Goal: Download file/media: Obtain a digital file from the website

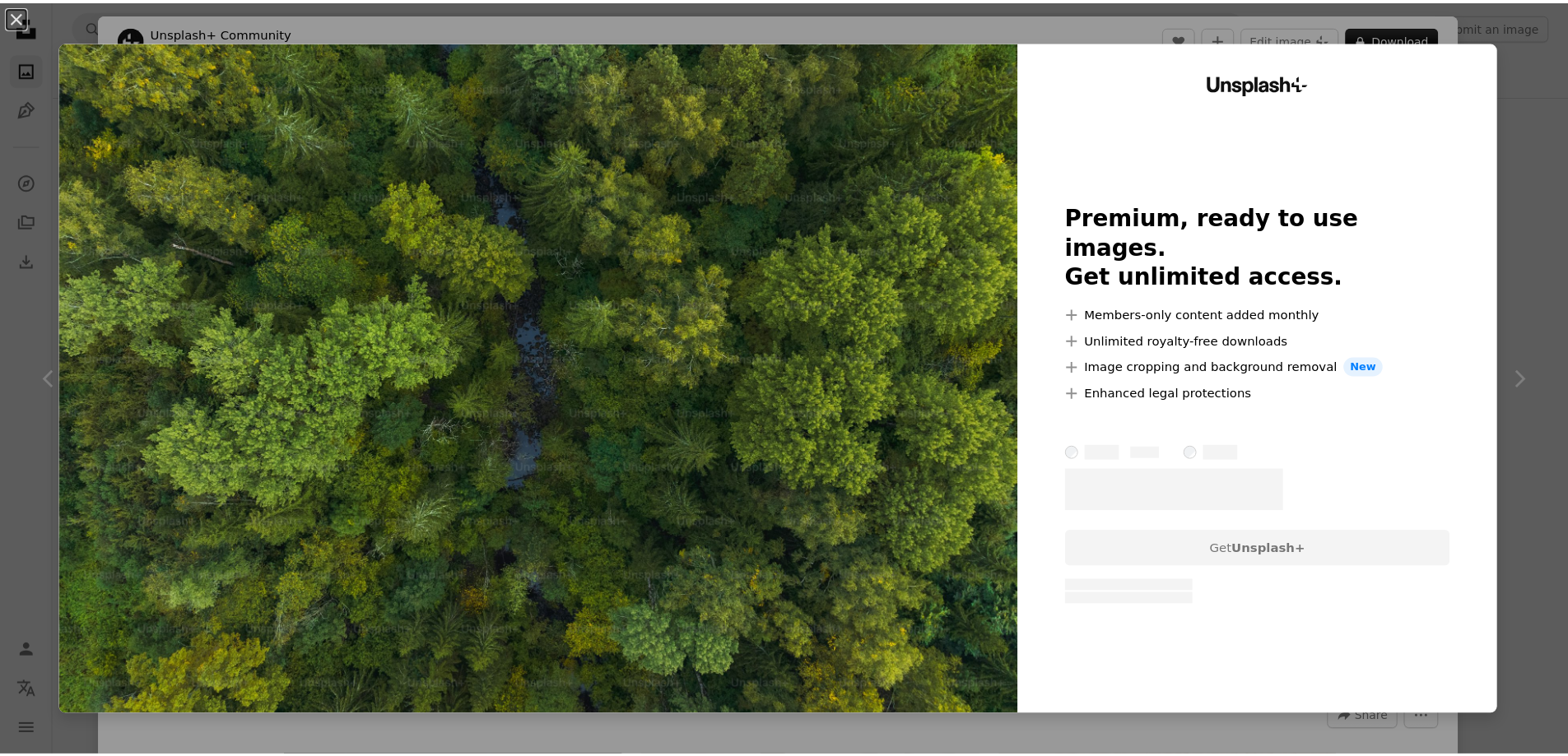
scroll to position [39834, 0]
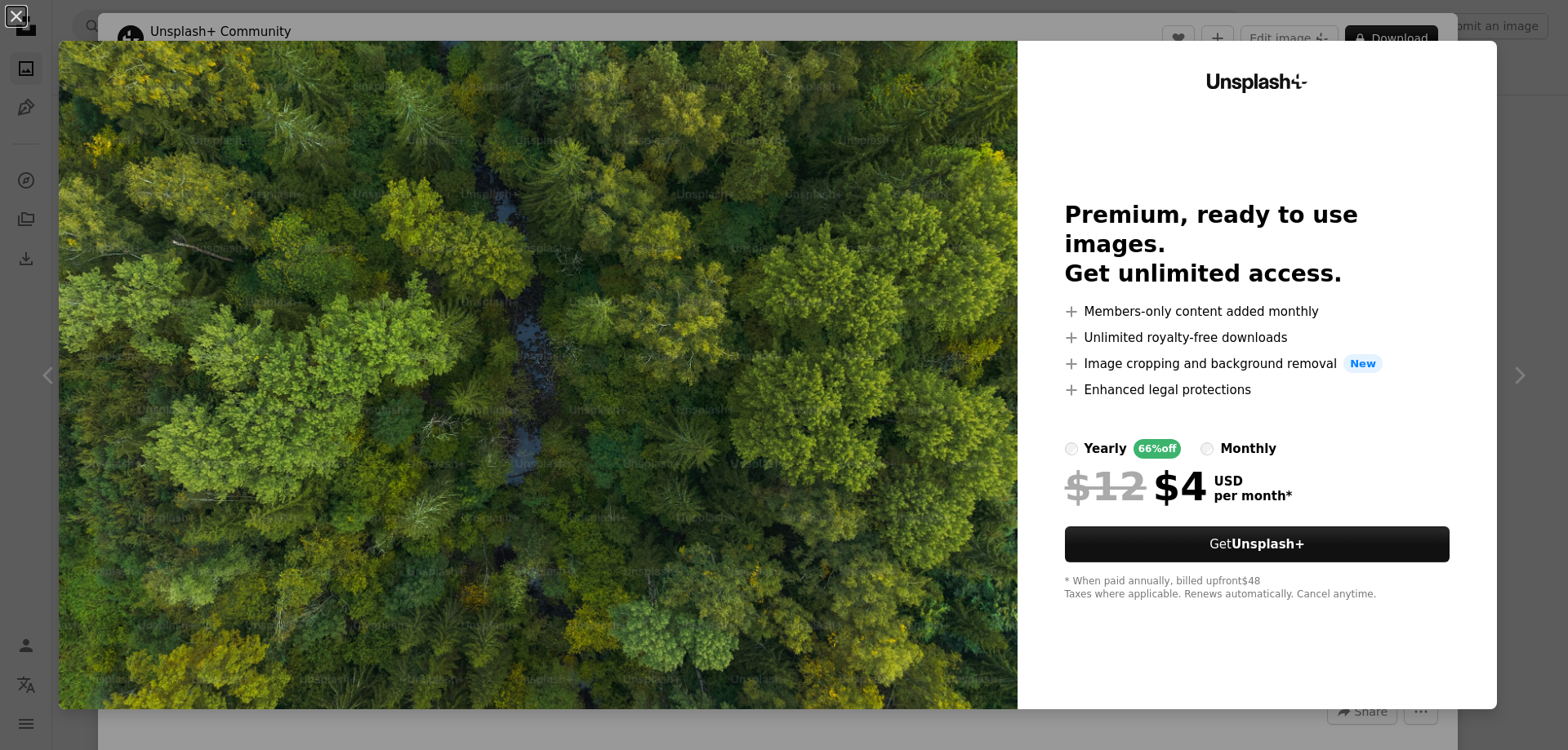
click at [1517, 58] on div "An X shape Unsplash+ Premium, ready to use images. Get unlimited access. A plus…" at bounding box center [784, 375] width 1568 height 750
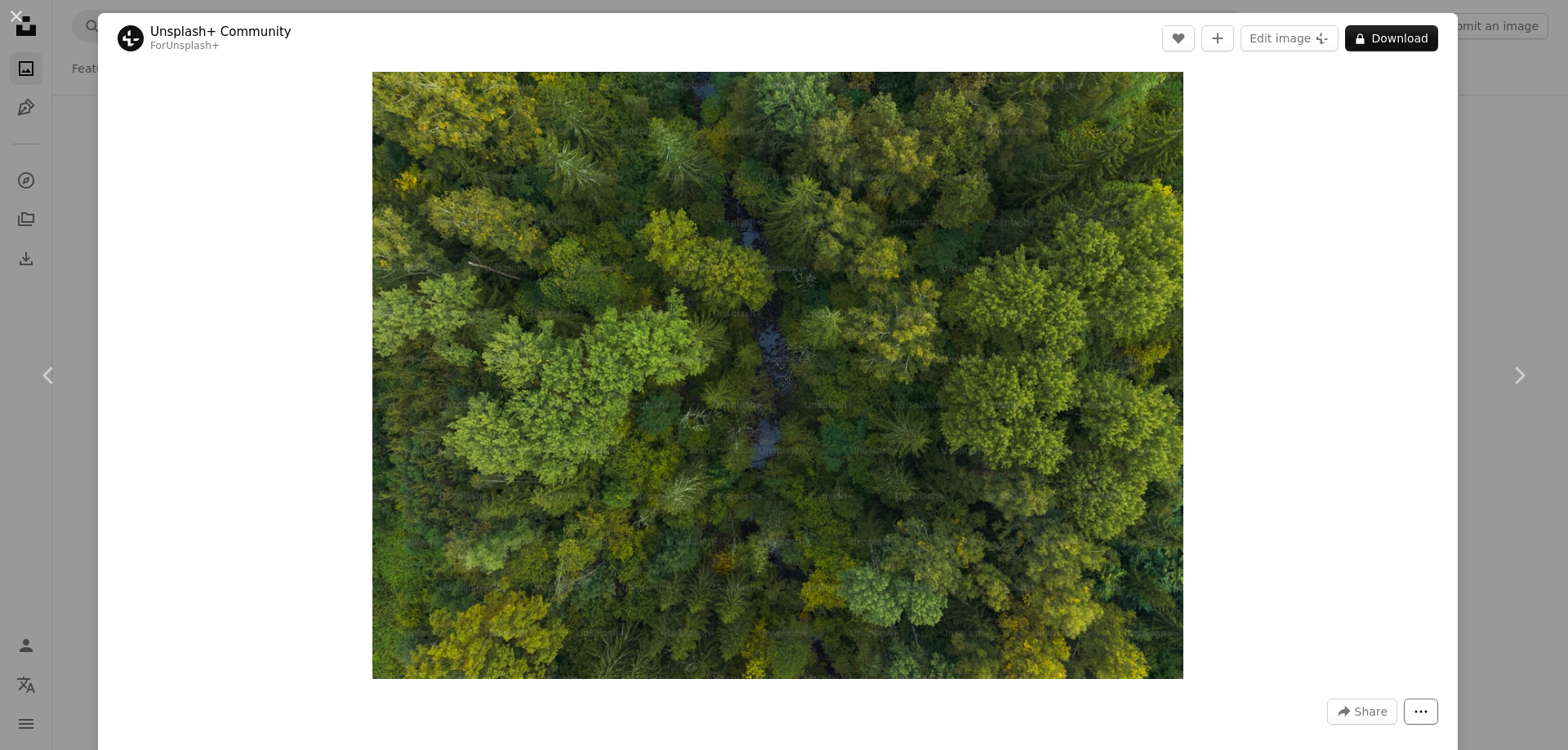
click at [1414, 709] on icon "More Actions" at bounding box center [1421, 711] width 15 height 15
click at [1303, 394] on dialog "An X shape Chevron left Chevron right Unsplash+ Community For Unsplash+ A heart…" at bounding box center [784, 375] width 1568 height 750
click at [1472, 128] on div "An X shape Chevron left Chevron right Unsplash+ Community For Unsplash+ A heart…" at bounding box center [784, 375] width 1568 height 750
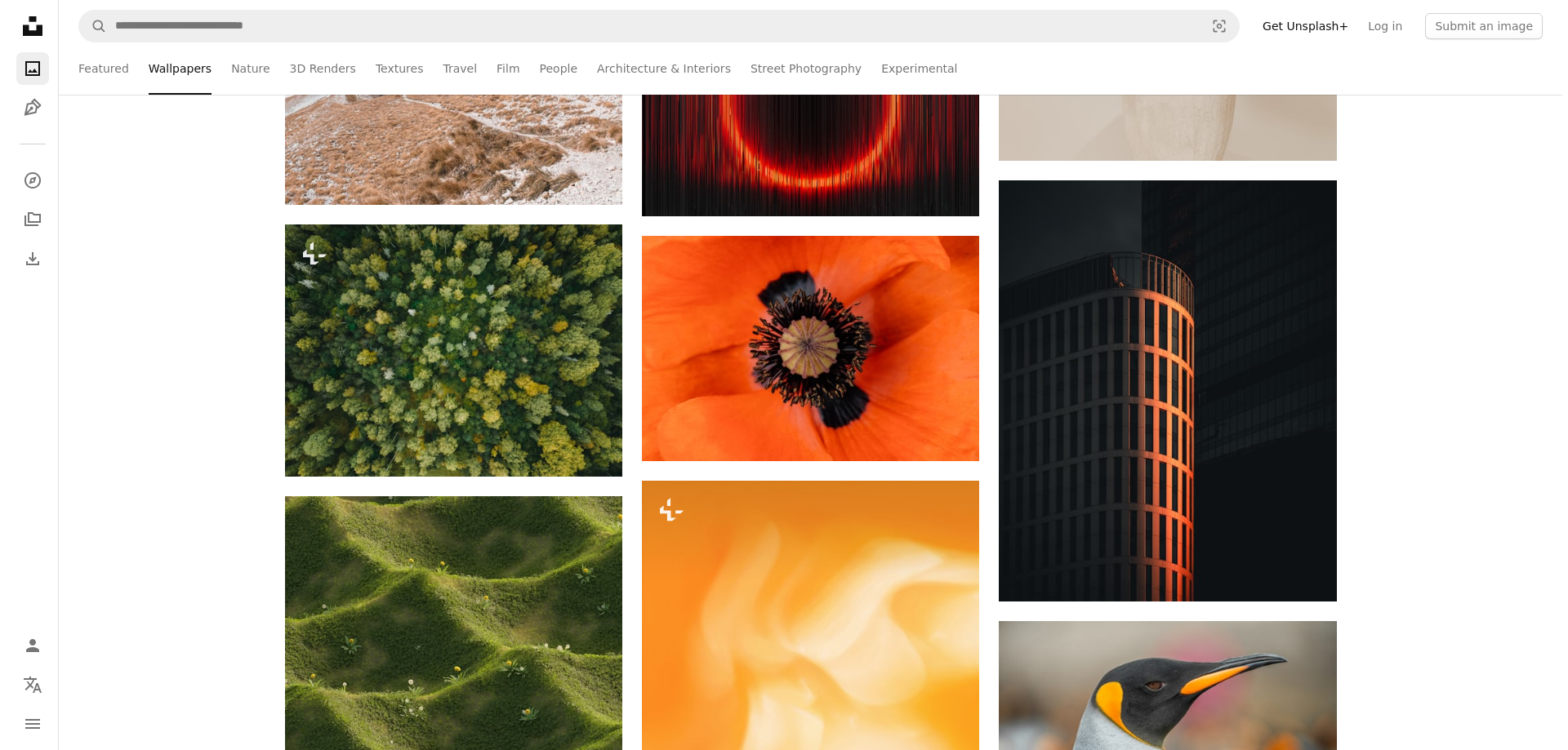
scroll to position [40661, 0]
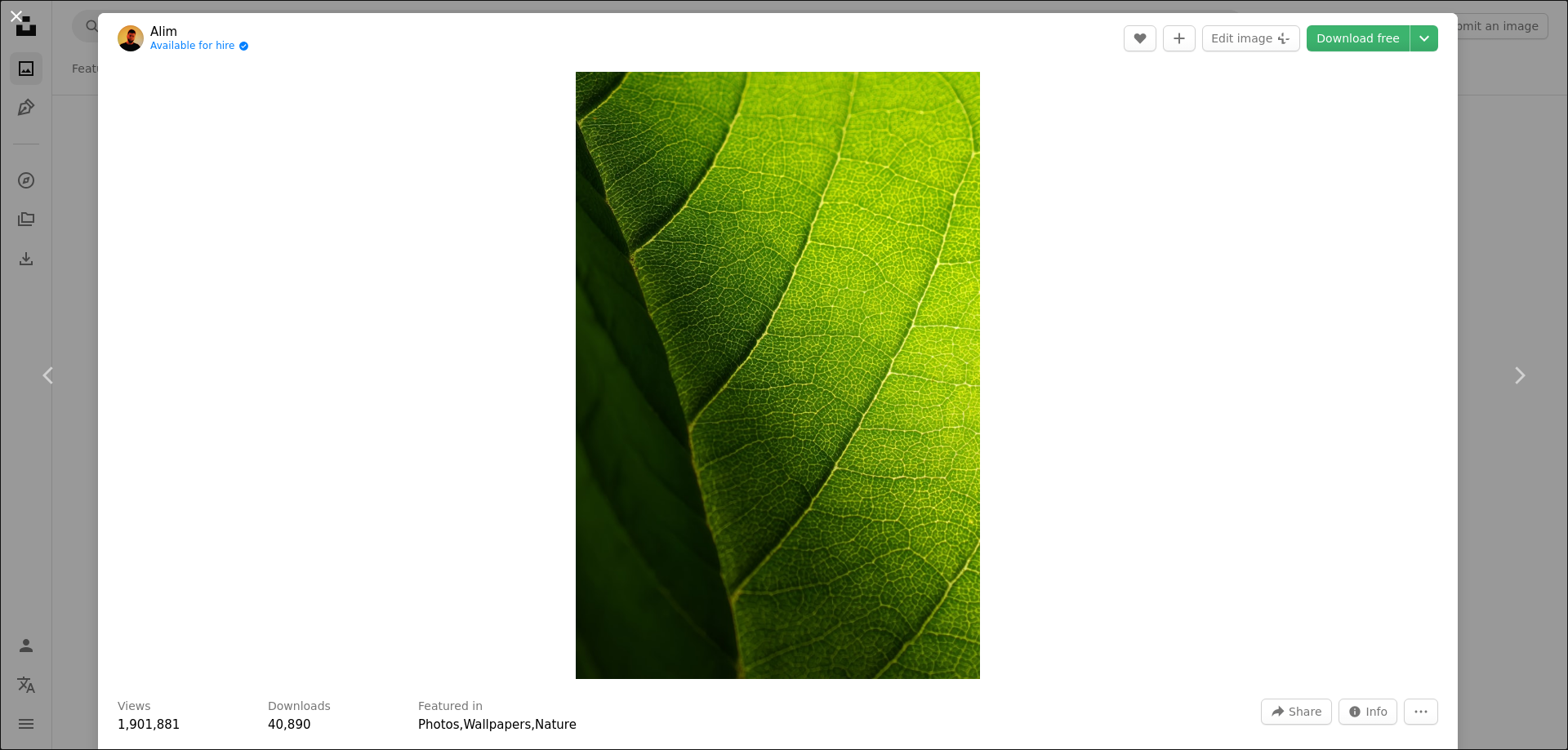
click at [20, 13] on button "An X shape" at bounding box center [17, 17] width 19 height 19
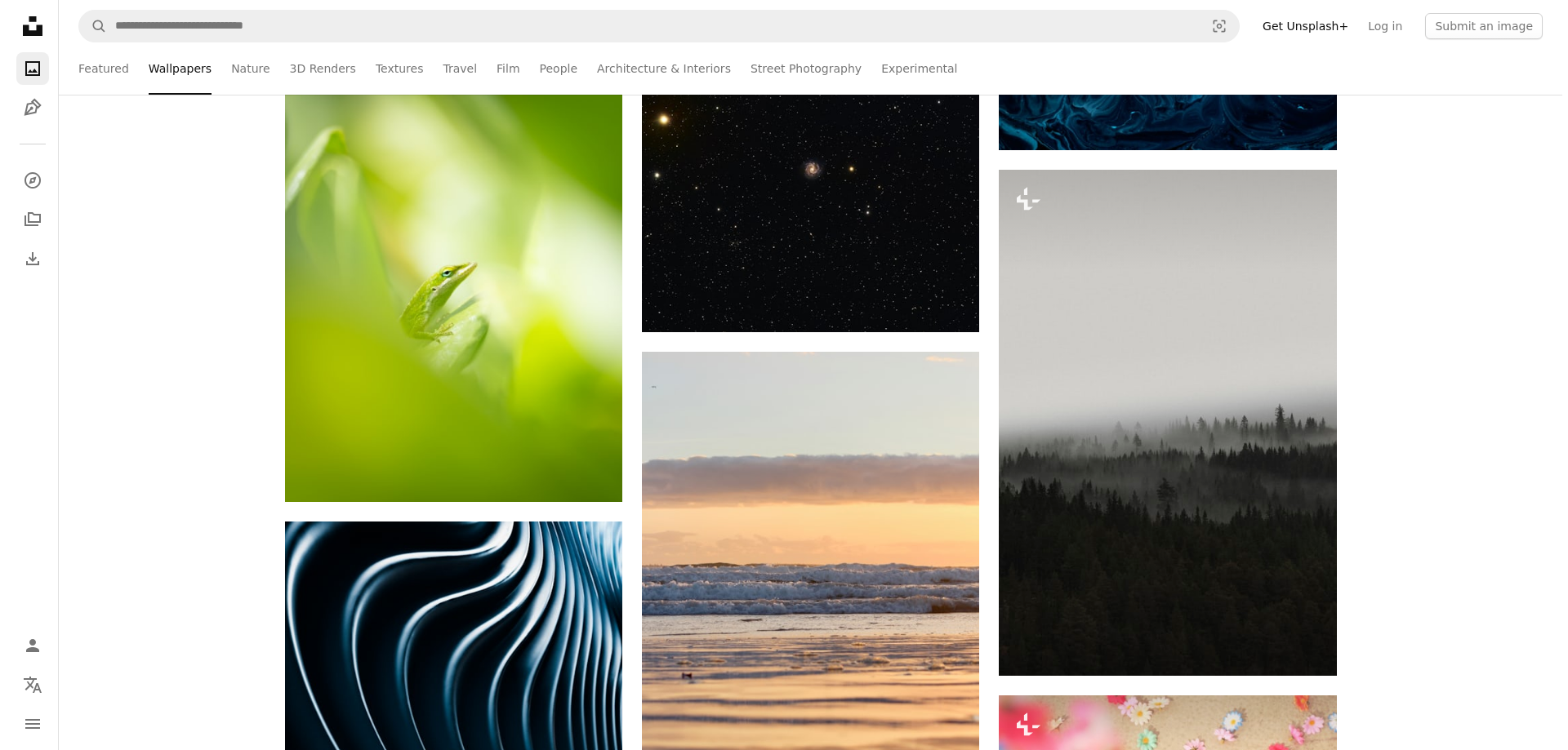
scroll to position [48662, 0]
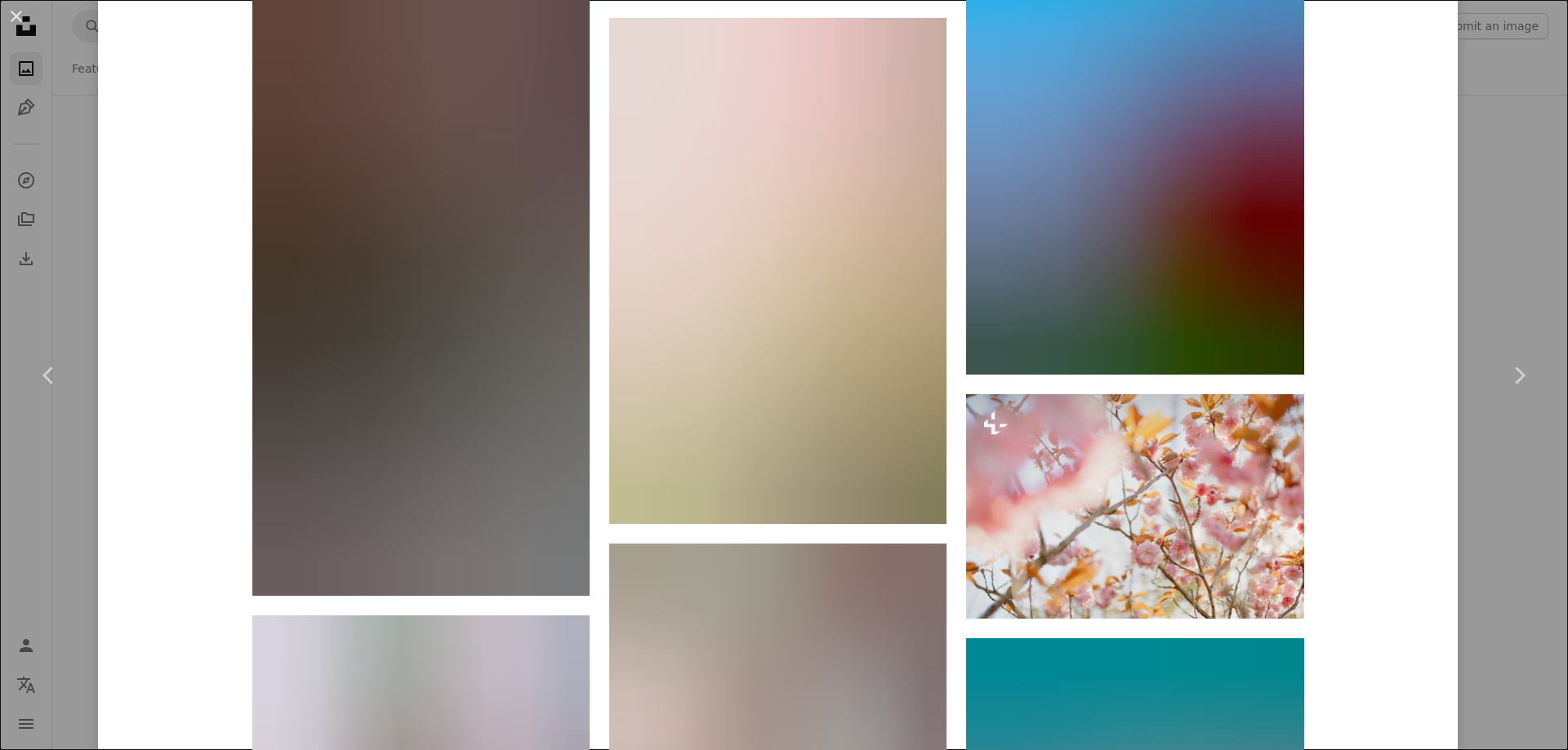
scroll to position [9629, 0]
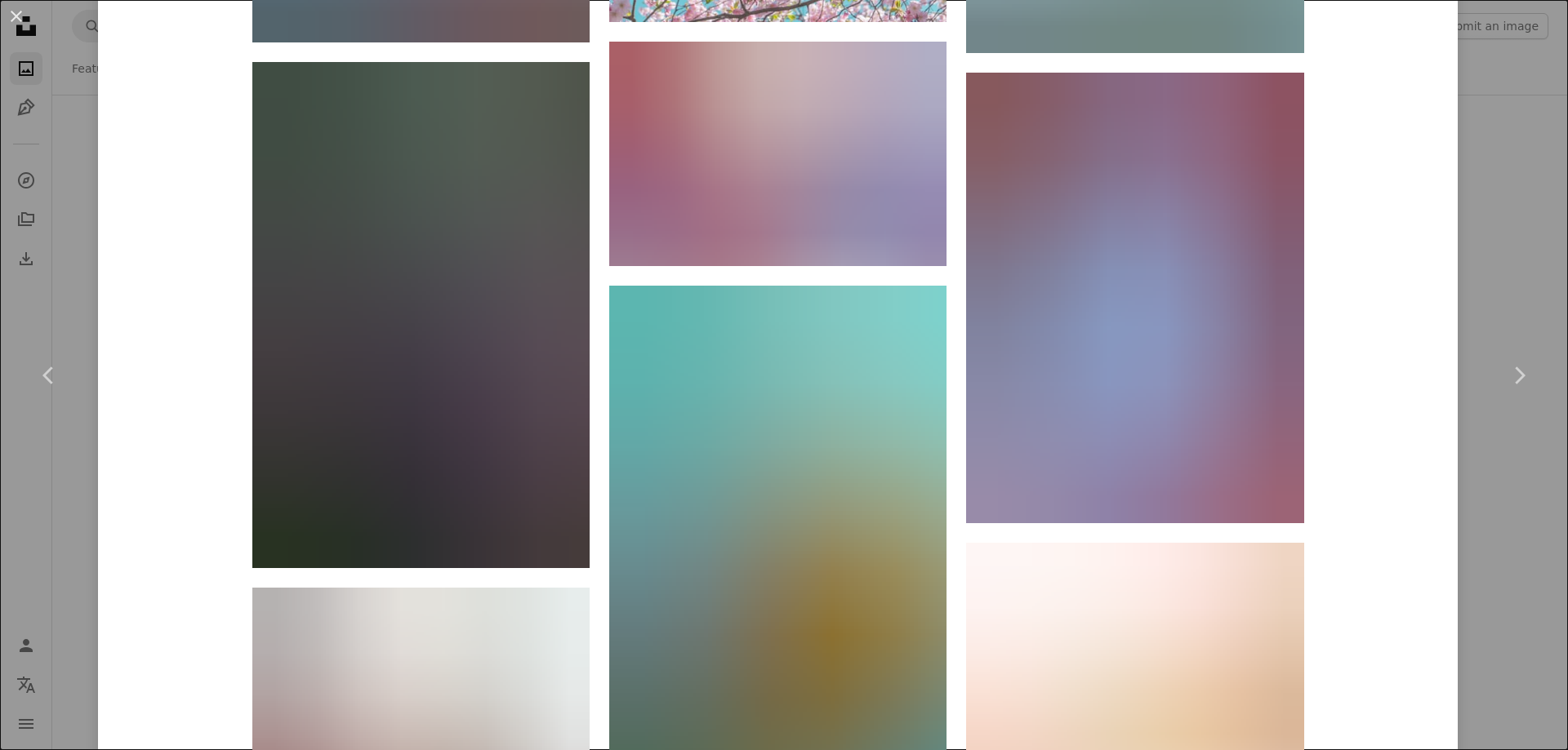
scroll to position [26207, 0]
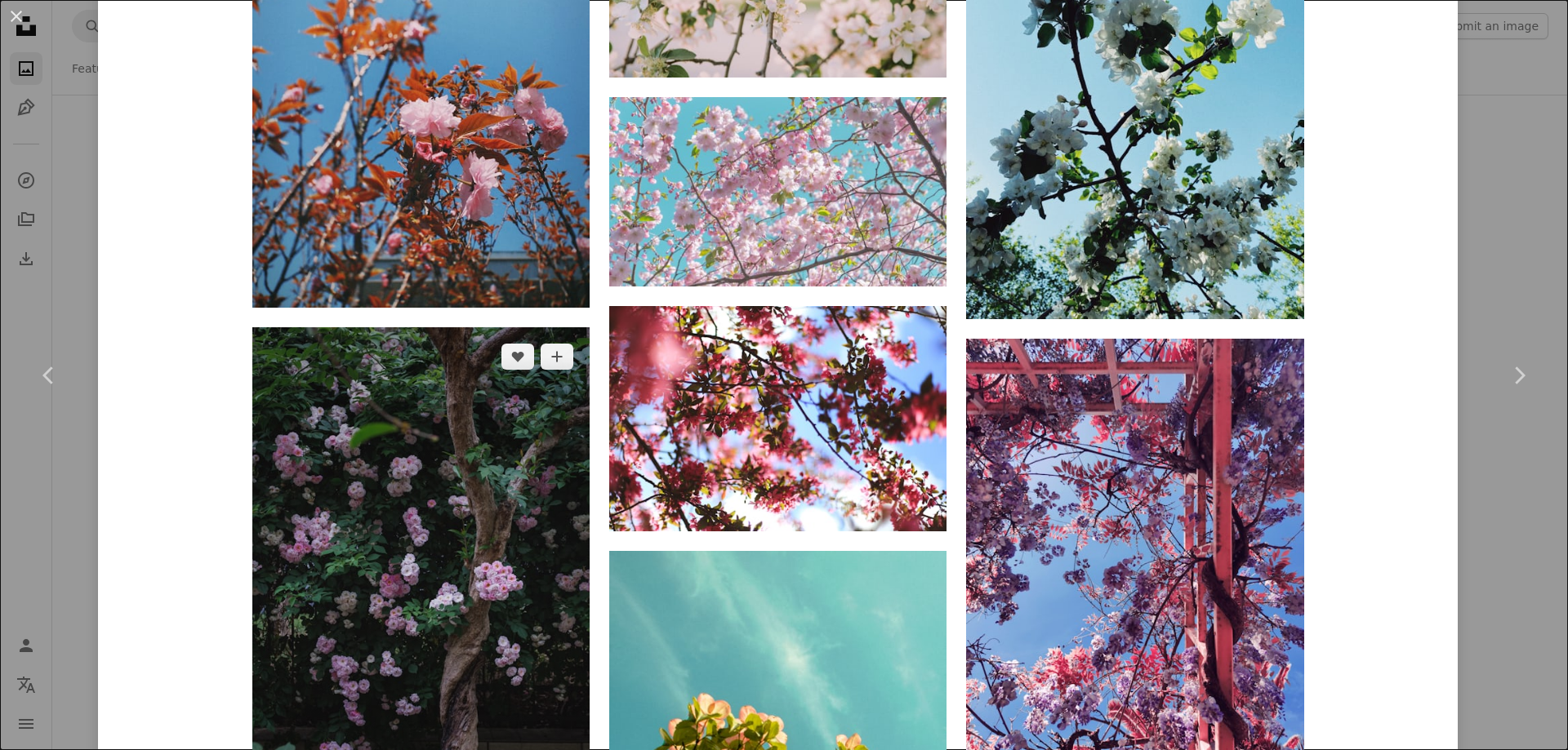
click at [412, 327] on img at bounding box center [421, 581] width 337 height 506
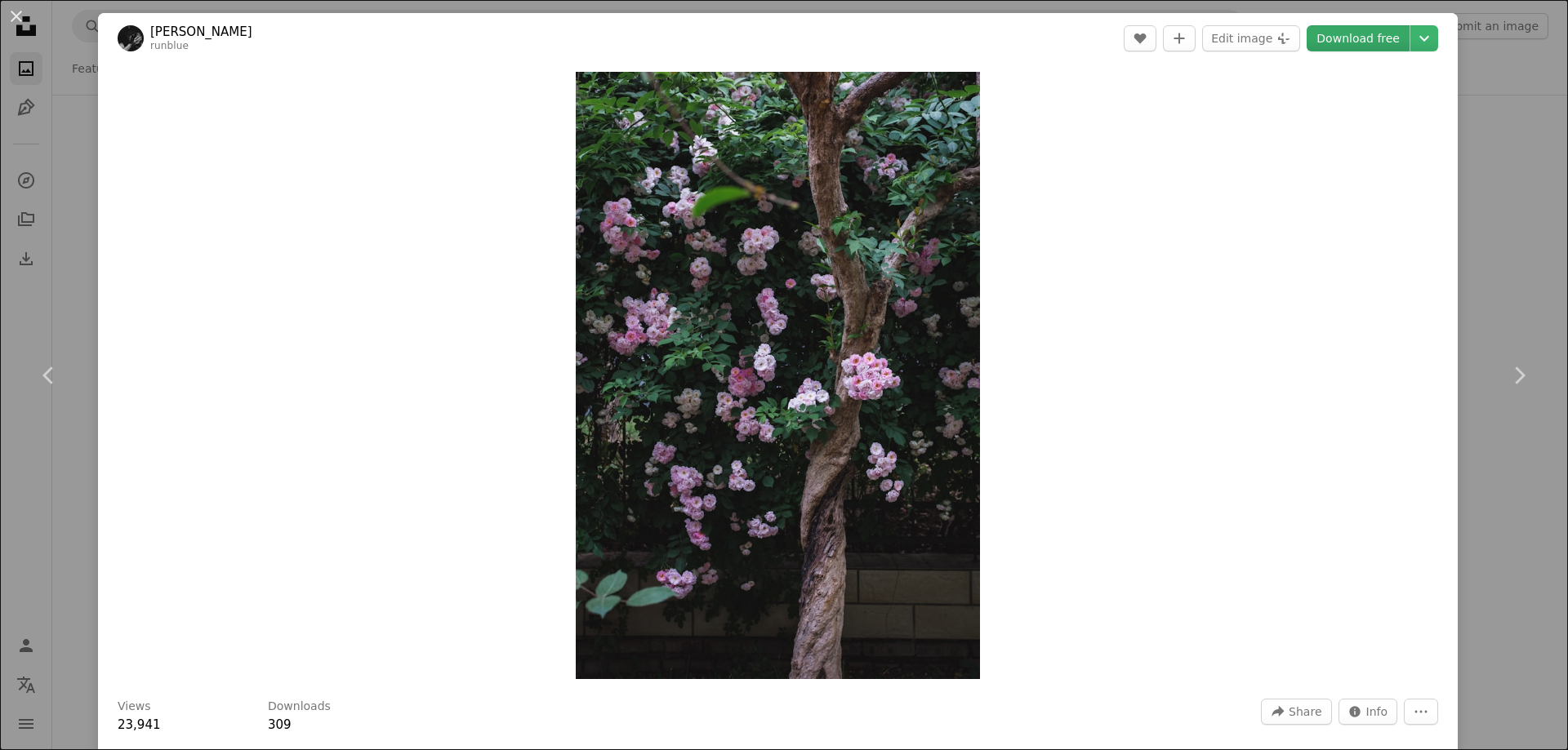
click at [1367, 41] on link "Download free" at bounding box center [1358, 38] width 103 height 26
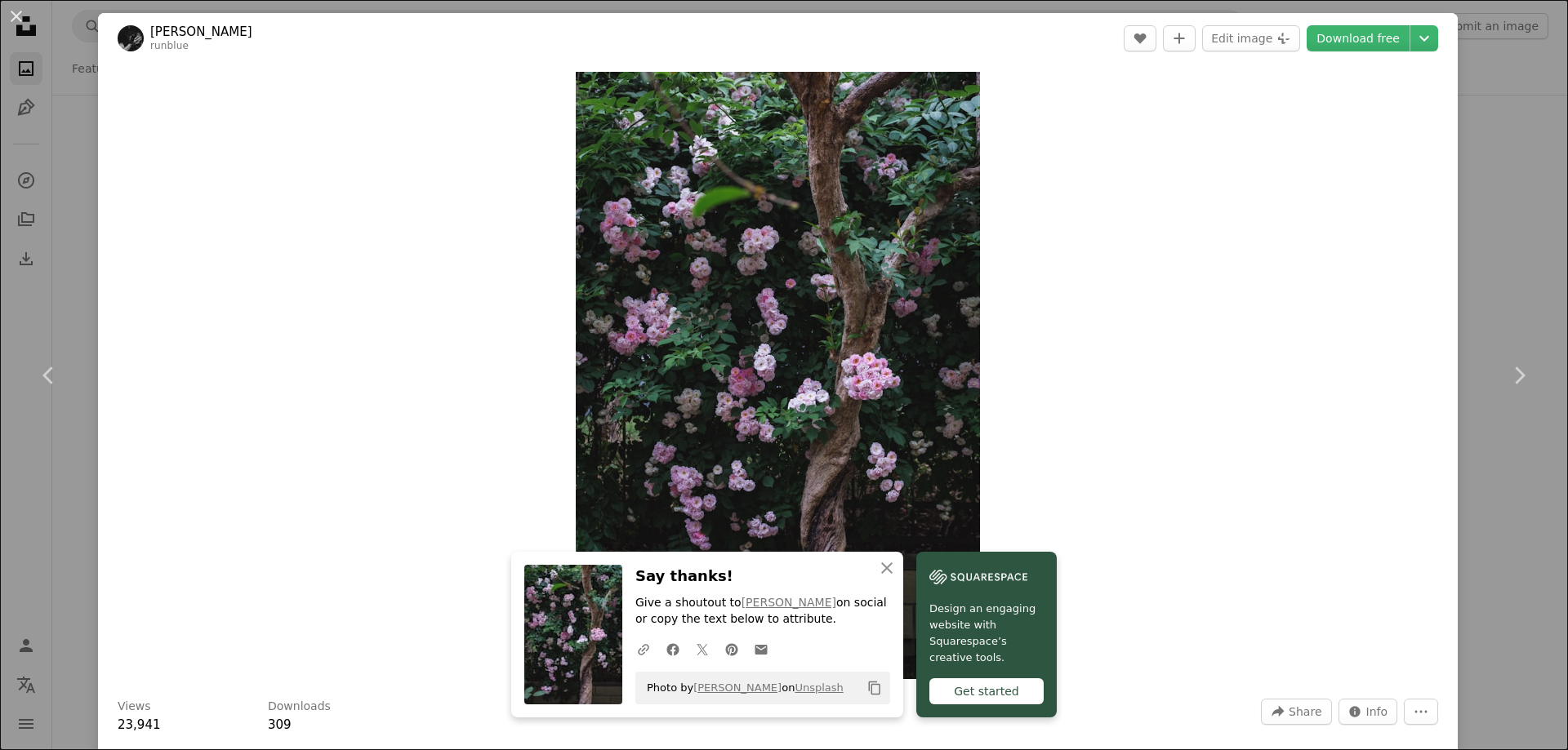
click at [1128, 243] on div "Zoom in" at bounding box center [779, 375] width 1360 height 623
click at [19, 17] on button "An X shape" at bounding box center [17, 17] width 19 height 19
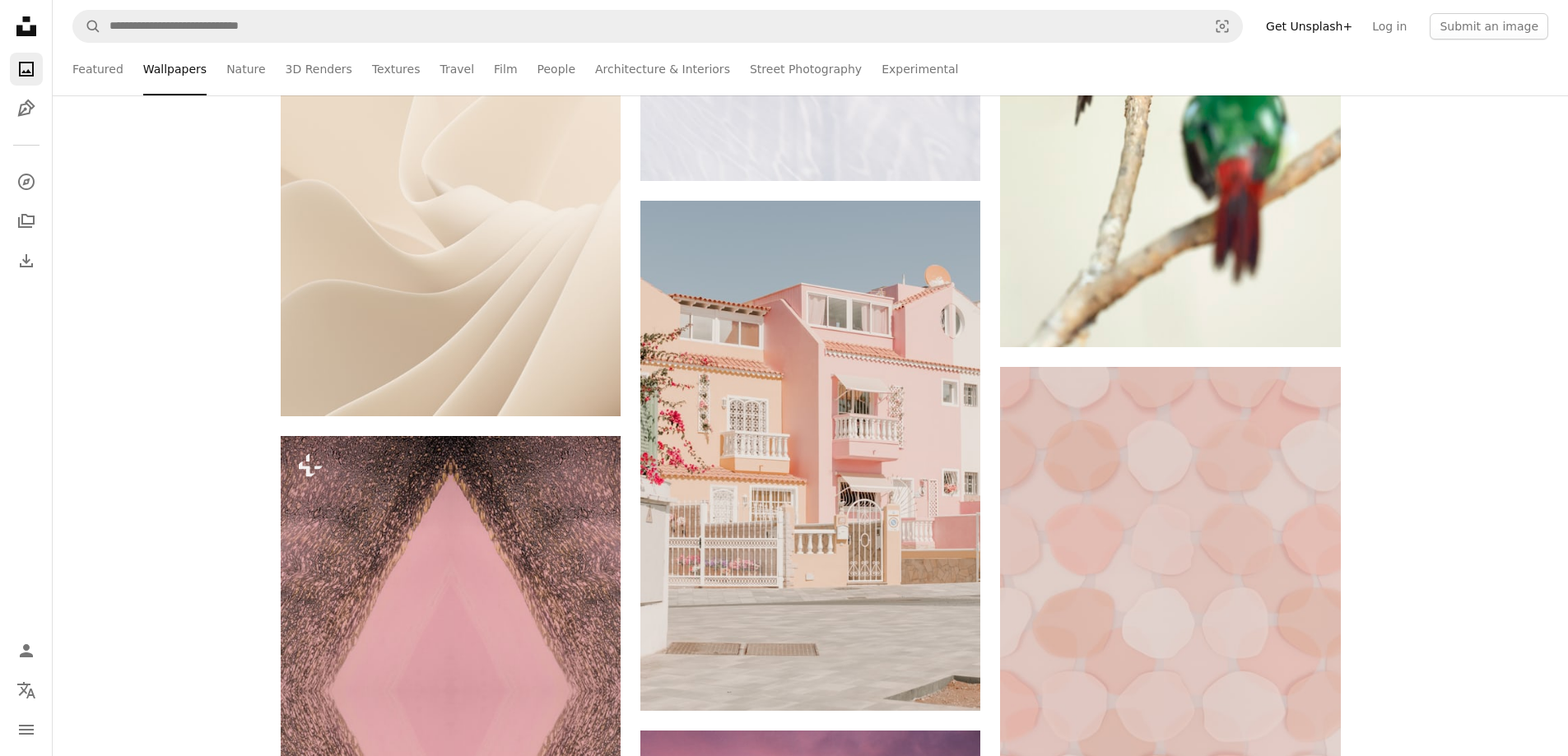
scroll to position [53249, 0]
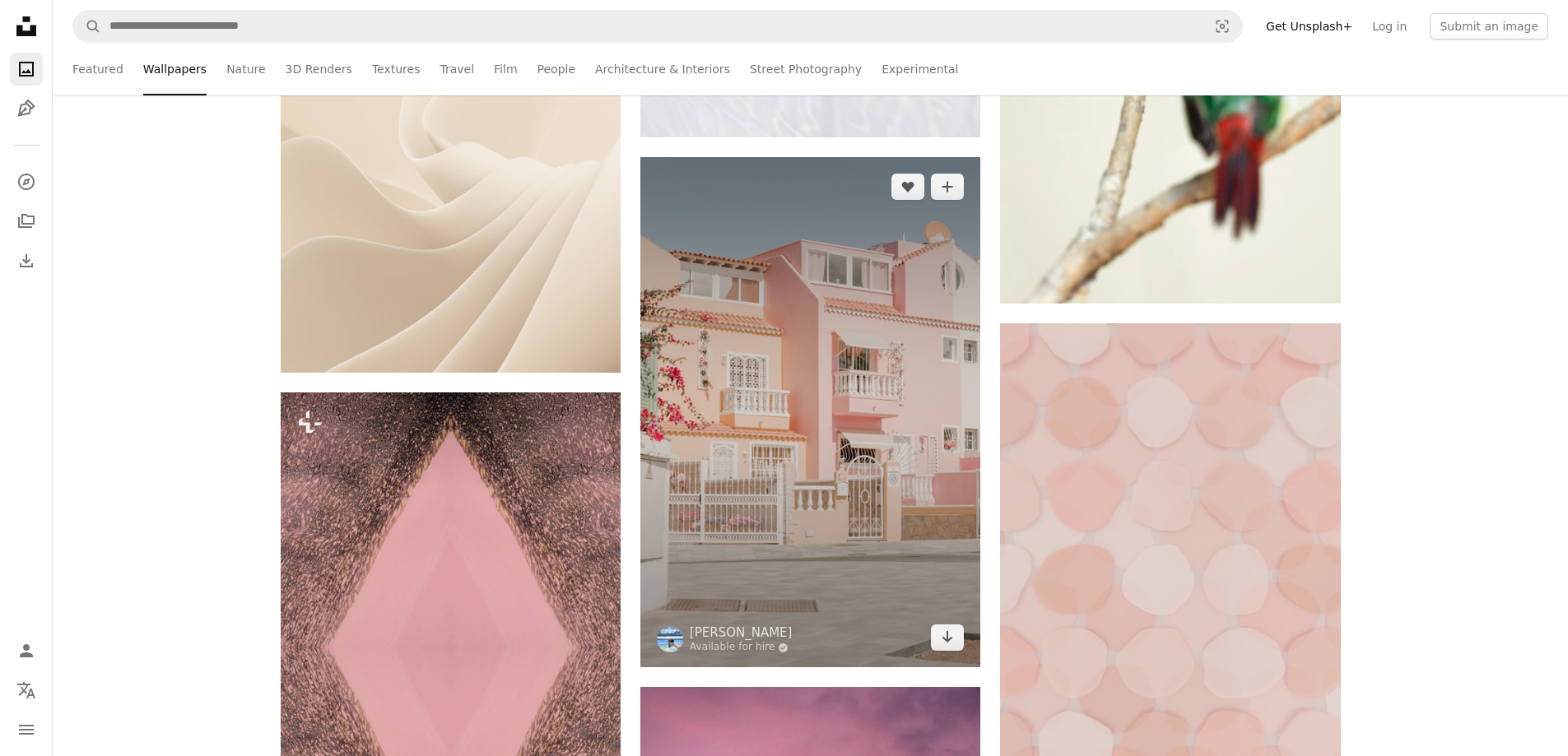
click at [784, 354] on img at bounding box center [810, 412] width 340 height 511
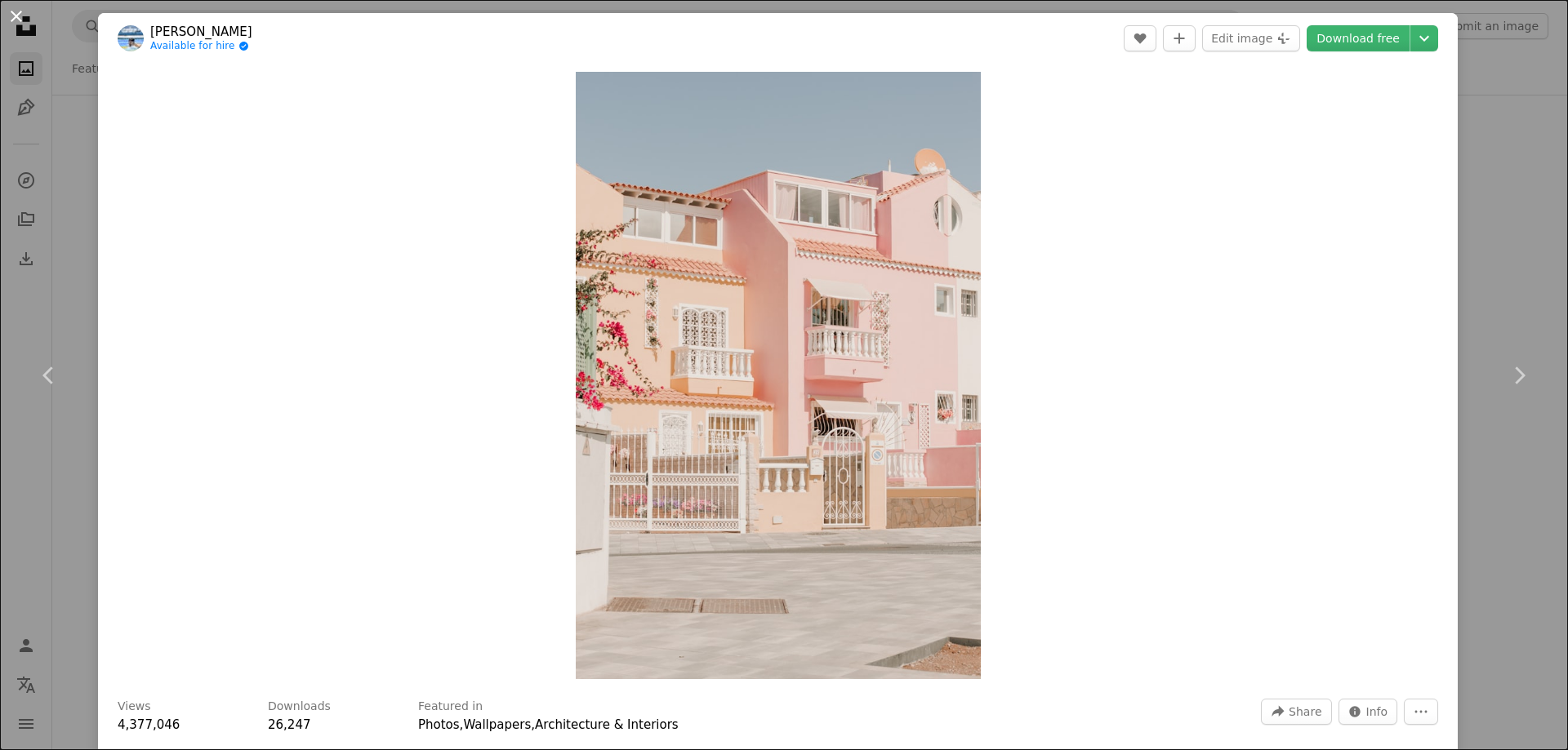
click at [16, 10] on button "An X shape" at bounding box center [17, 17] width 19 height 19
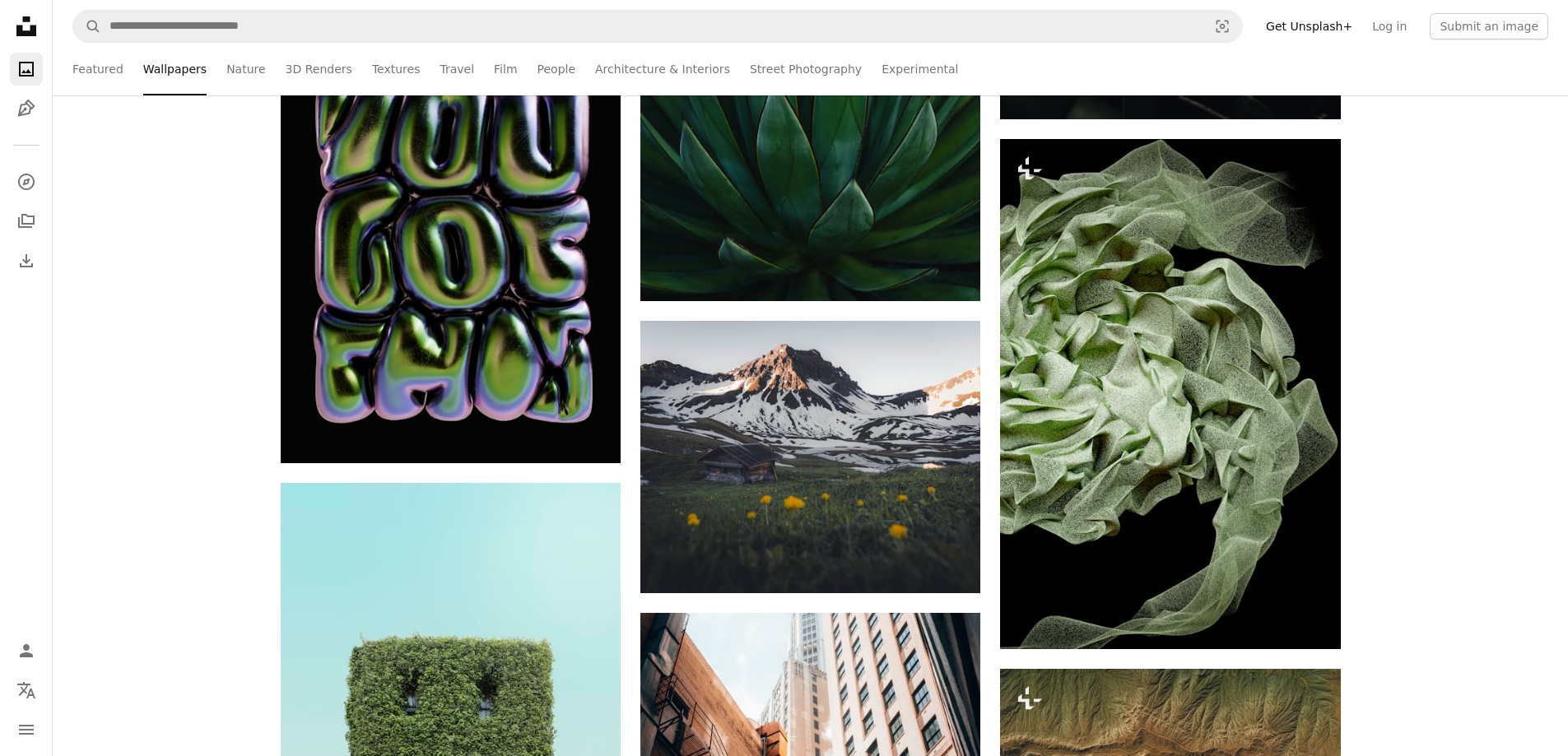
scroll to position [55224, 0]
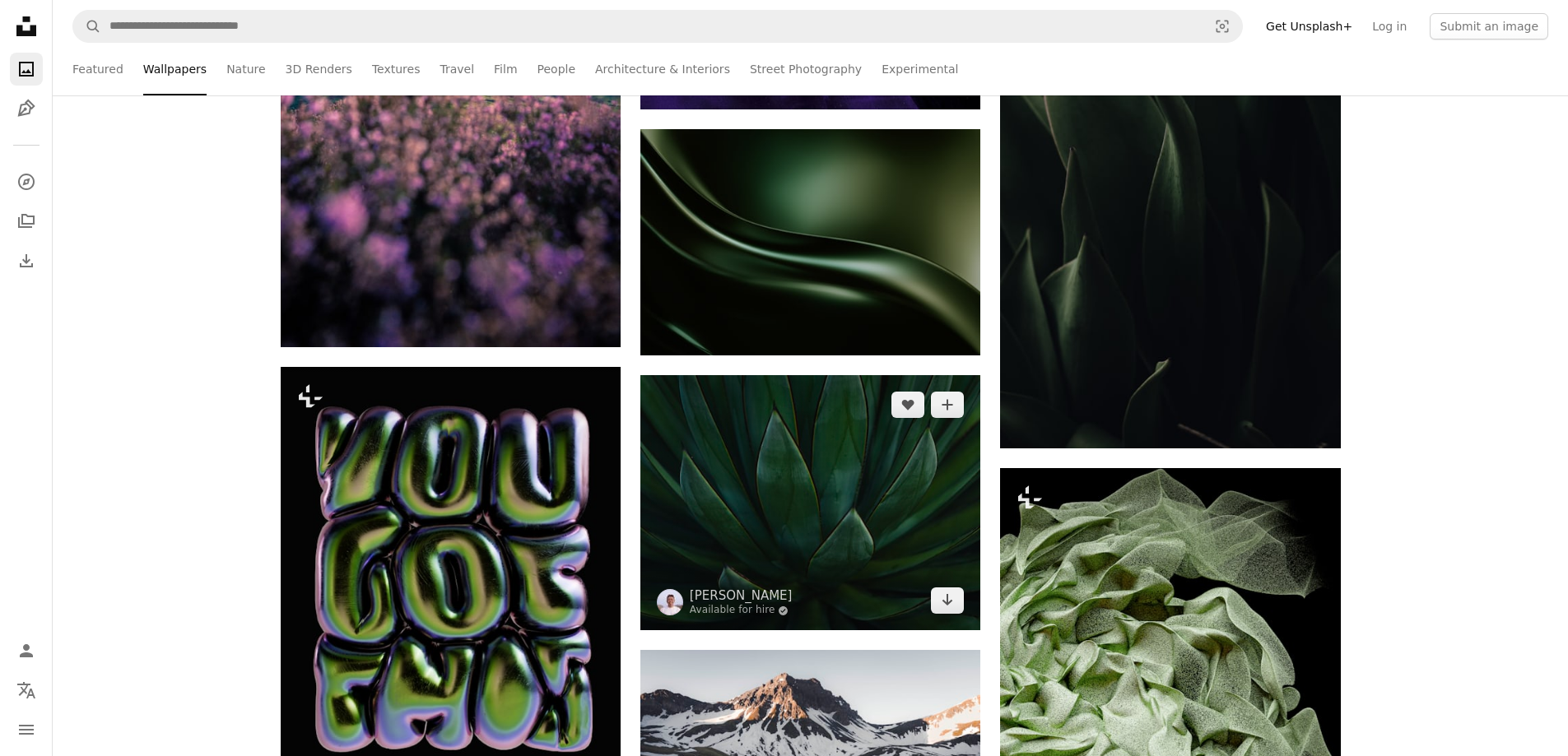
click at [768, 476] on img at bounding box center [810, 503] width 340 height 255
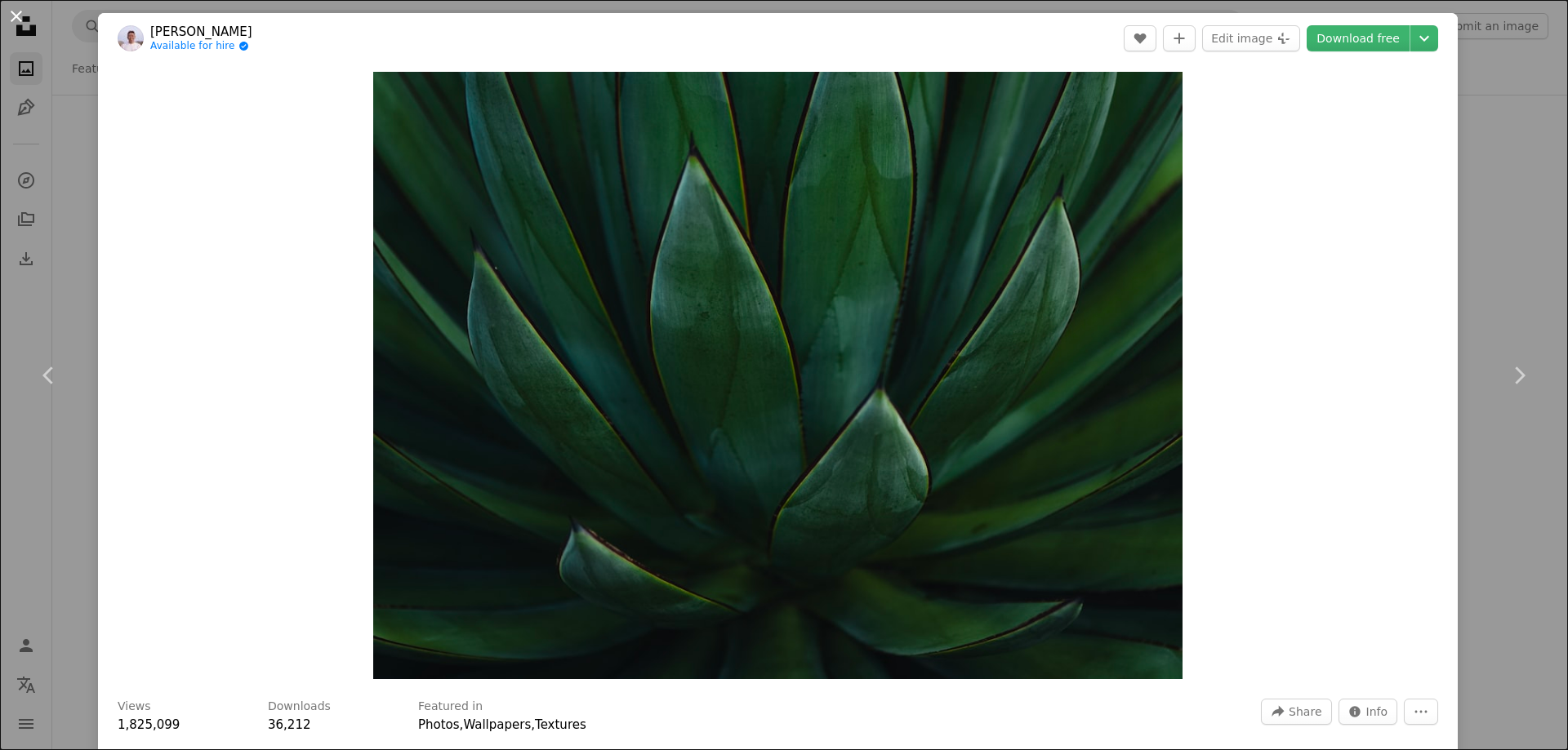
click at [18, 8] on button "An X shape" at bounding box center [17, 17] width 19 height 19
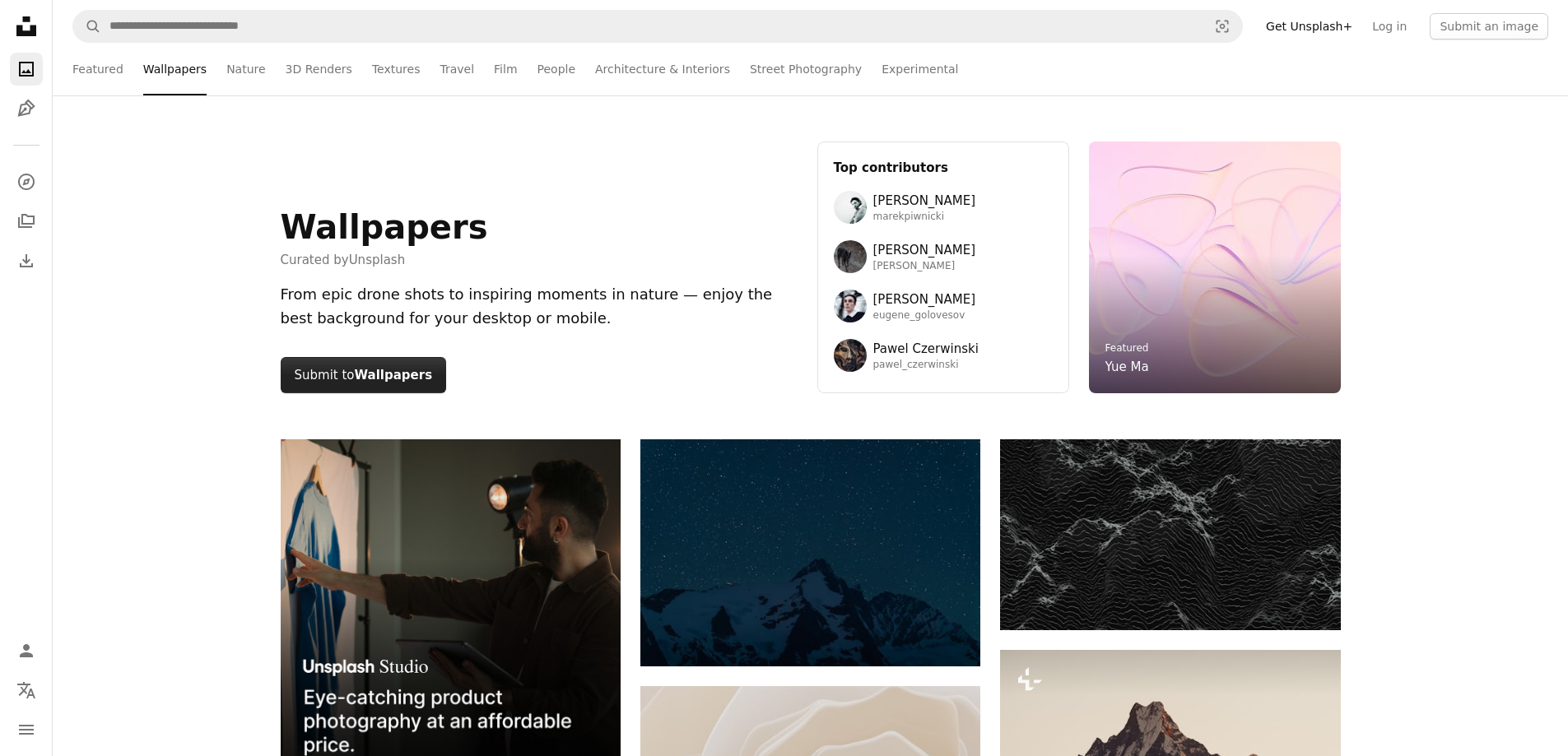
click at [364, 379] on strong "Wallpapers" at bounding box center [394, 375] width 79 height 15
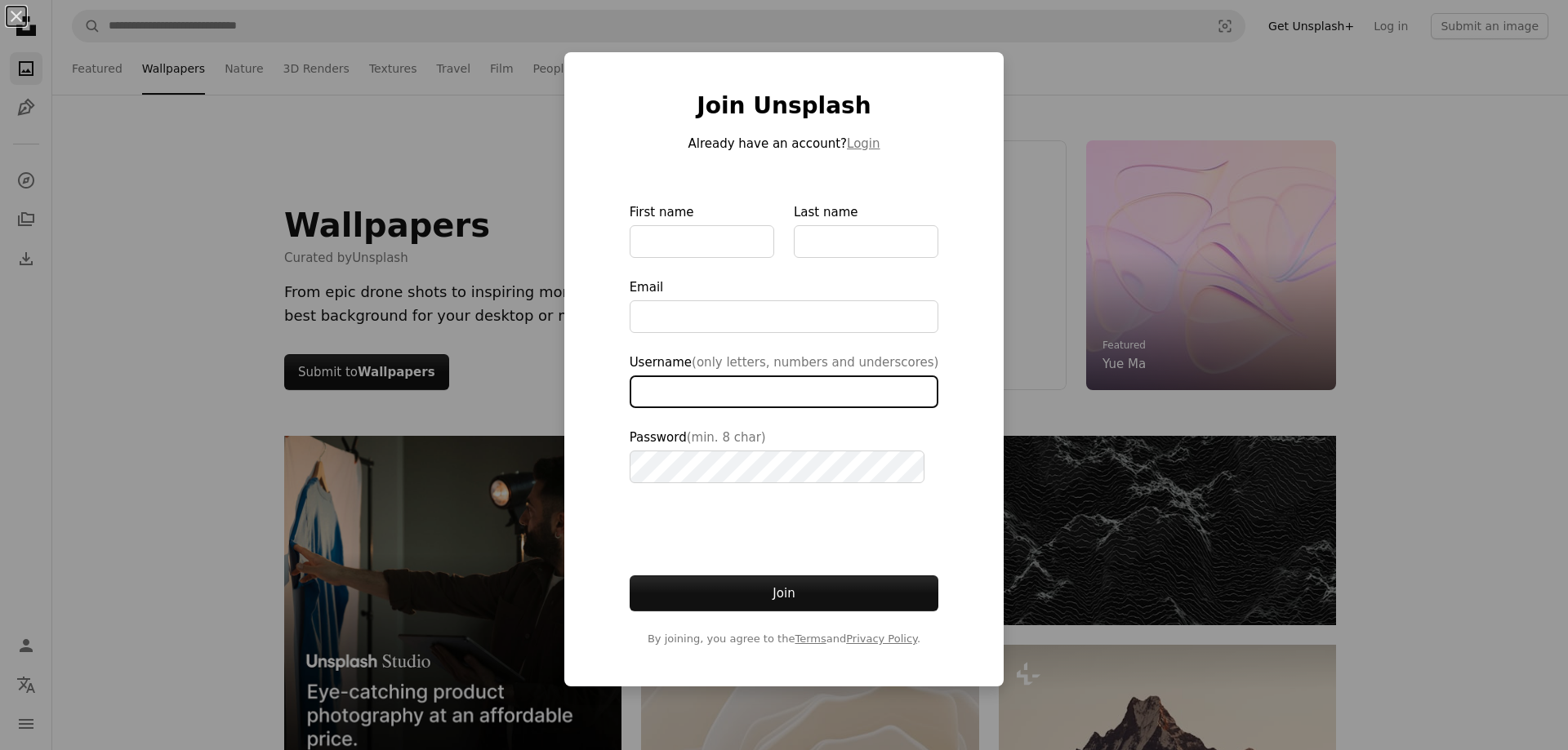
type input "**********"
click at [1462, 204] on div "**********" at bounding box center [784, 375] width 1568 height 750
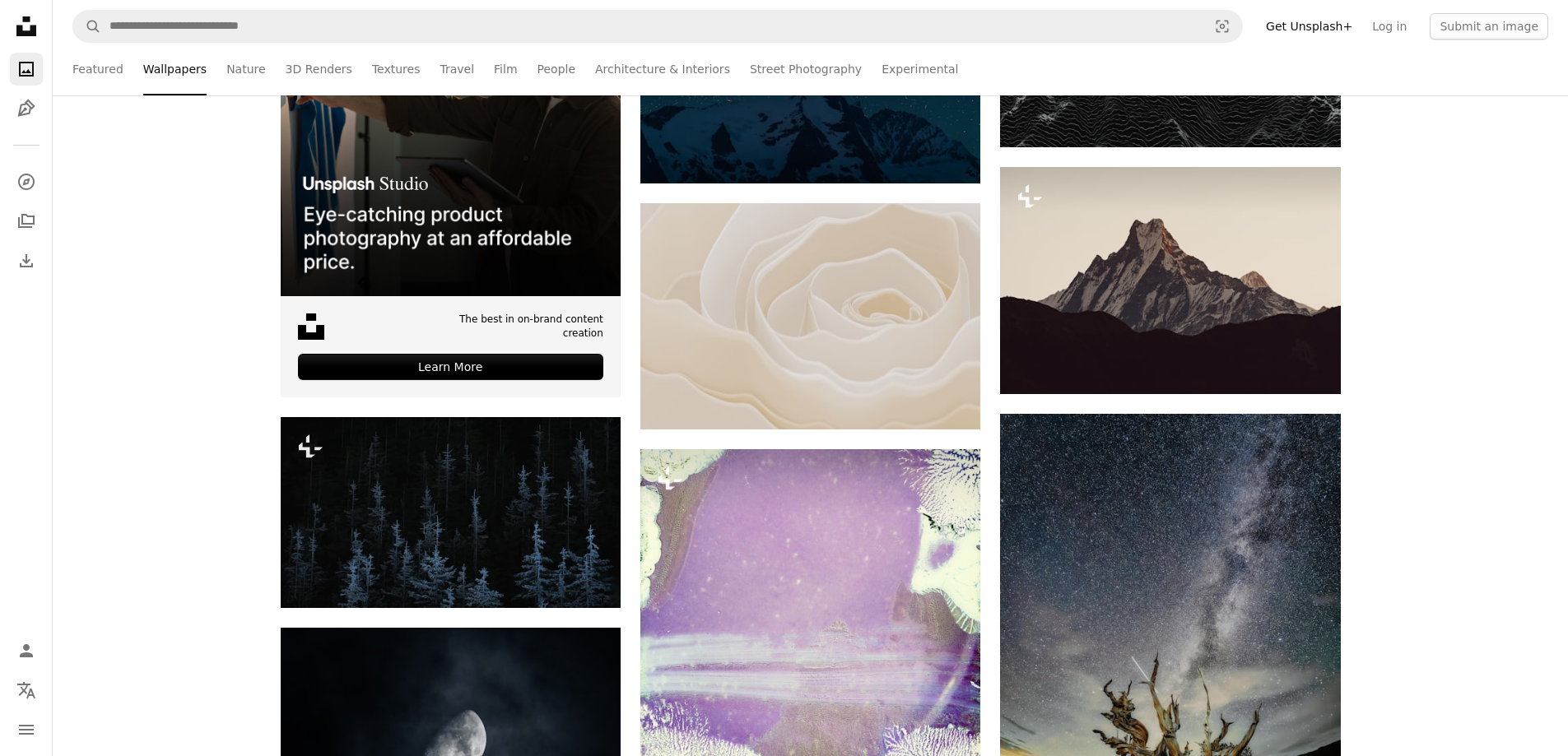
scroll to position [823, 0]
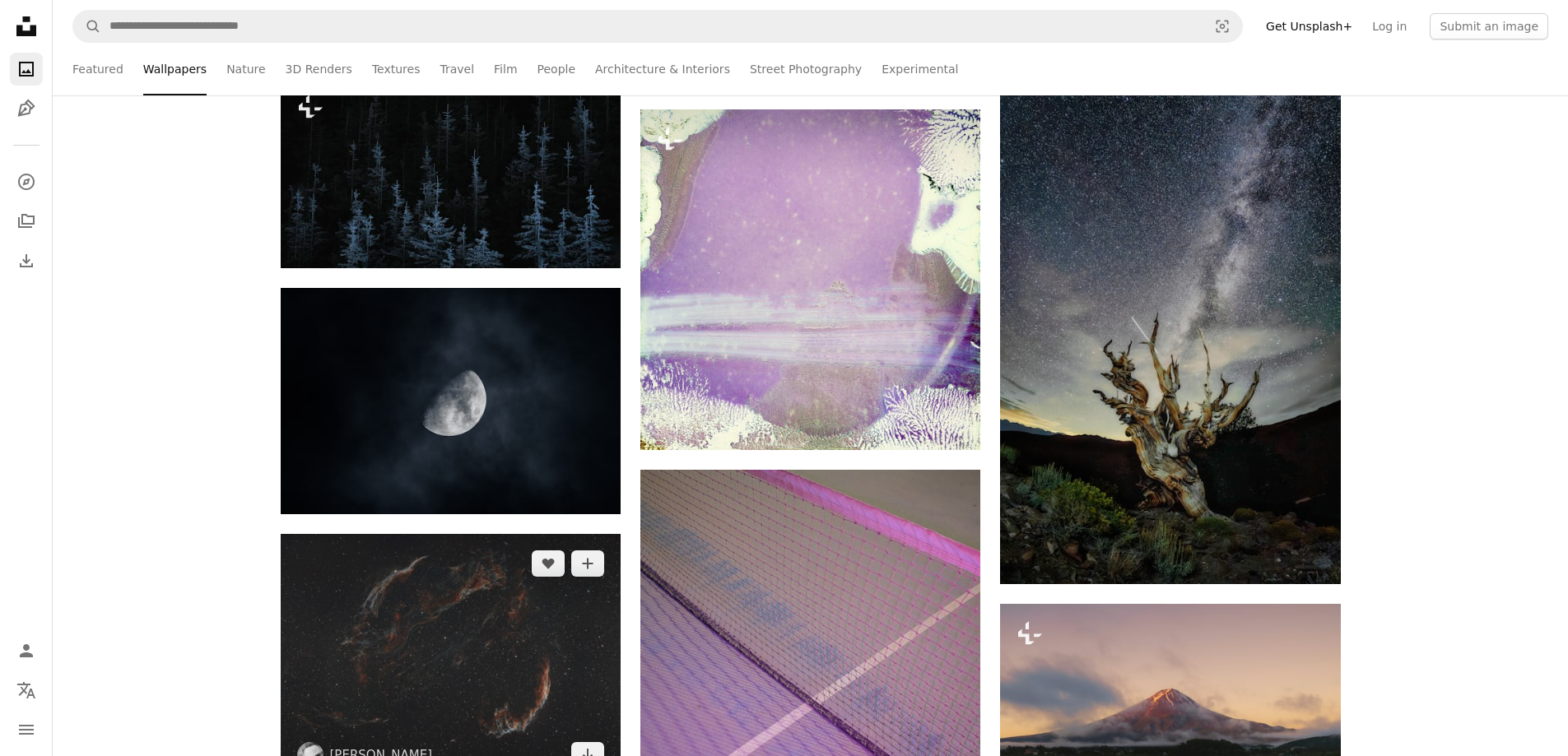
click at [382, 534] on img at bounding box center [451, 659] width 340 height 250
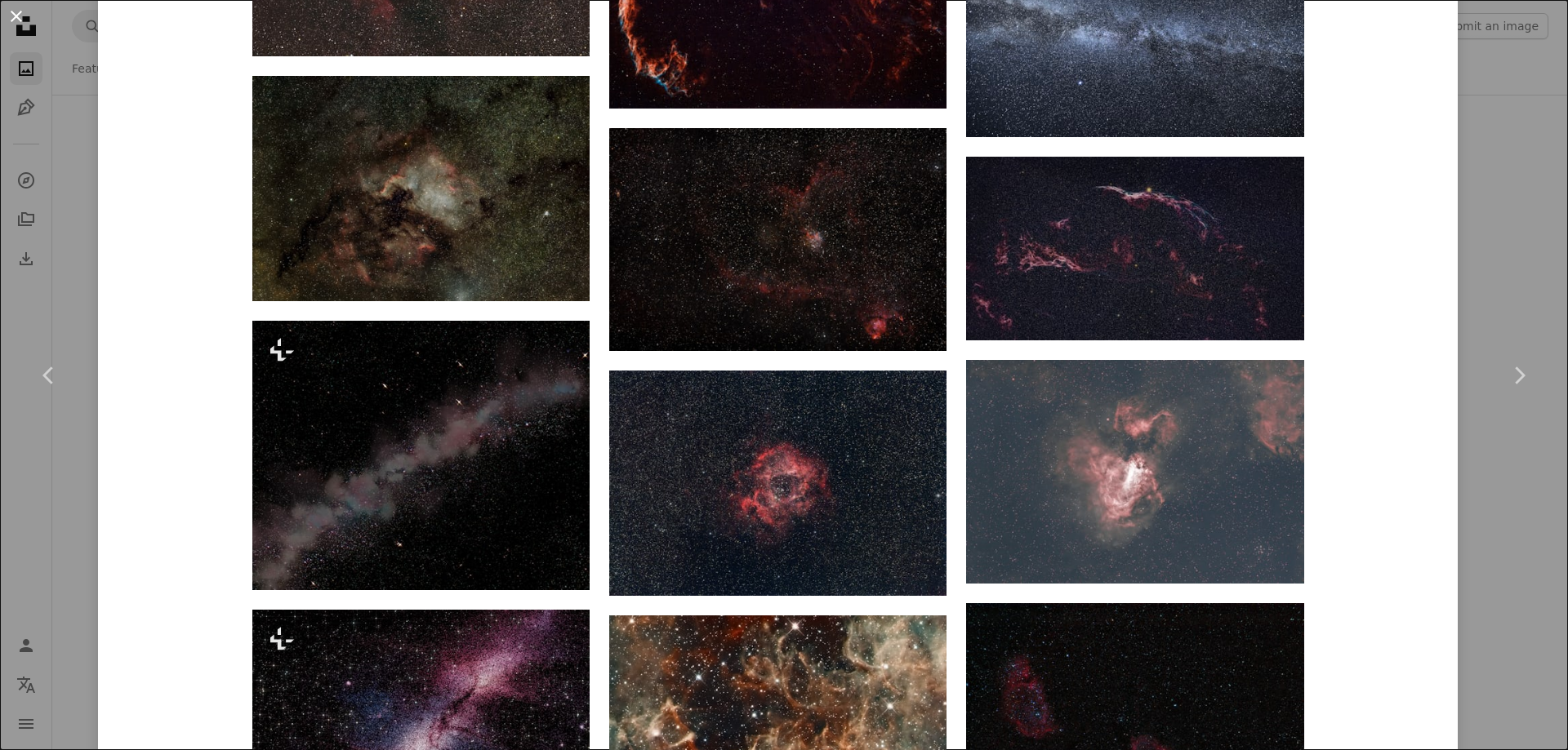
scroll to position [2798, 0]
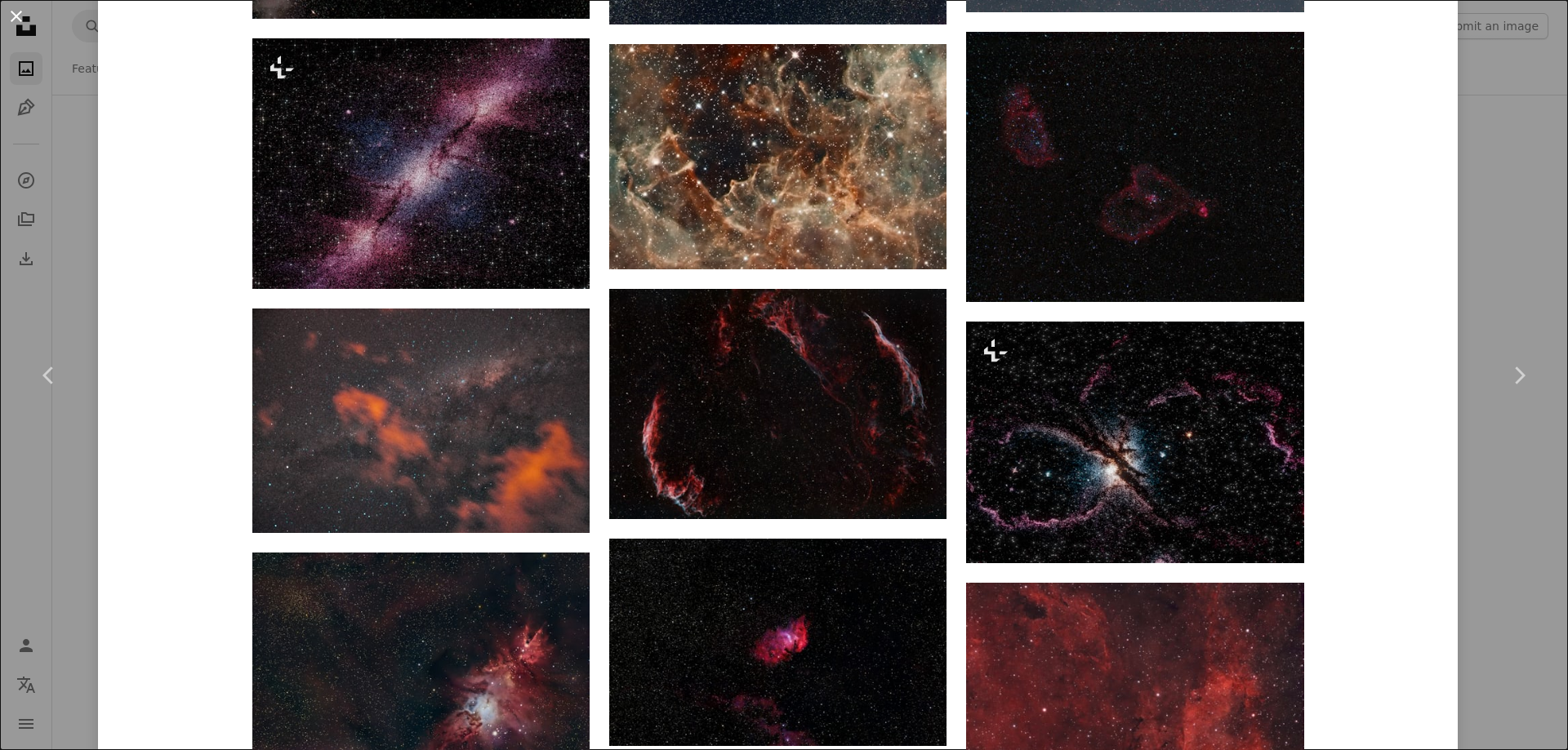
click at [14, 8] on button "An X shape" at bounding box center [17, 17] width 19 height 19
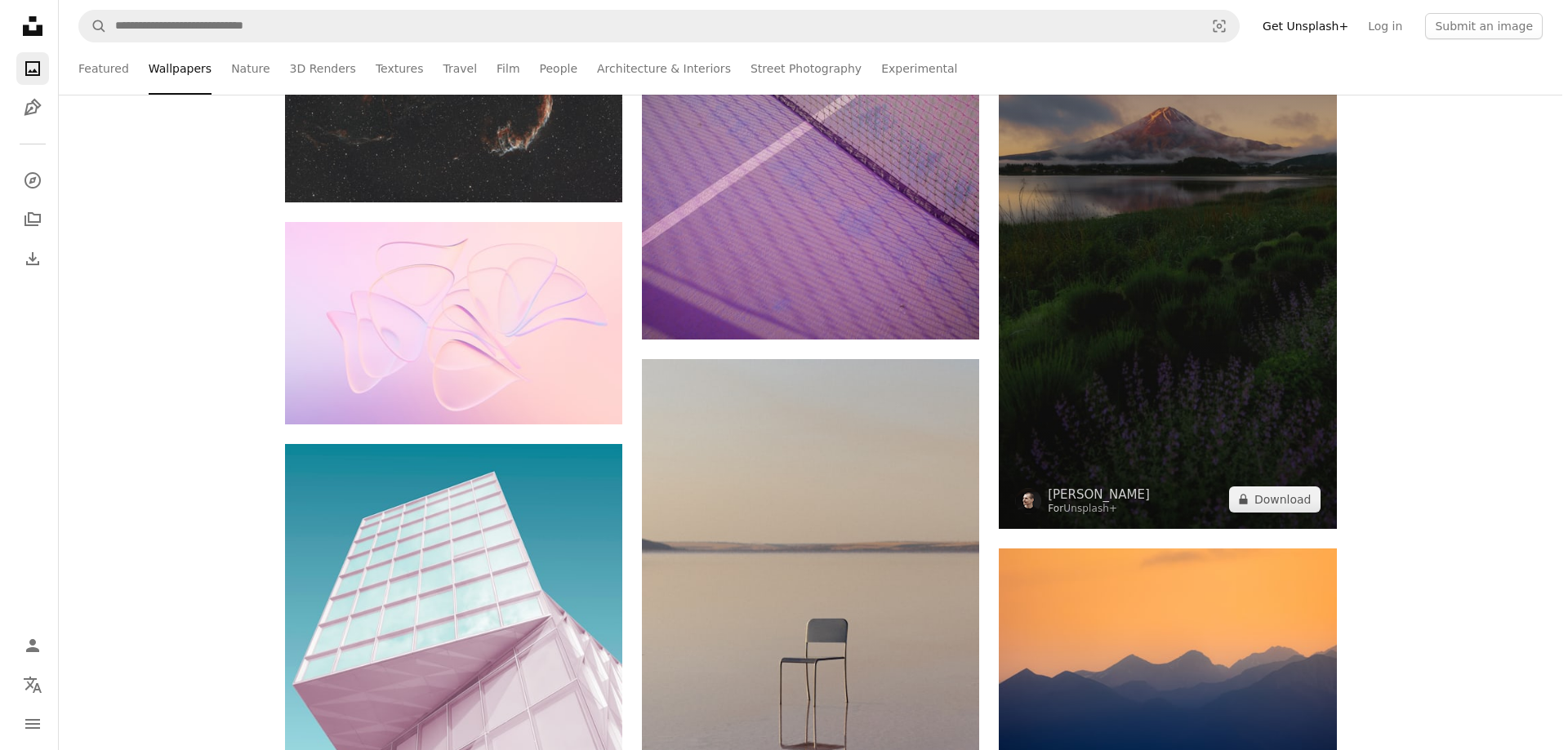
scroll to position [1224, 0]
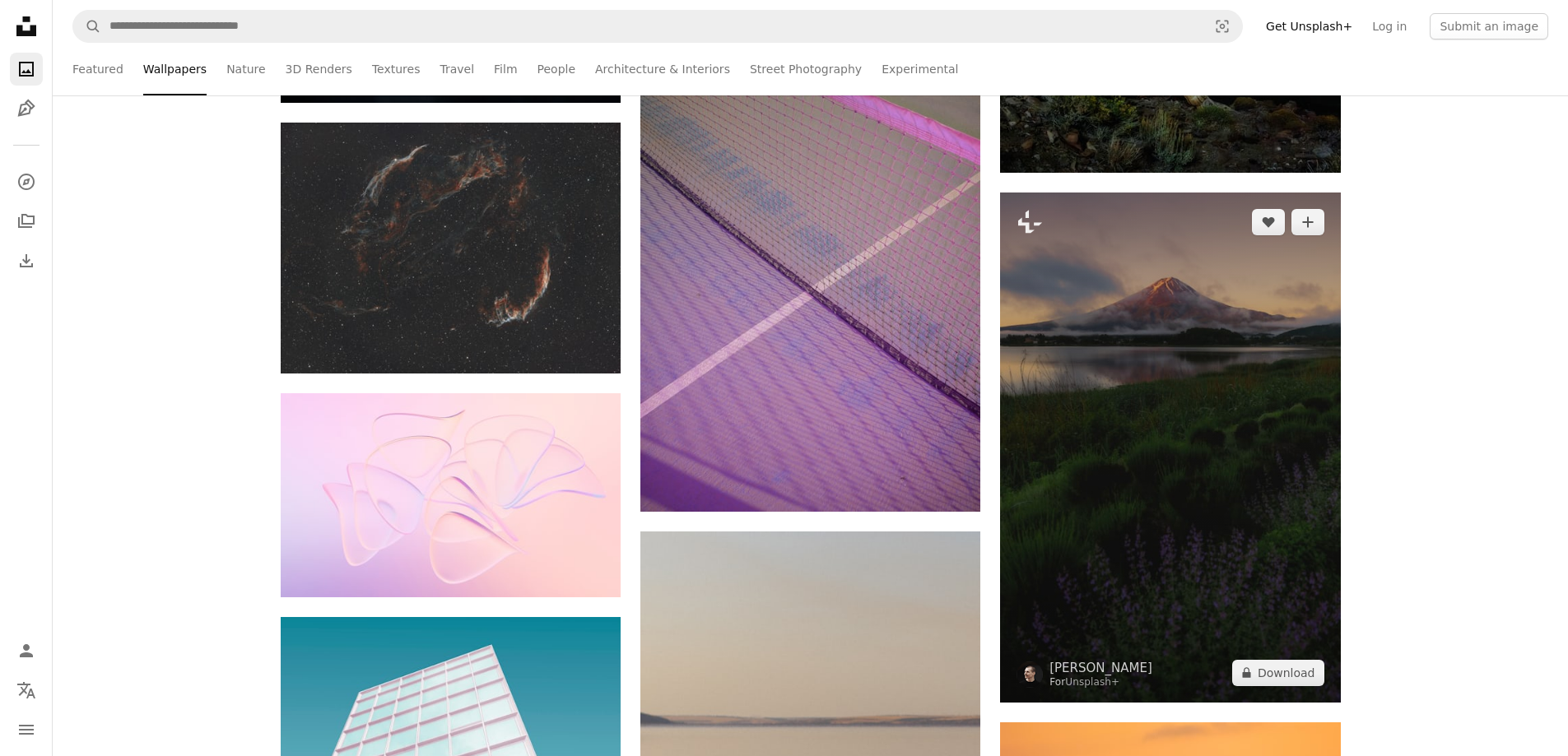
click at [1186, 446] on img at bounding box center [1169, 448] width 340 height 511
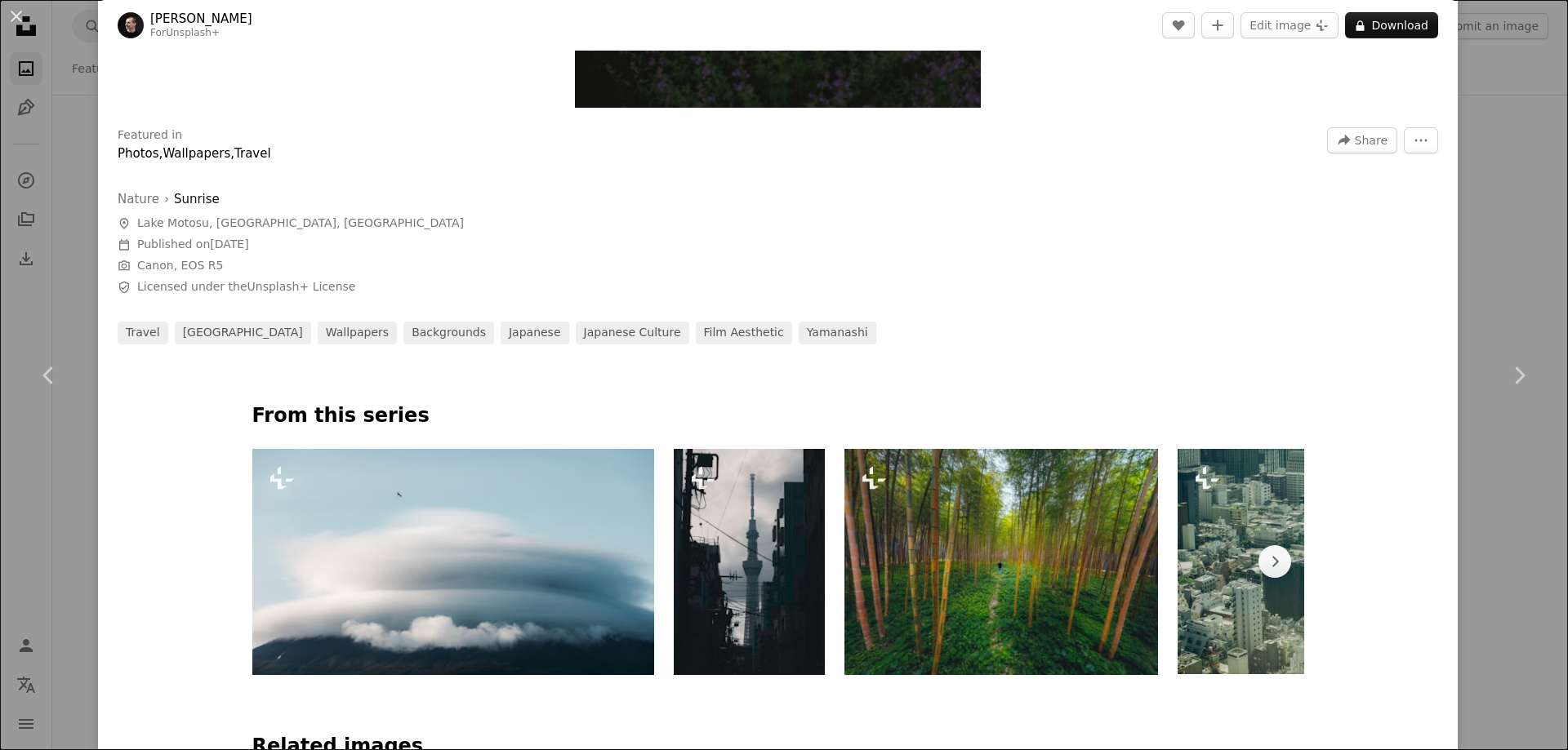
scroll to position [654, 0]
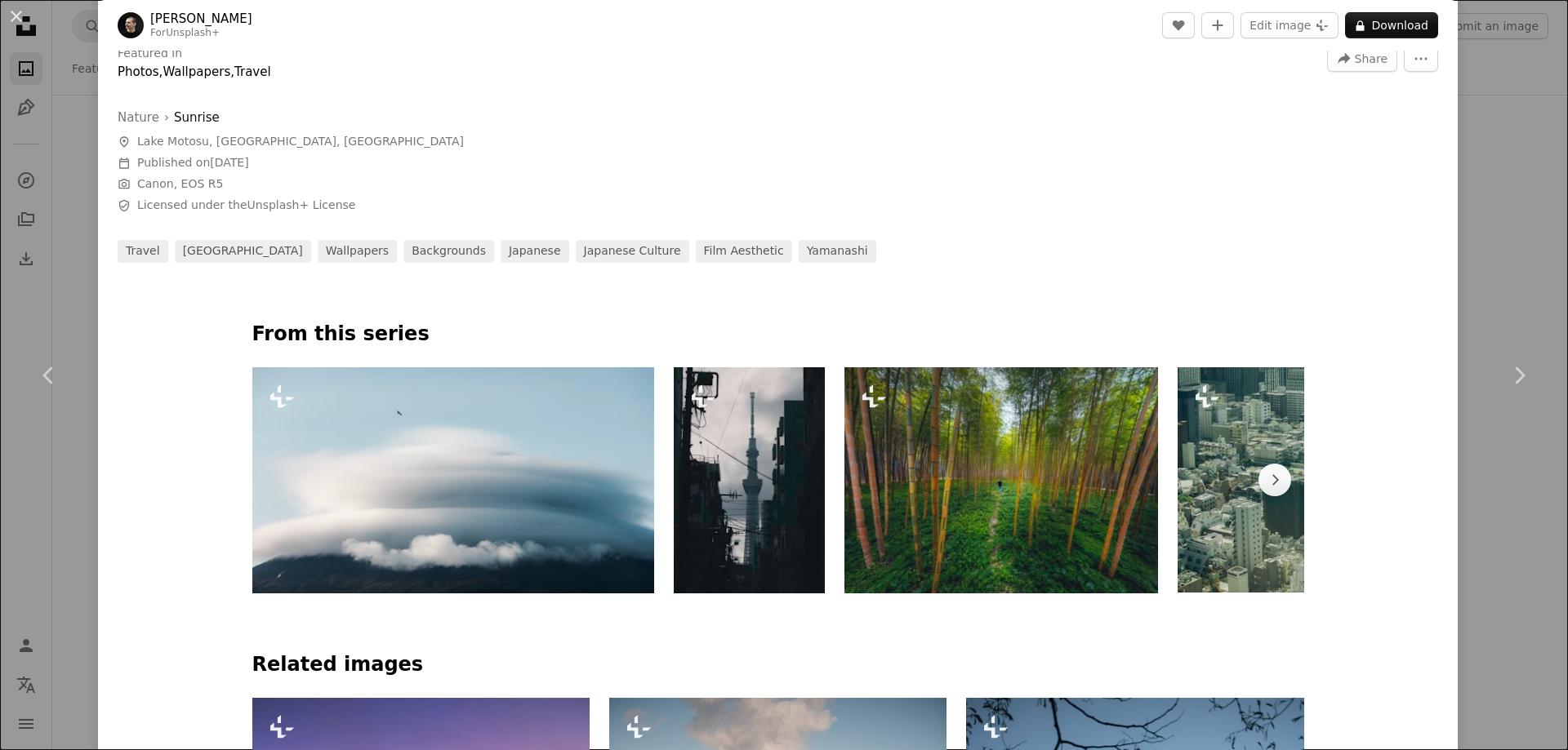
click at [975, 494] on img at bounding box center [1002, 480] width 315 height 226
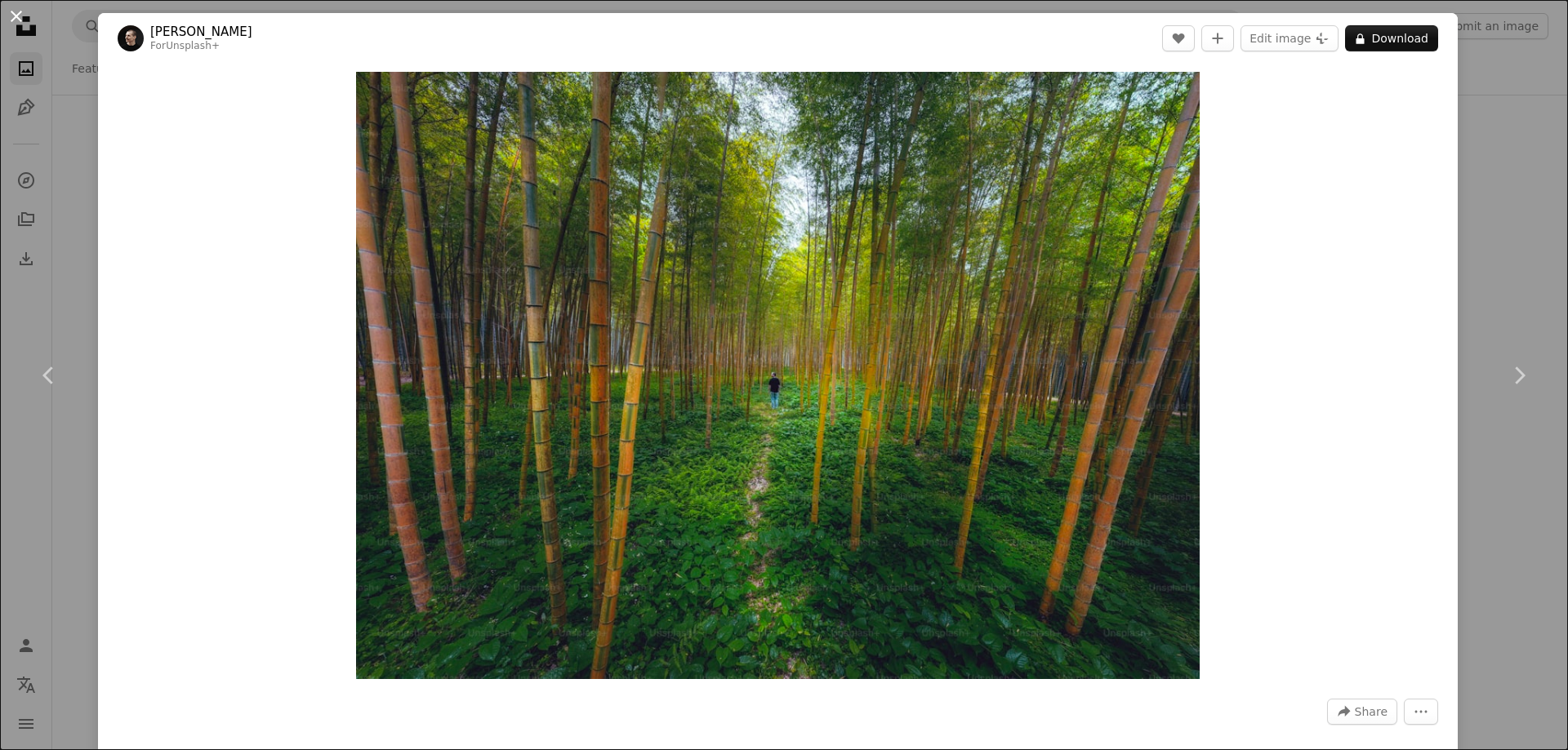
click at [15, 18] on button "An X shape" at bounding box center [17, 17] width 19 height 19
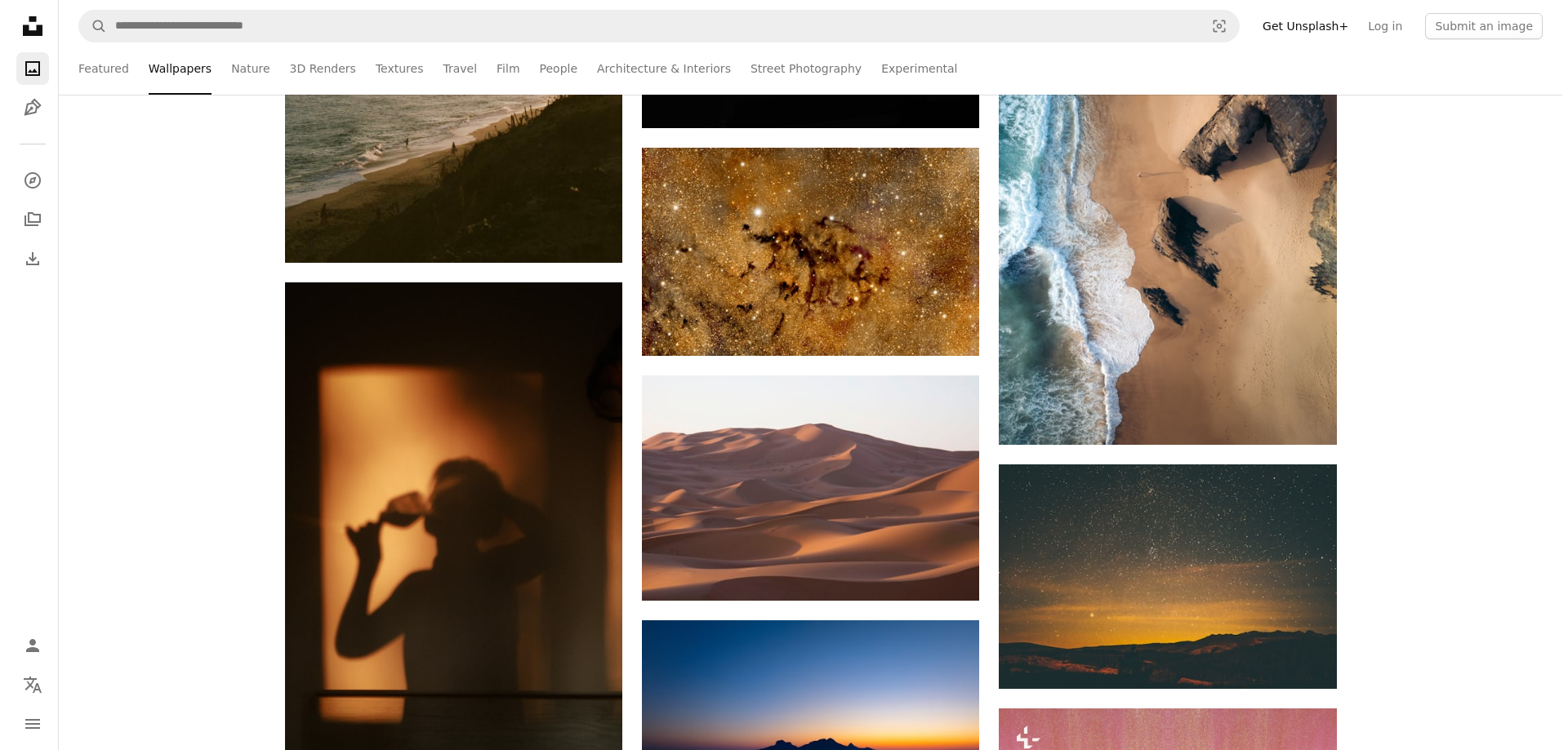
scroll to position [9798, 0]
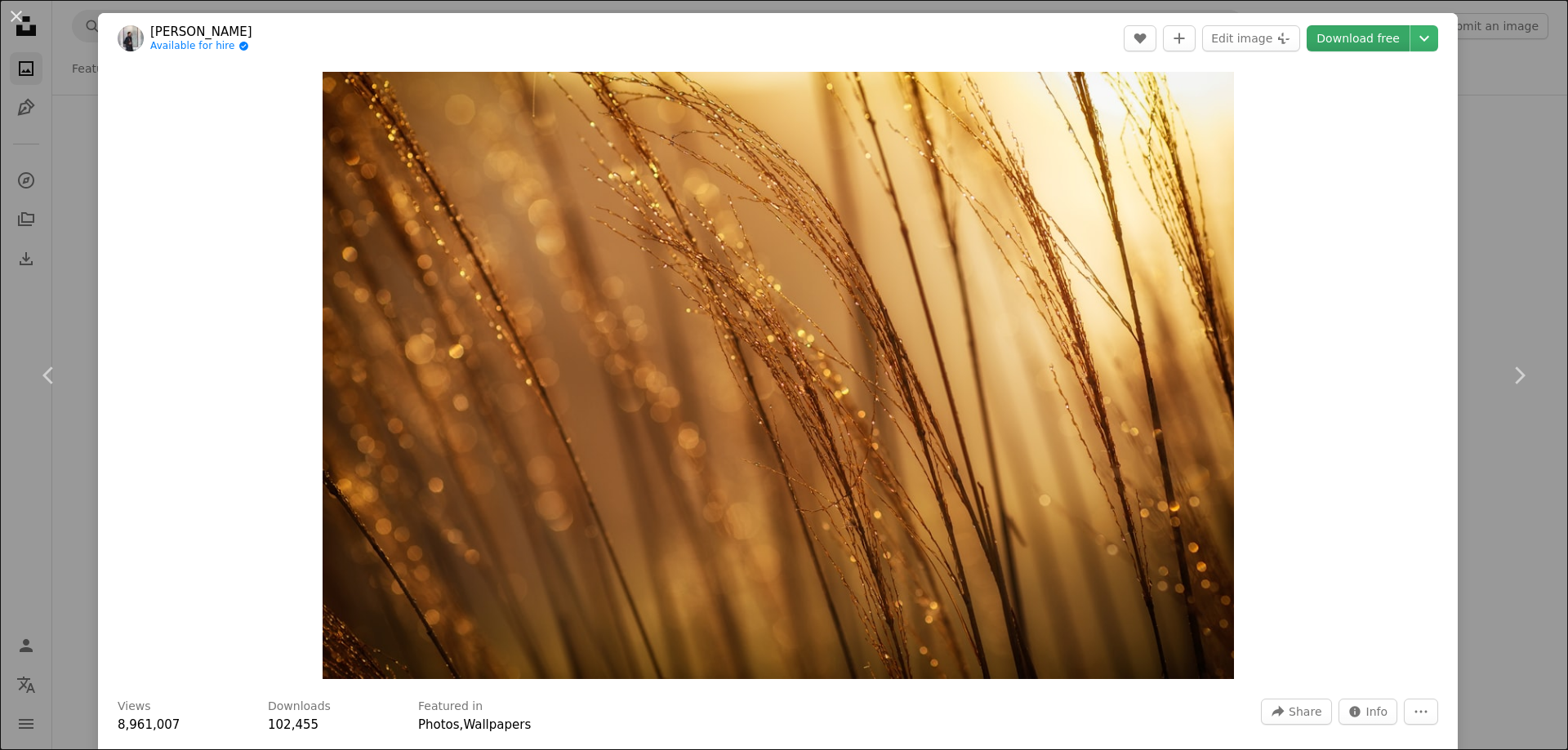
click at [1361, 40] on link "Download free" at bounding box center [1358, 38] width 103 height 26
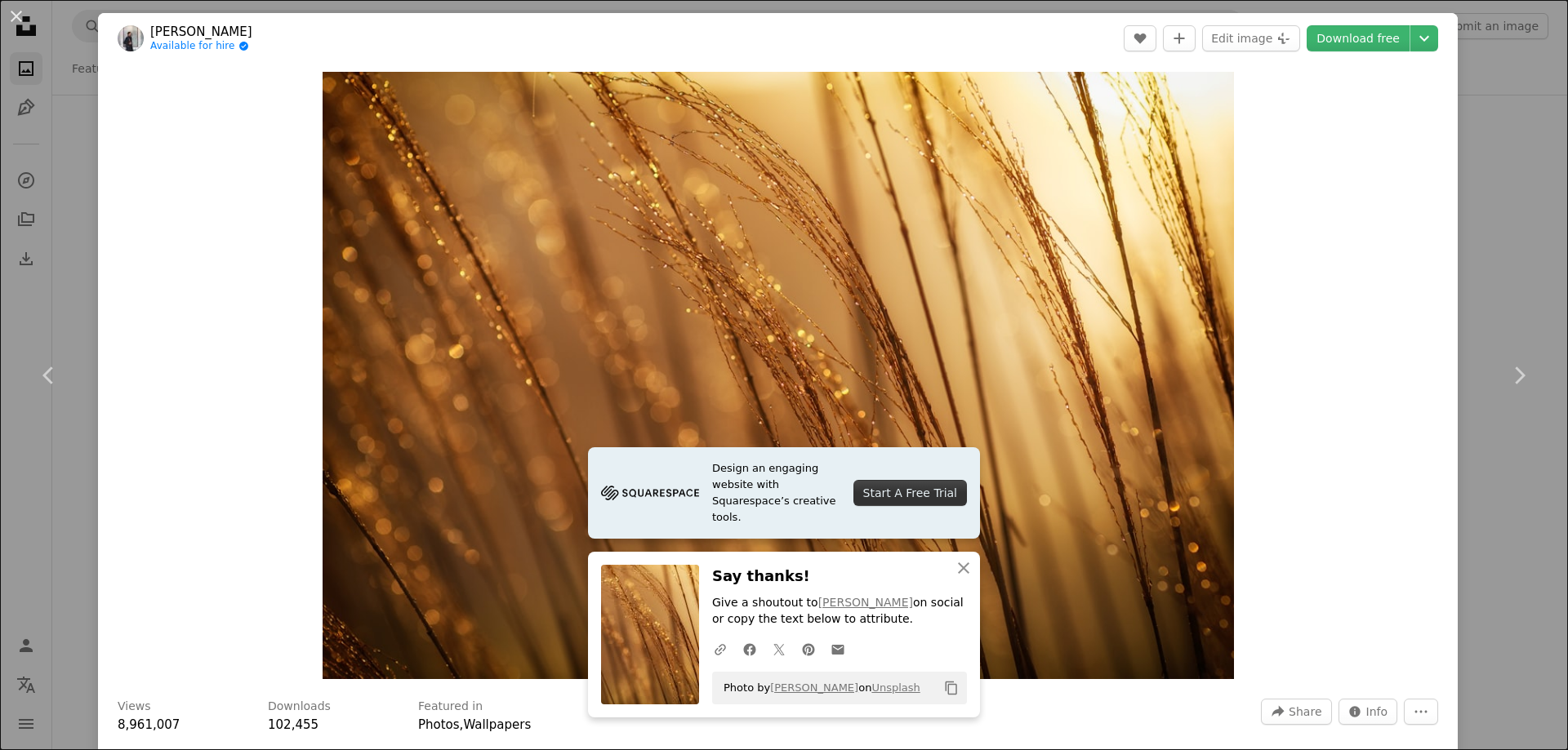
drag, startPoint x: 10, startPoint y: 14, endPoint x: 1399, endPoint y: 369, distance: 1433.6
click at [10, 14] on button "An X shape" at bounding box center [17, 17] width 19 height 19
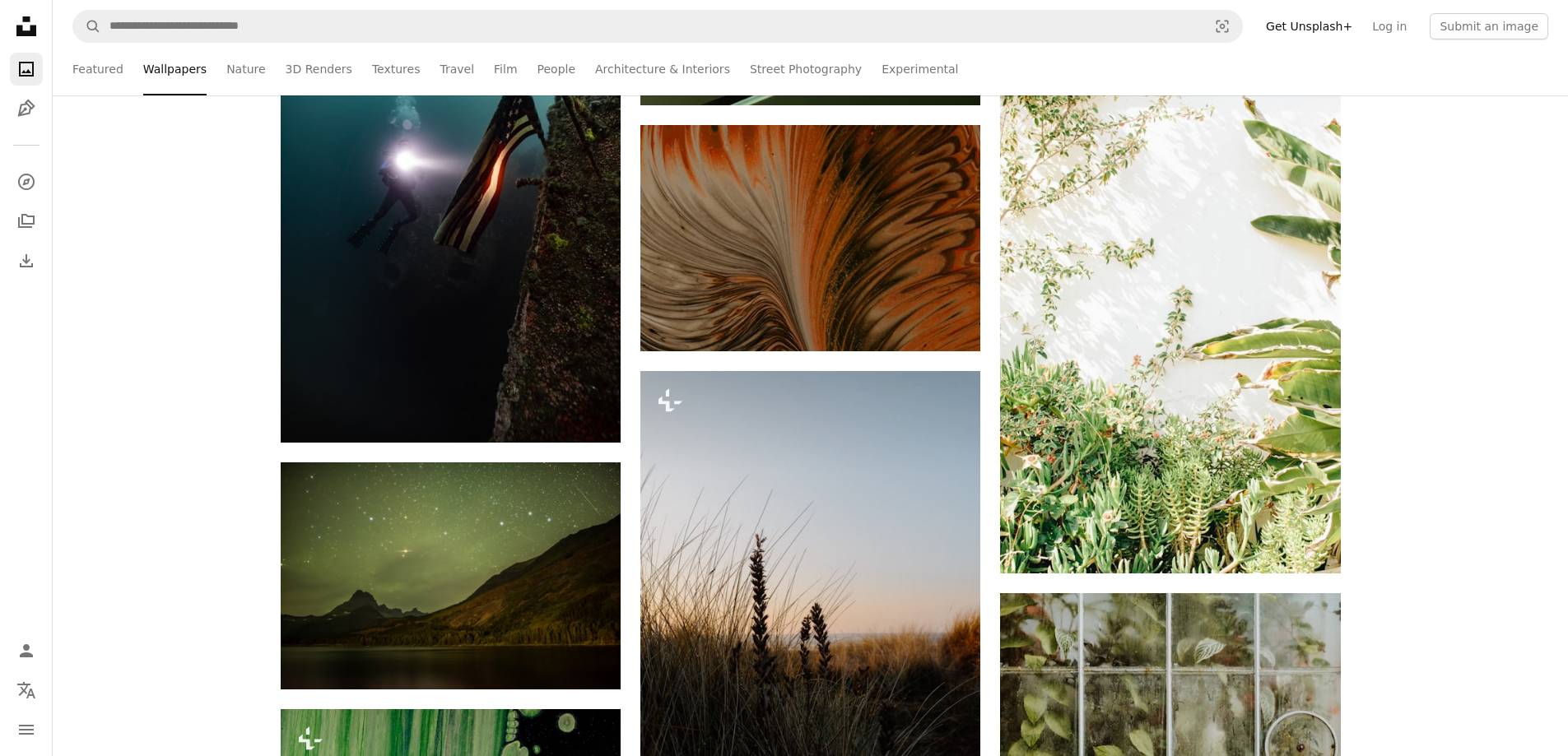
scroll to position [12510, 0]
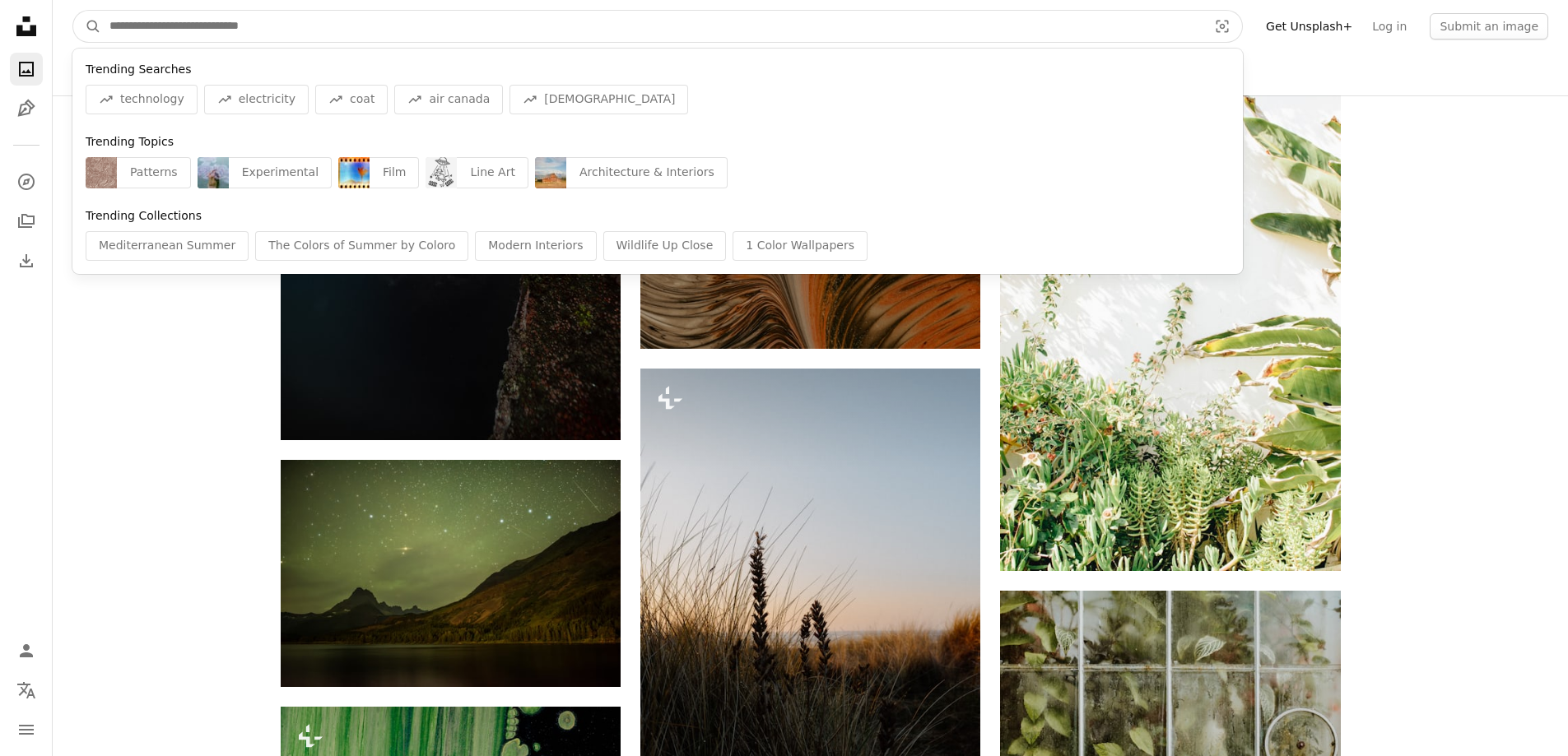
click at [487, 29] on input "Find visuals sitewide" at bounding box center [652, 27] width 1102 height 31
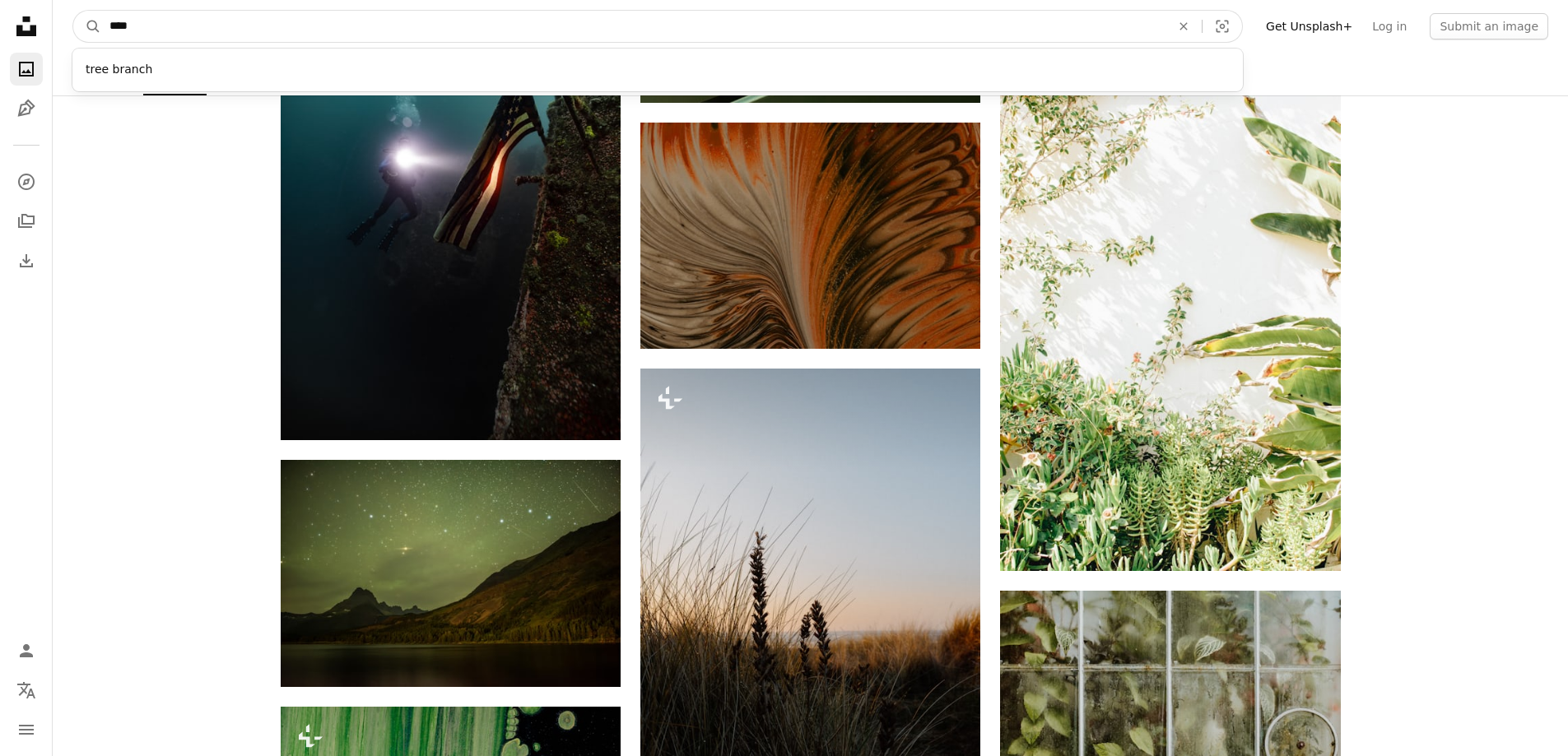
type input "****"
click at [74, 11] on button "A magnifying glass" at bounding box center [87, 27] width 28 height 31
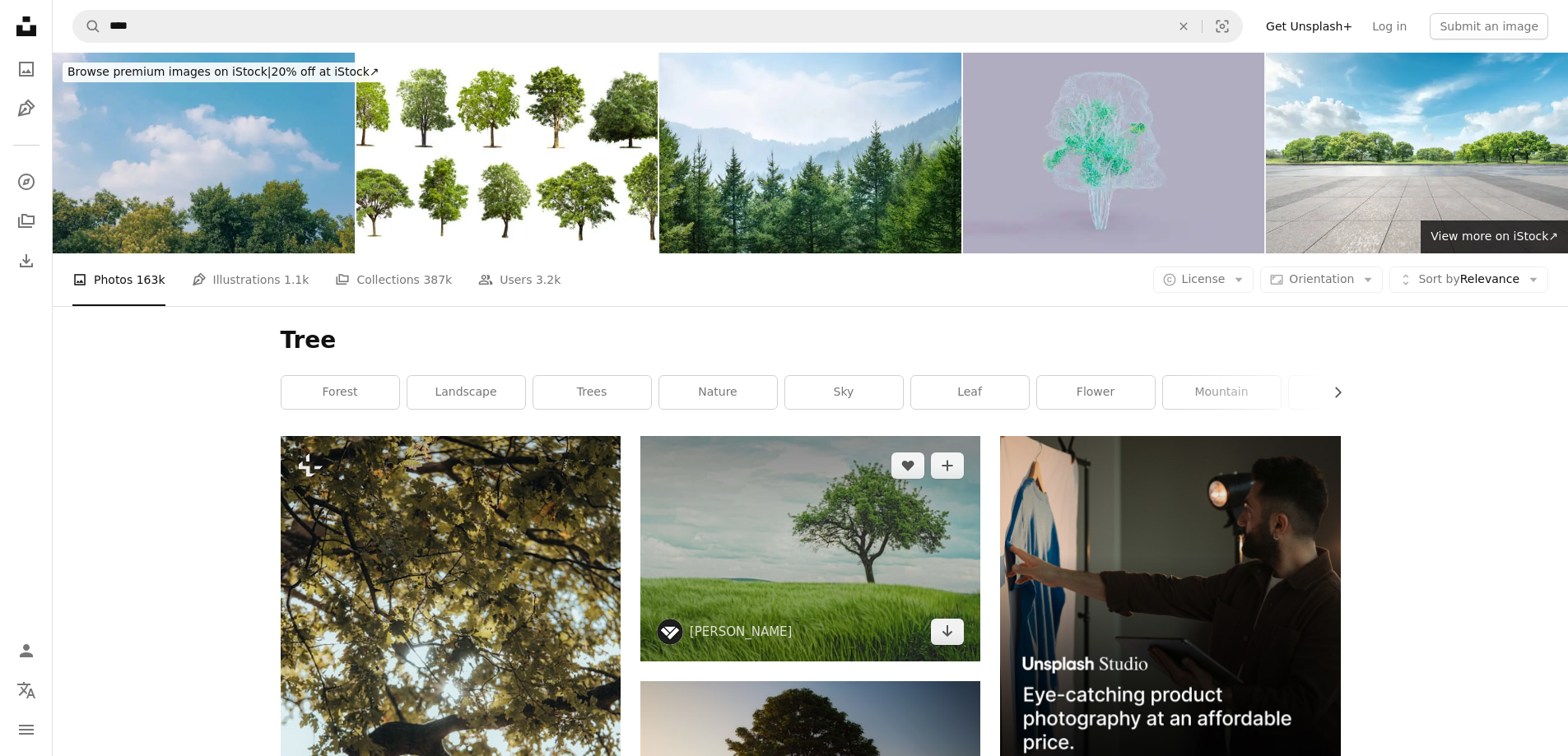
click at [778, 436] on img at bounding box center [810, 549] width 340 height 226
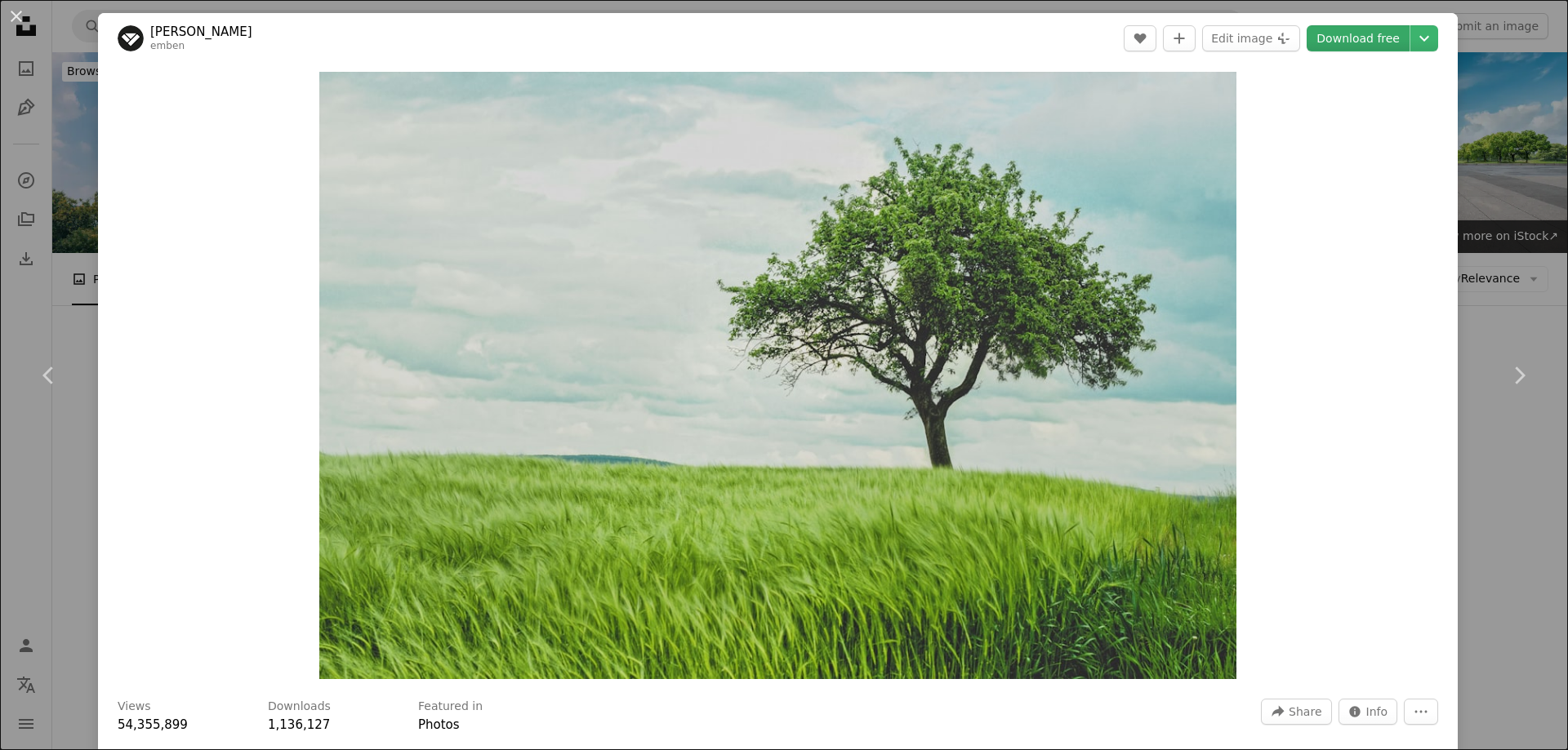
click at [1361, 41] on link "Download free" at bounding box center [1358, 38] width 103 height 26
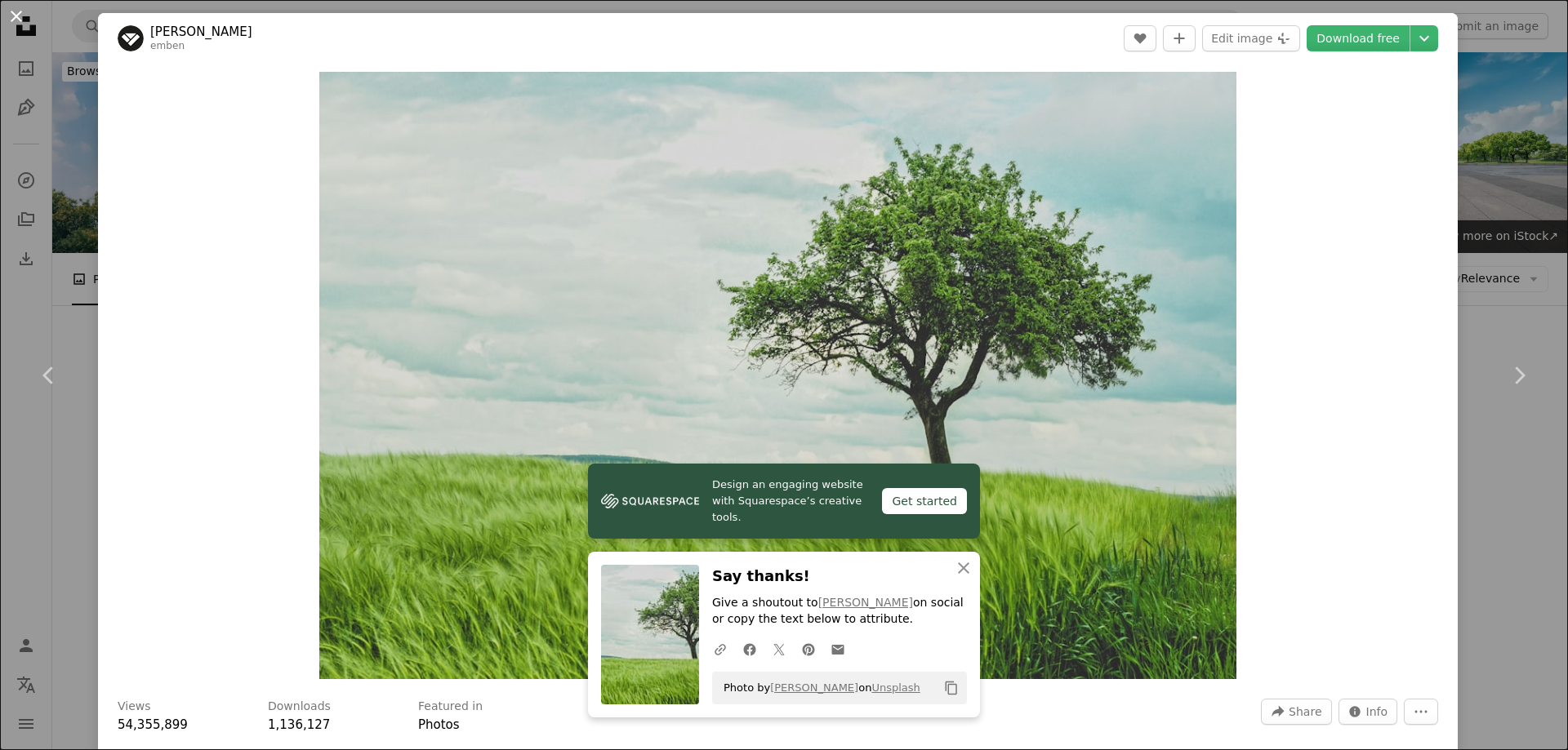
click at [12, 18] on button "An X shape" at bounding box center [17, 17] width 19 height 19
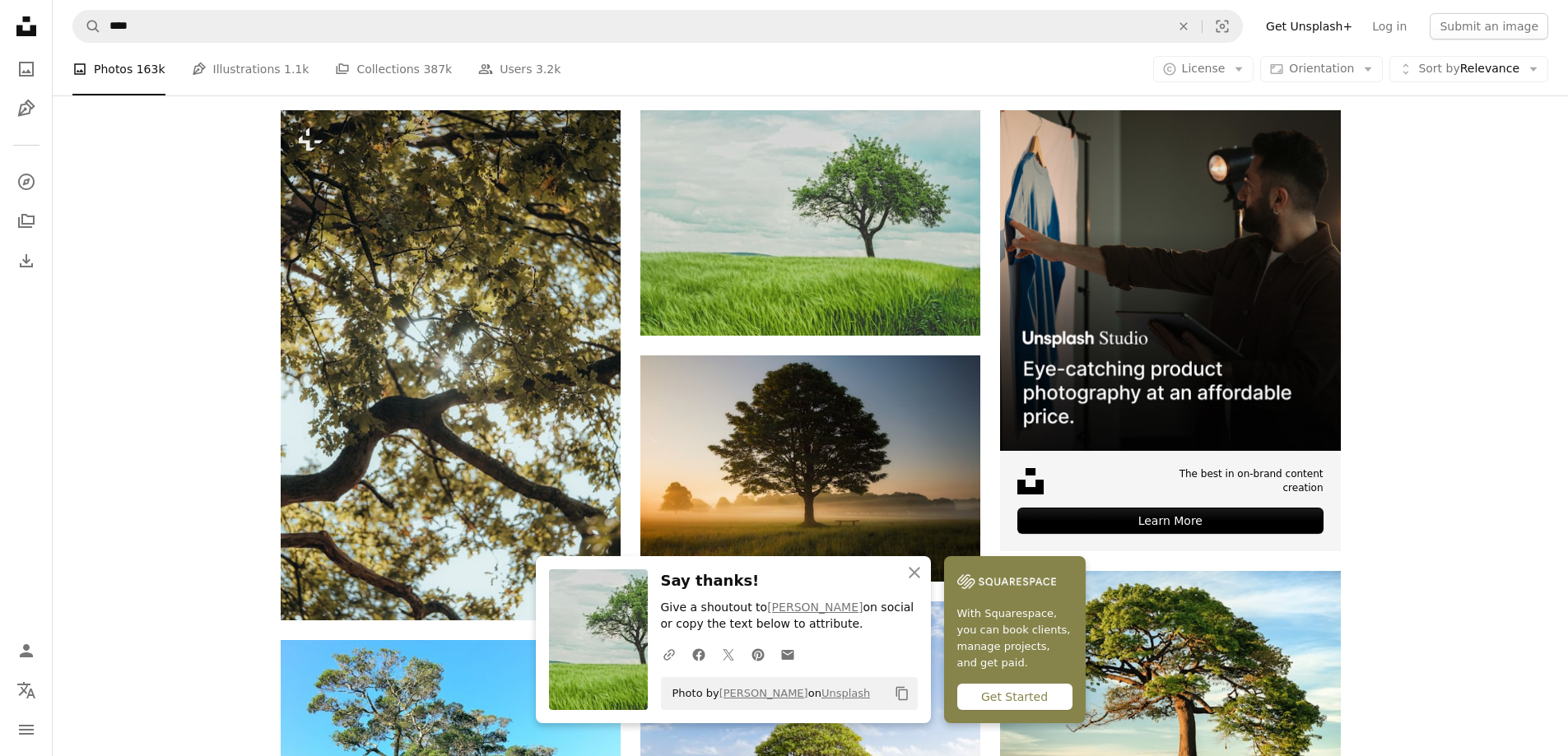
scroll to position [329, 0]
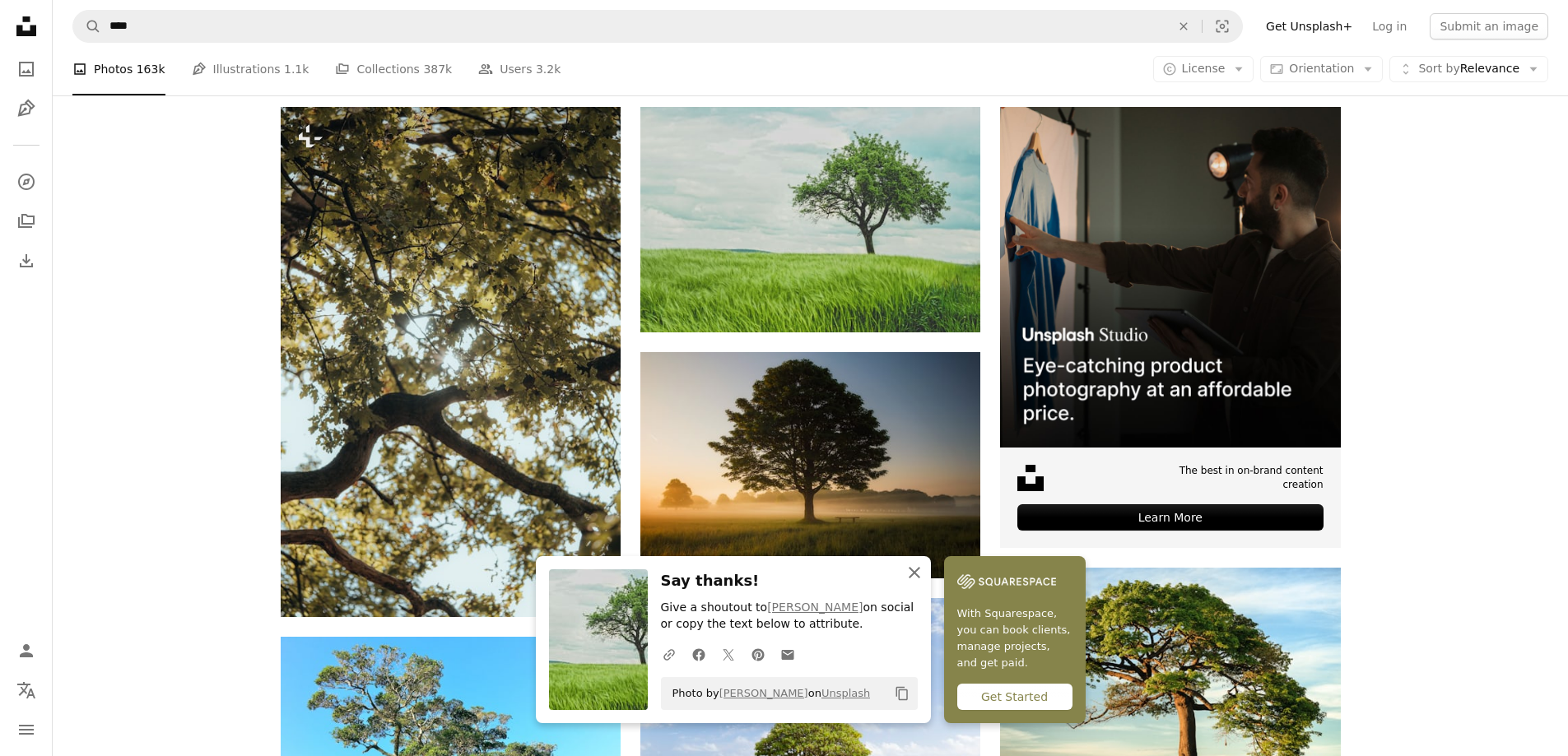
click at [924, 567] on icon "An X shape" at bounding box center [914, 572] width 20 height 20
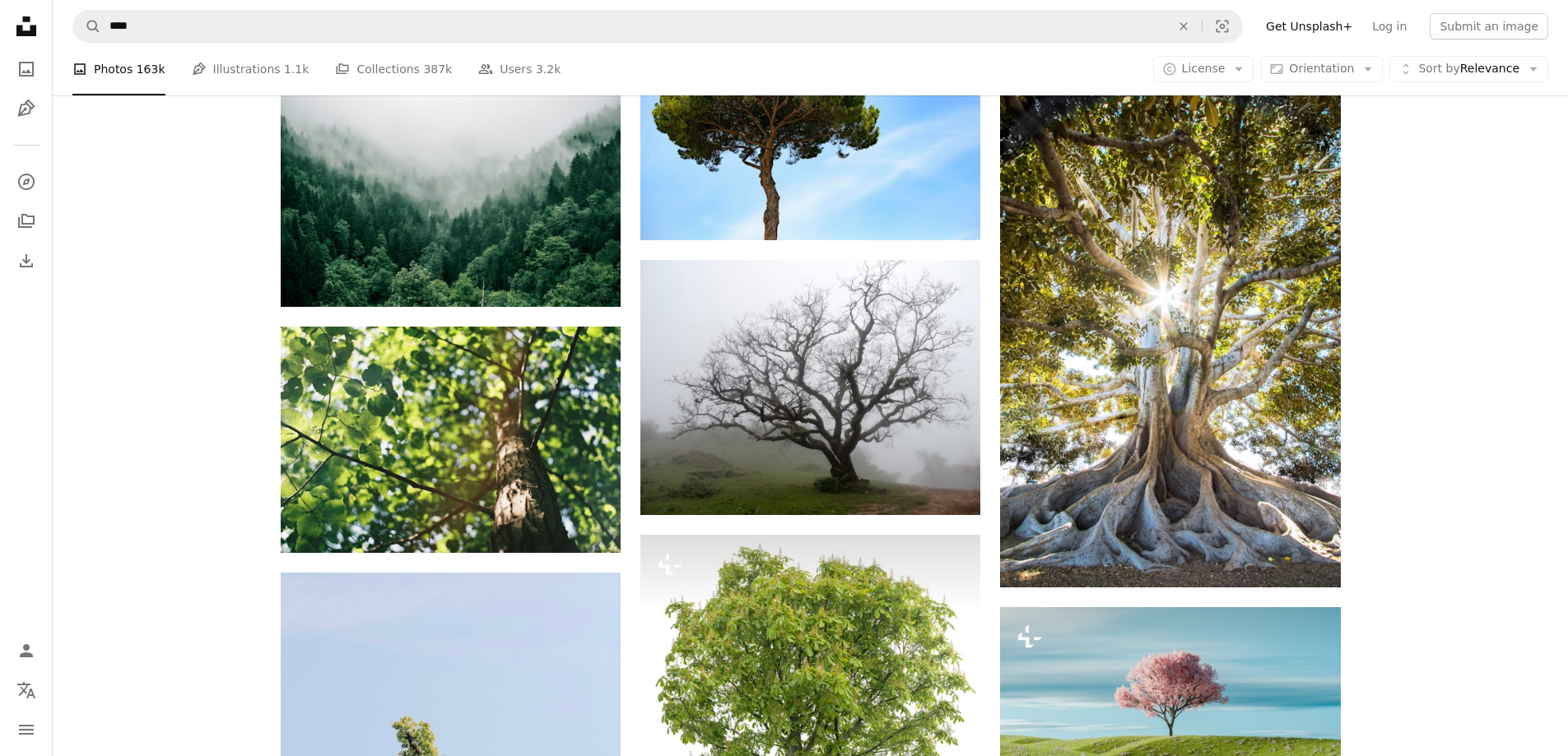
scroll to position [1435, 0]
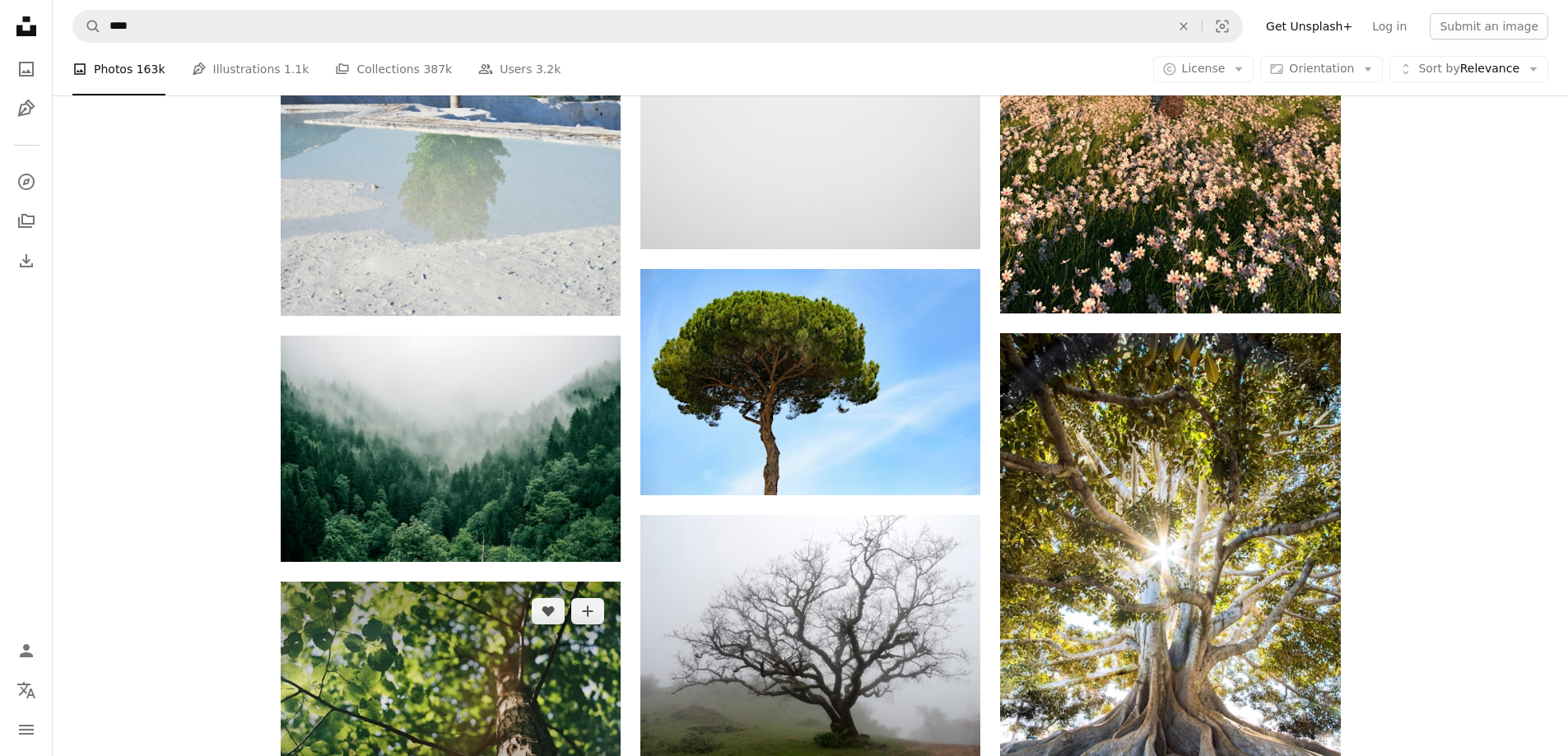
click at [397, 582] on img at bounding box center [451, 695] width 340 height 227
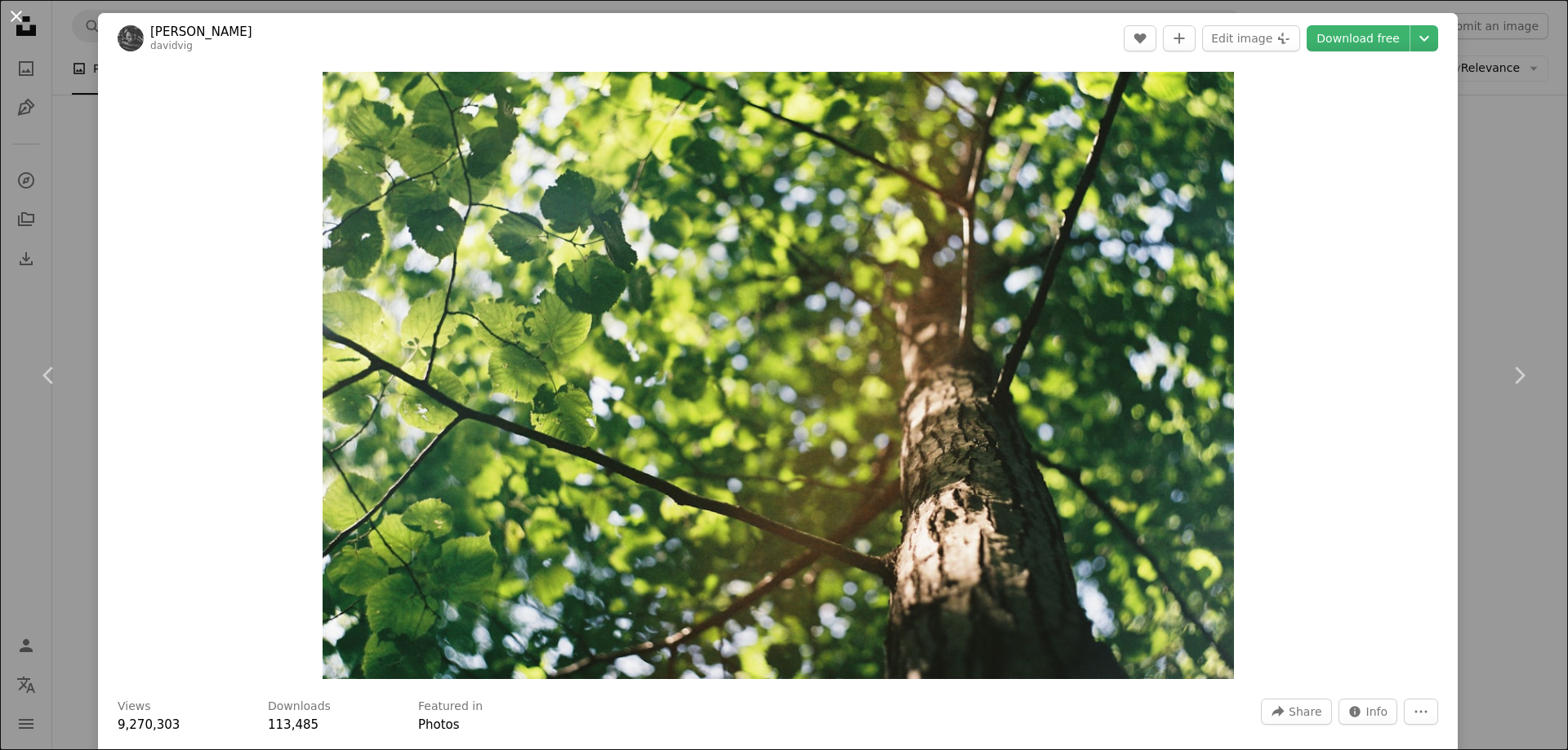
click at [19, 17] on button "An X shape" at bounding box center [17, 17] width 19 height 19
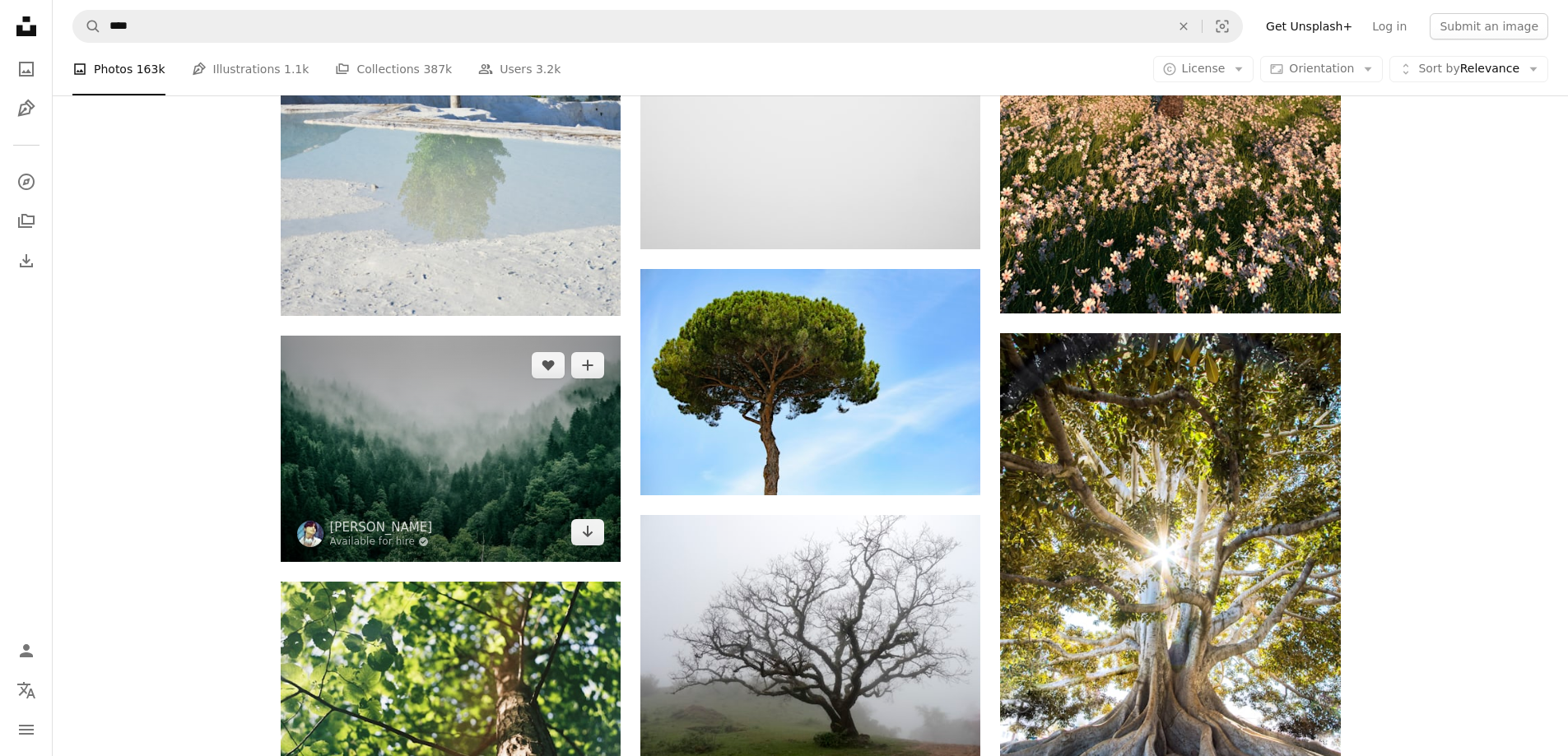
scroll to position [1188, 0]
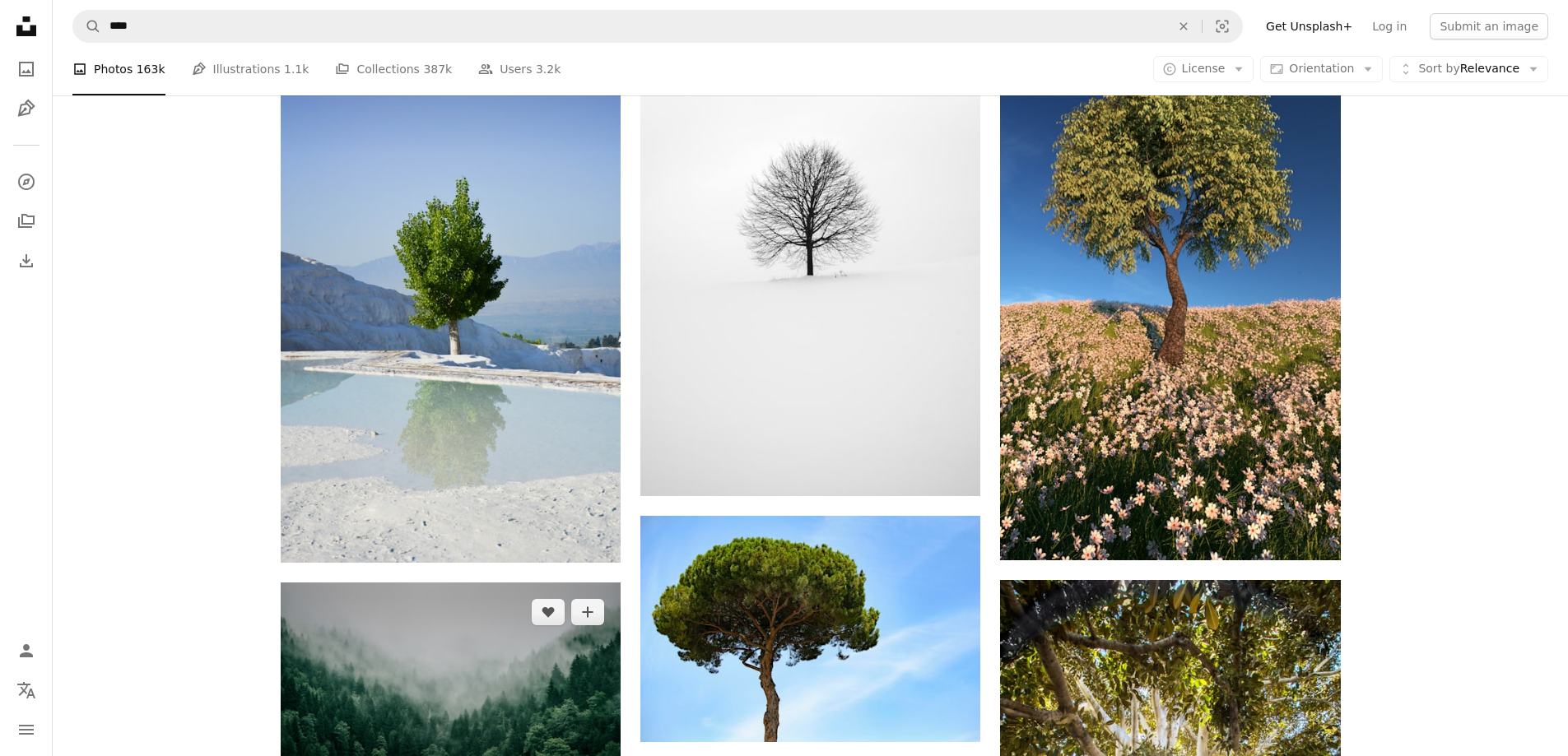
click at [384, 582] on img at bounding box center [451, 695] width 340 height 226
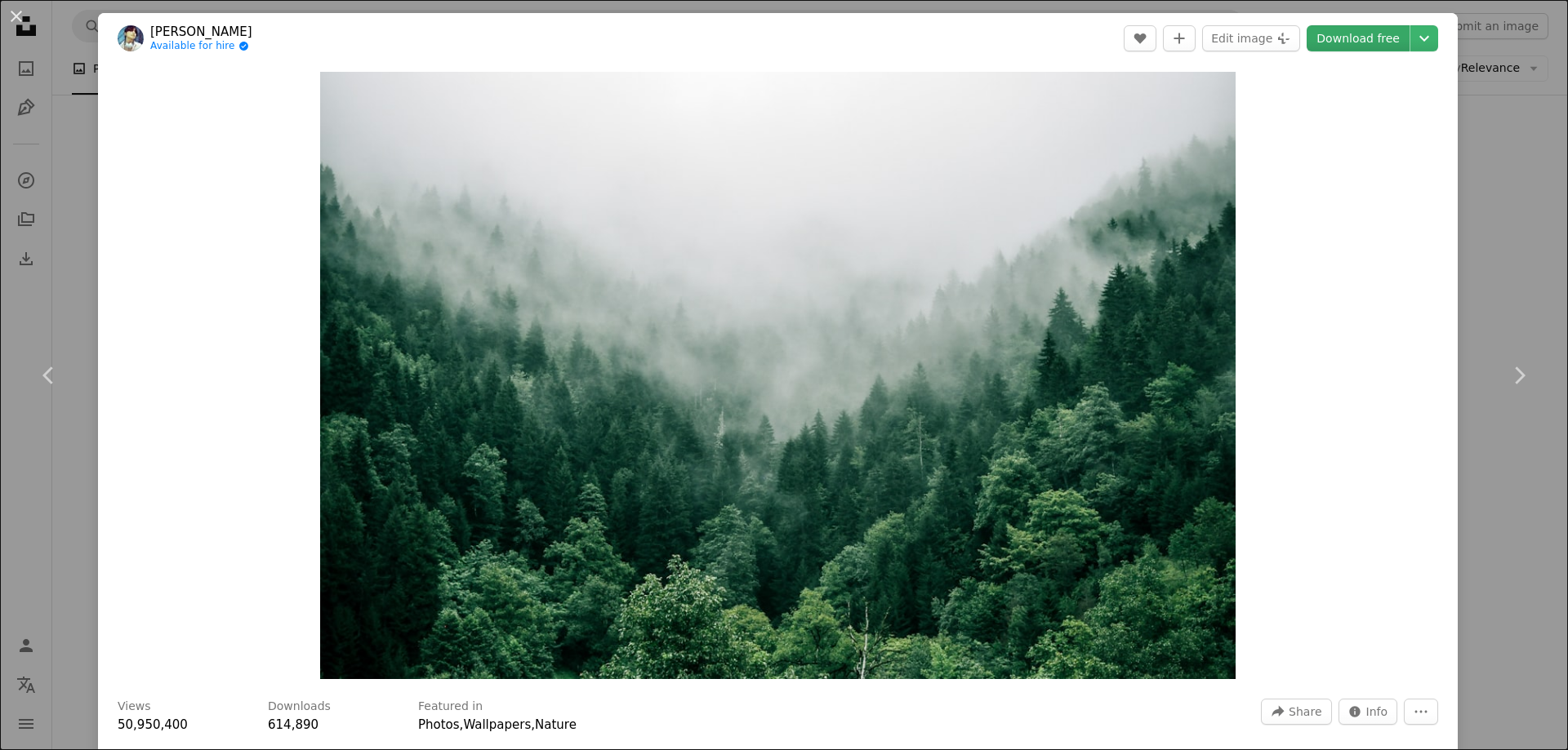
click at [1357, 42] on link "Download free" at bounding box center [1358, 38] width 103 height 26
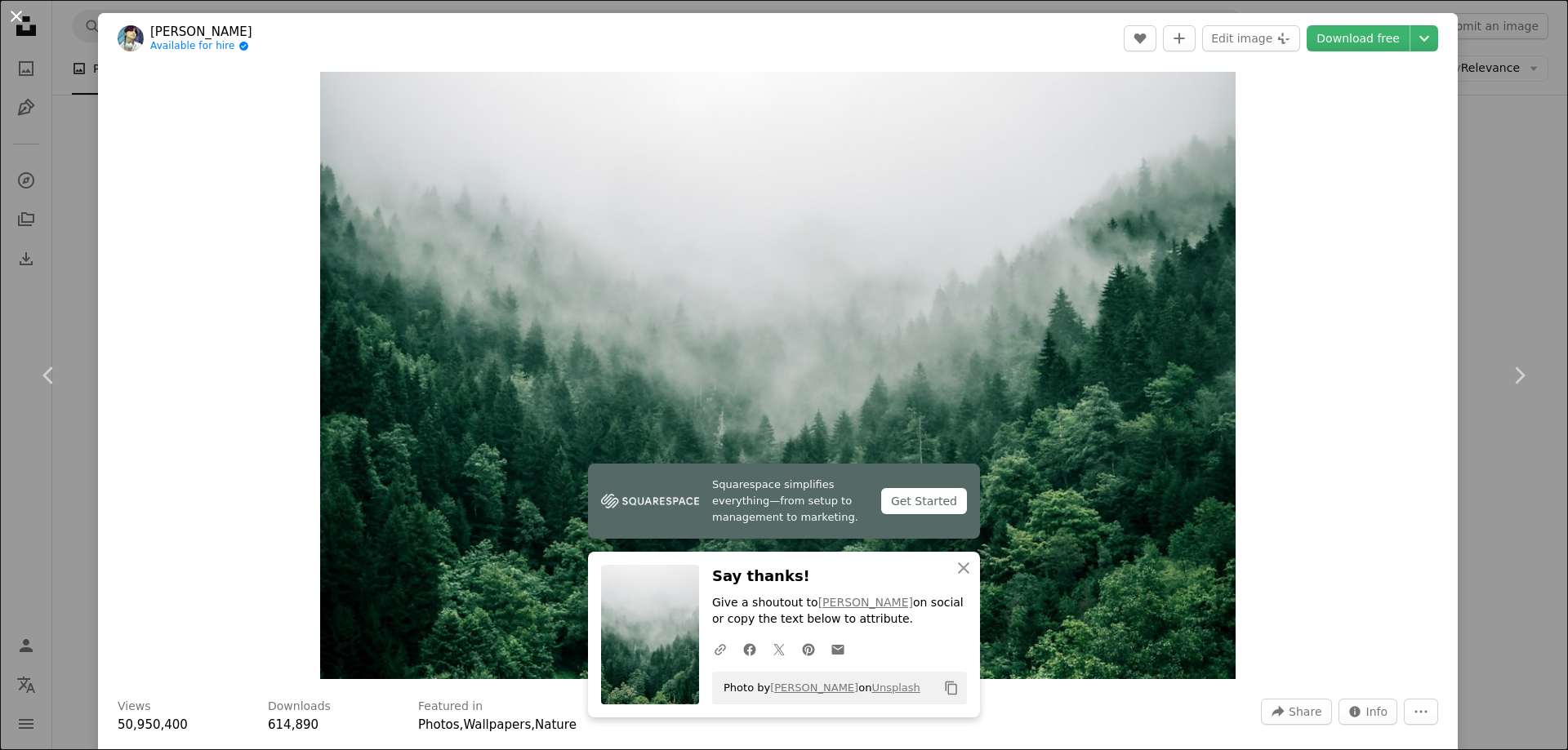
click at [19, 14] on button "An X shape" at bounding box center [17, 17] width 19 height 19
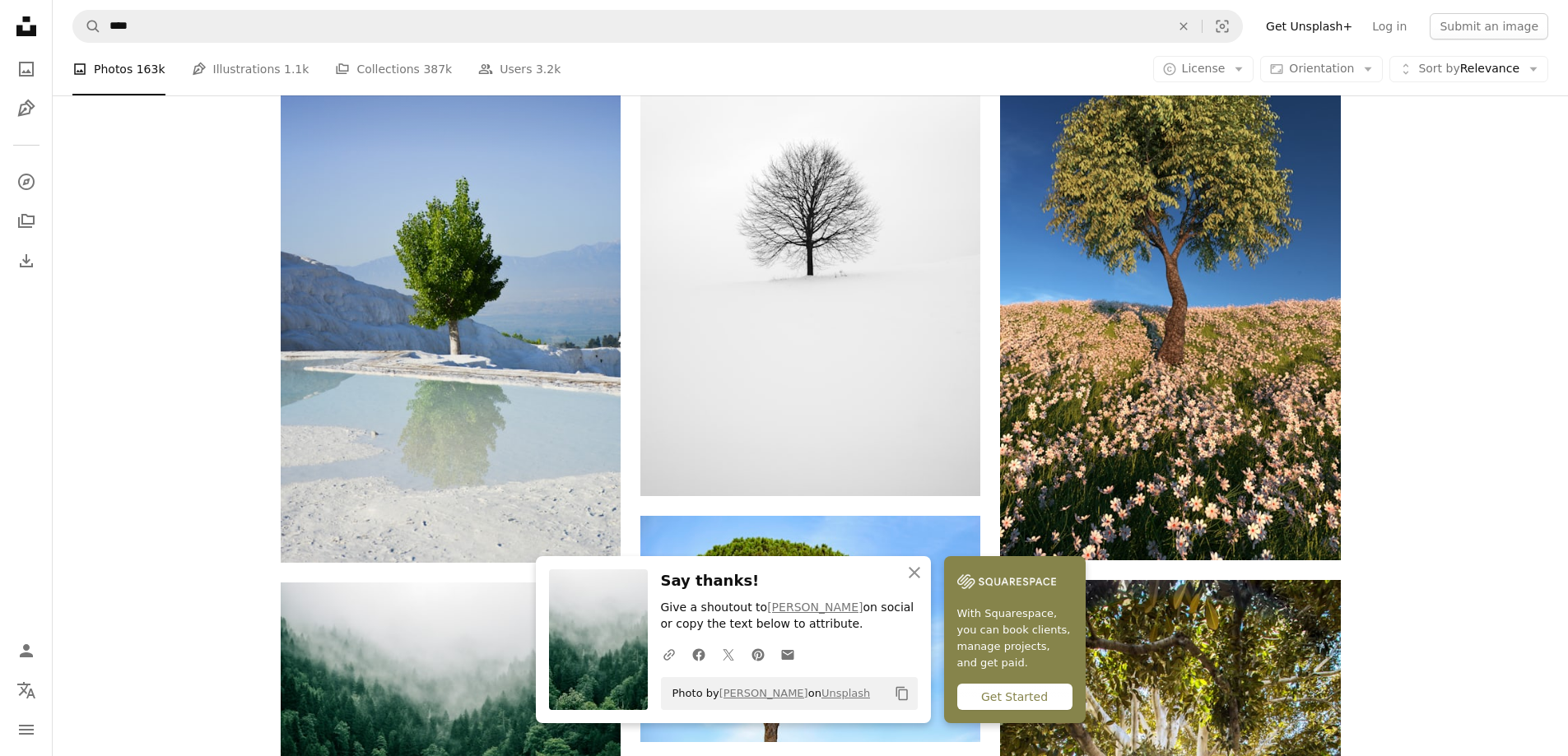
scroll to position [1024, 0]
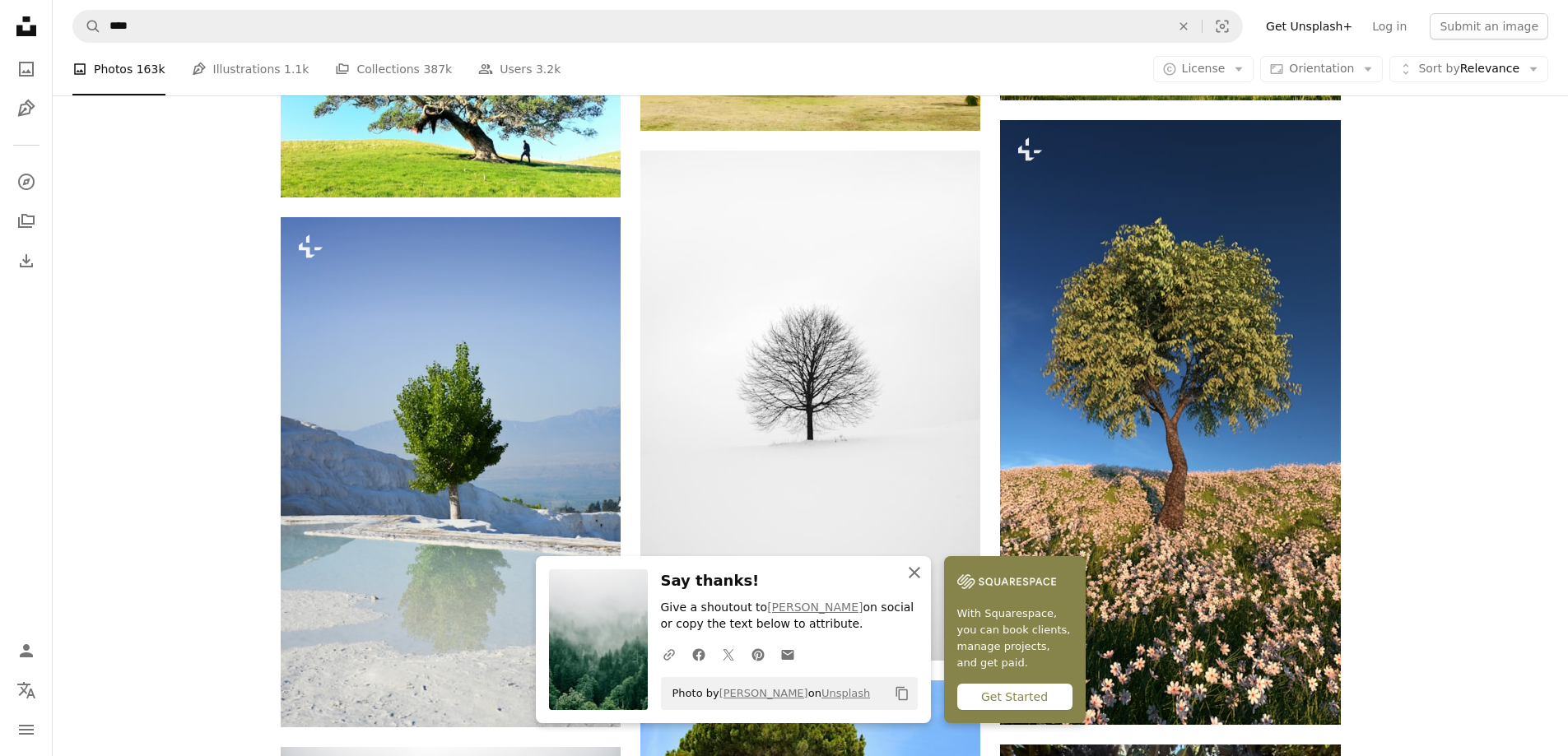
click at [920, 575] on icon "button" at bounding box center [914, 573] width 12 height 12
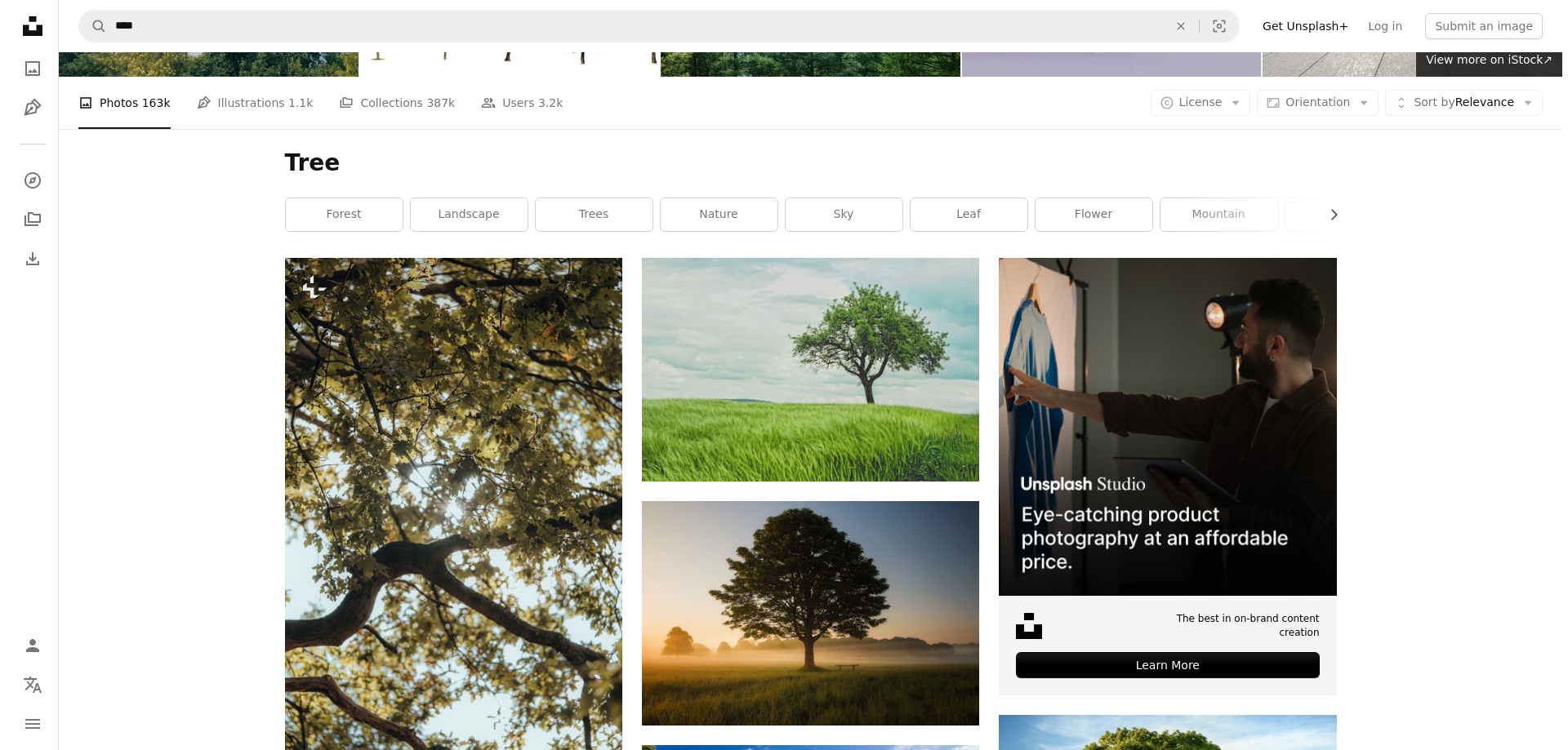
scroll to position [0, 0]
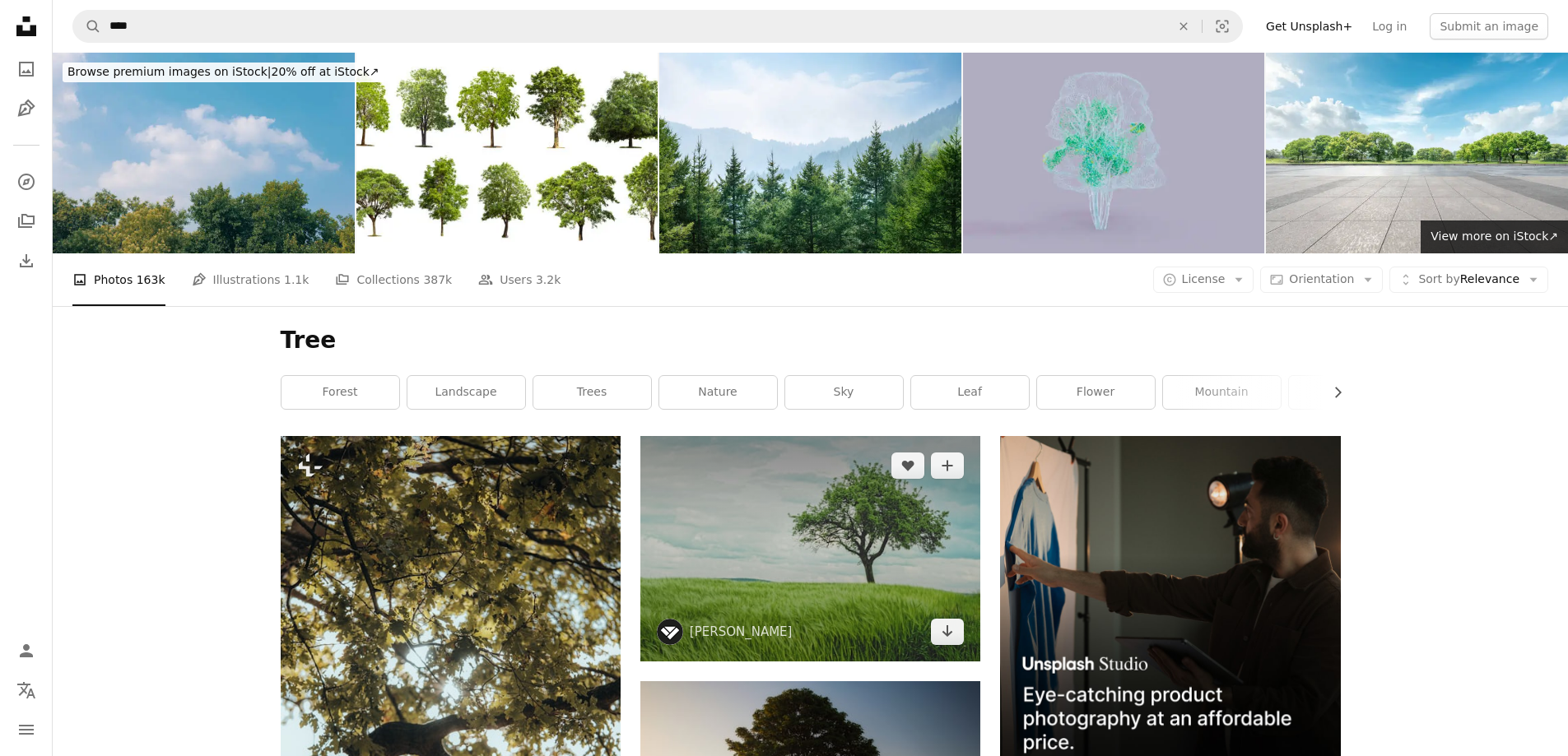
click at [756, 436] on img at bounding box center [810, 549] width 340 height 226
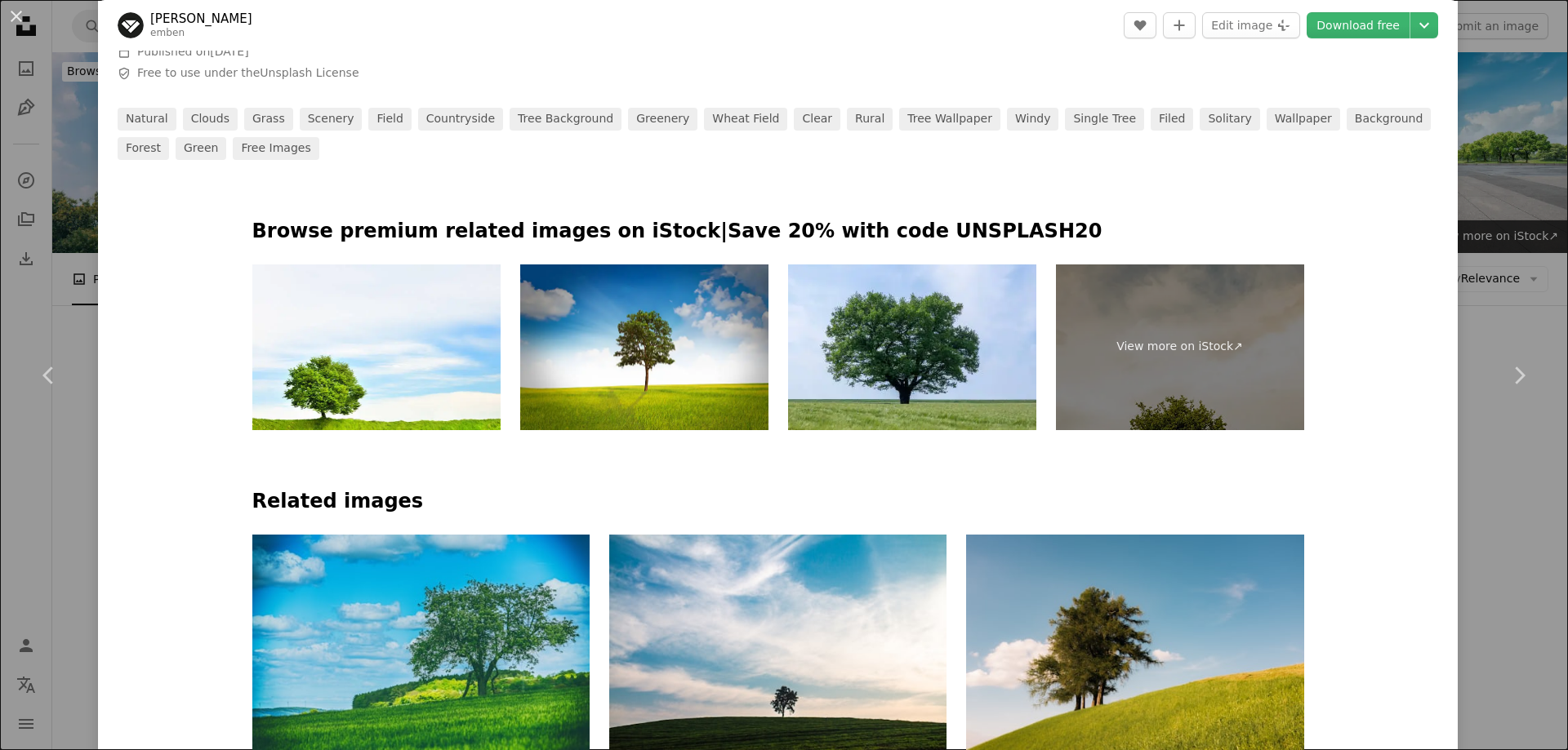
scroll to position [898, 0]
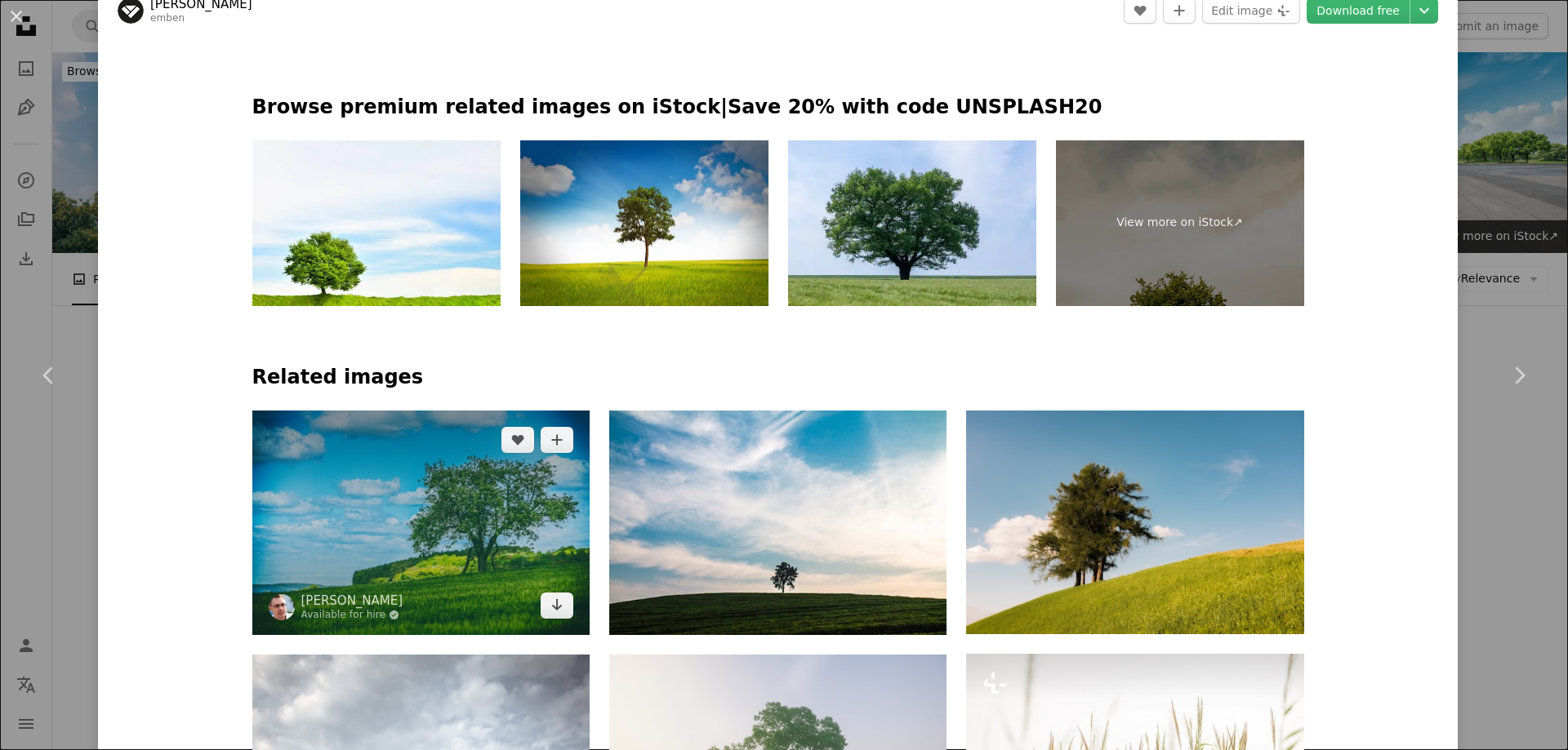
click at [427, 411] on img at bounding box center [421, 523] width 337 height 225
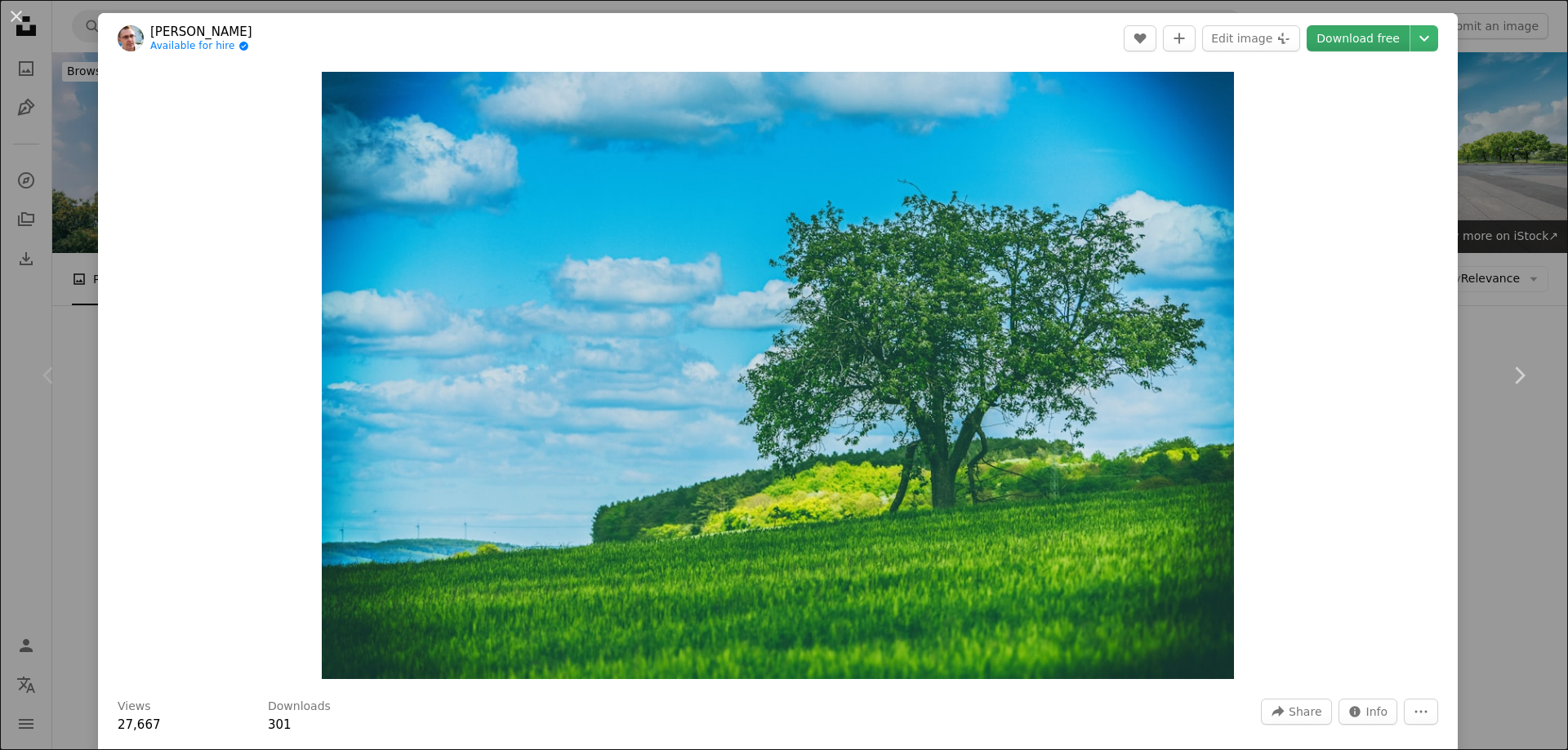
click at [1341, 40] on link "Download free" at bounding box center [1358, 38] width 103 height 26
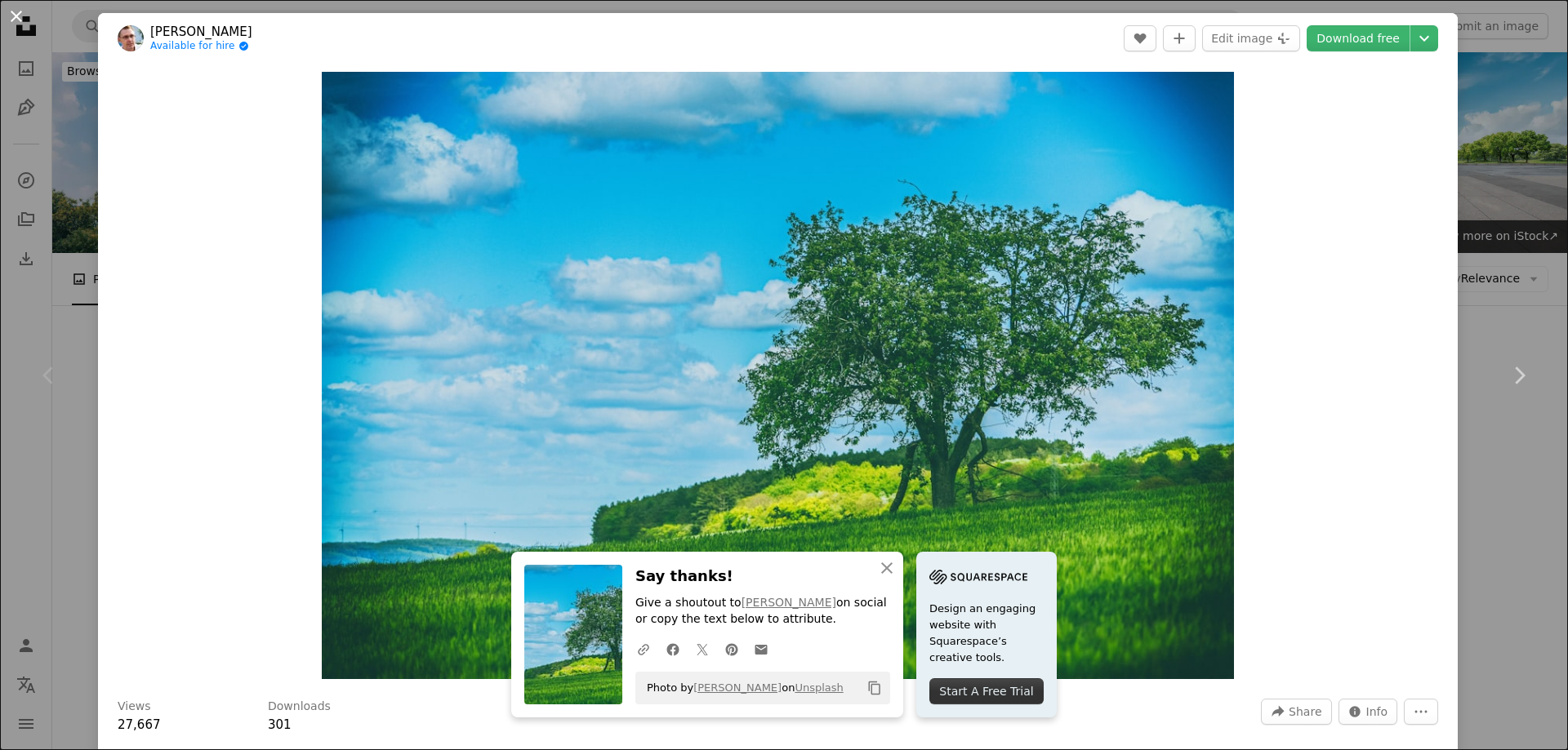
click at [13, 16] on button "An X shape" at bounding box center [17, 17] width 19 height 19
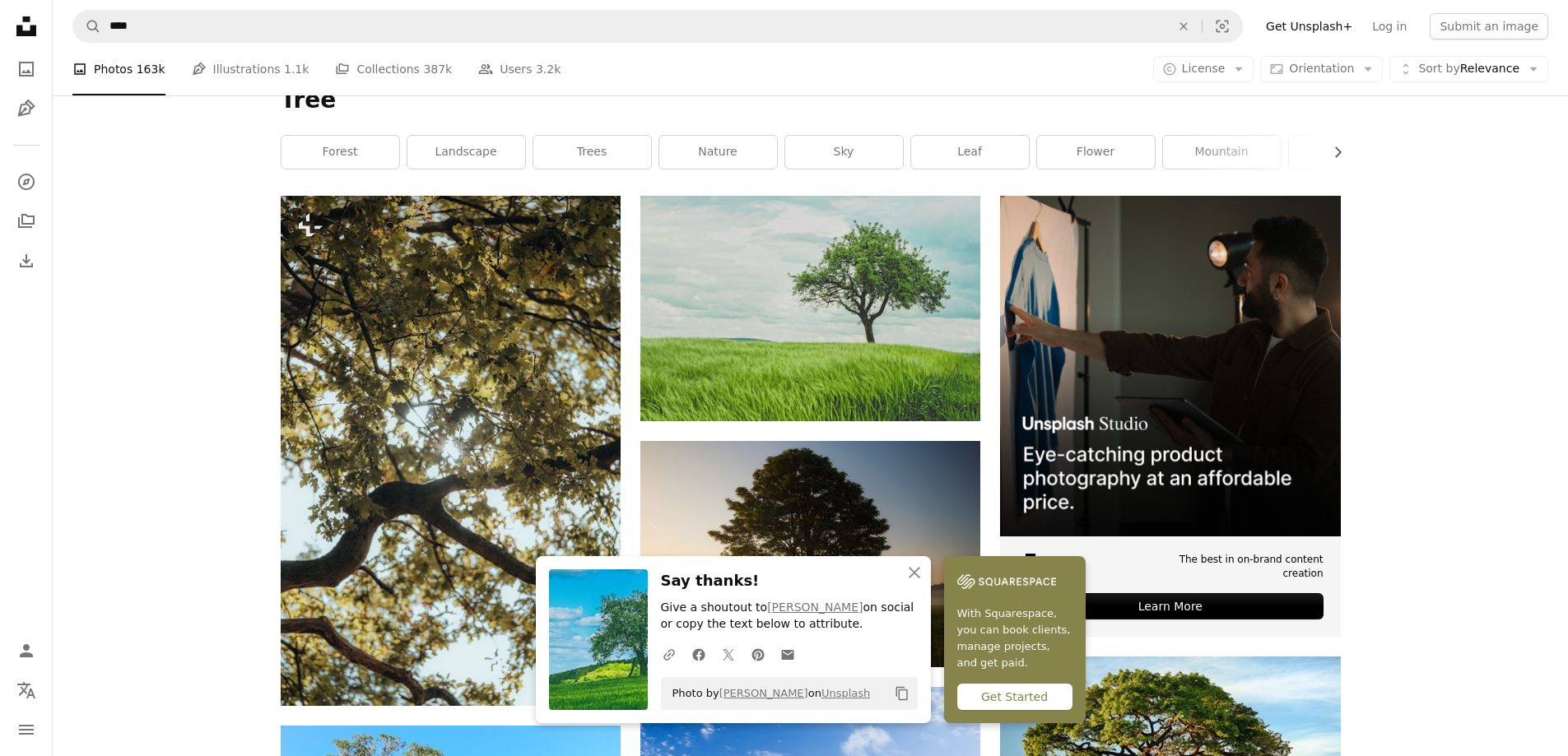
scroll to position [576, 0]
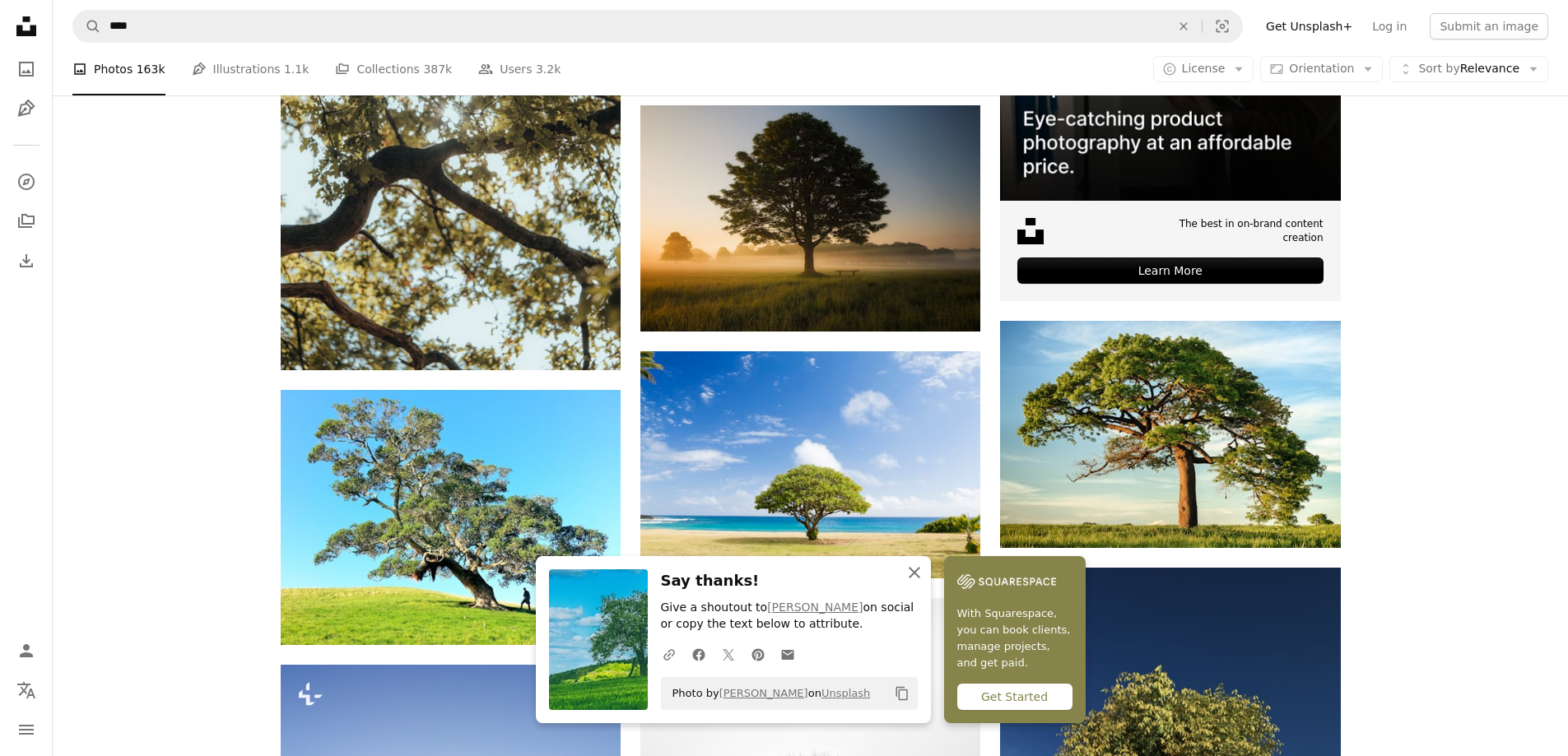
click at [924, 572] on icon "An X shape" at bounding box center [914, 572] width 20 height 20
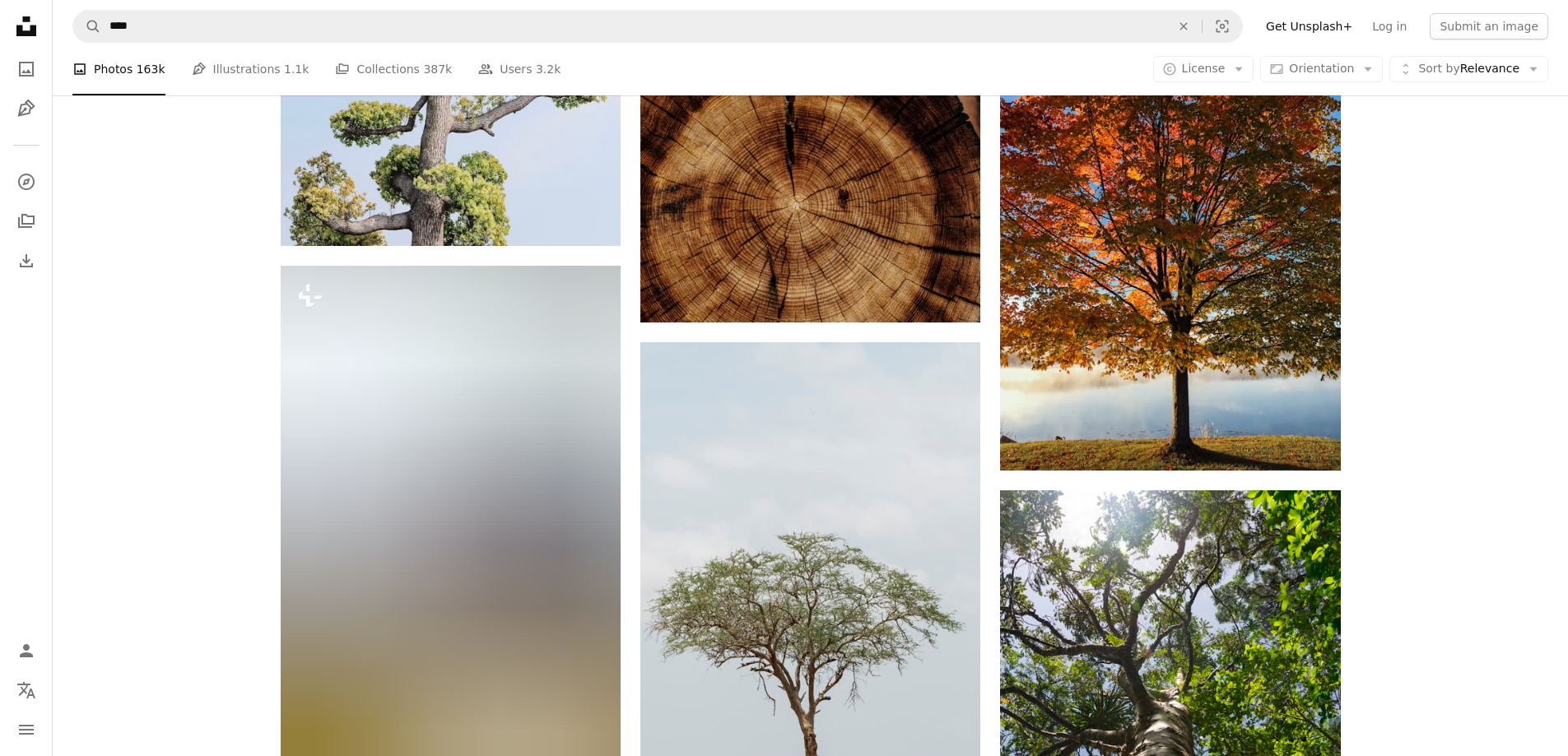
scroll to position [2633, 0]
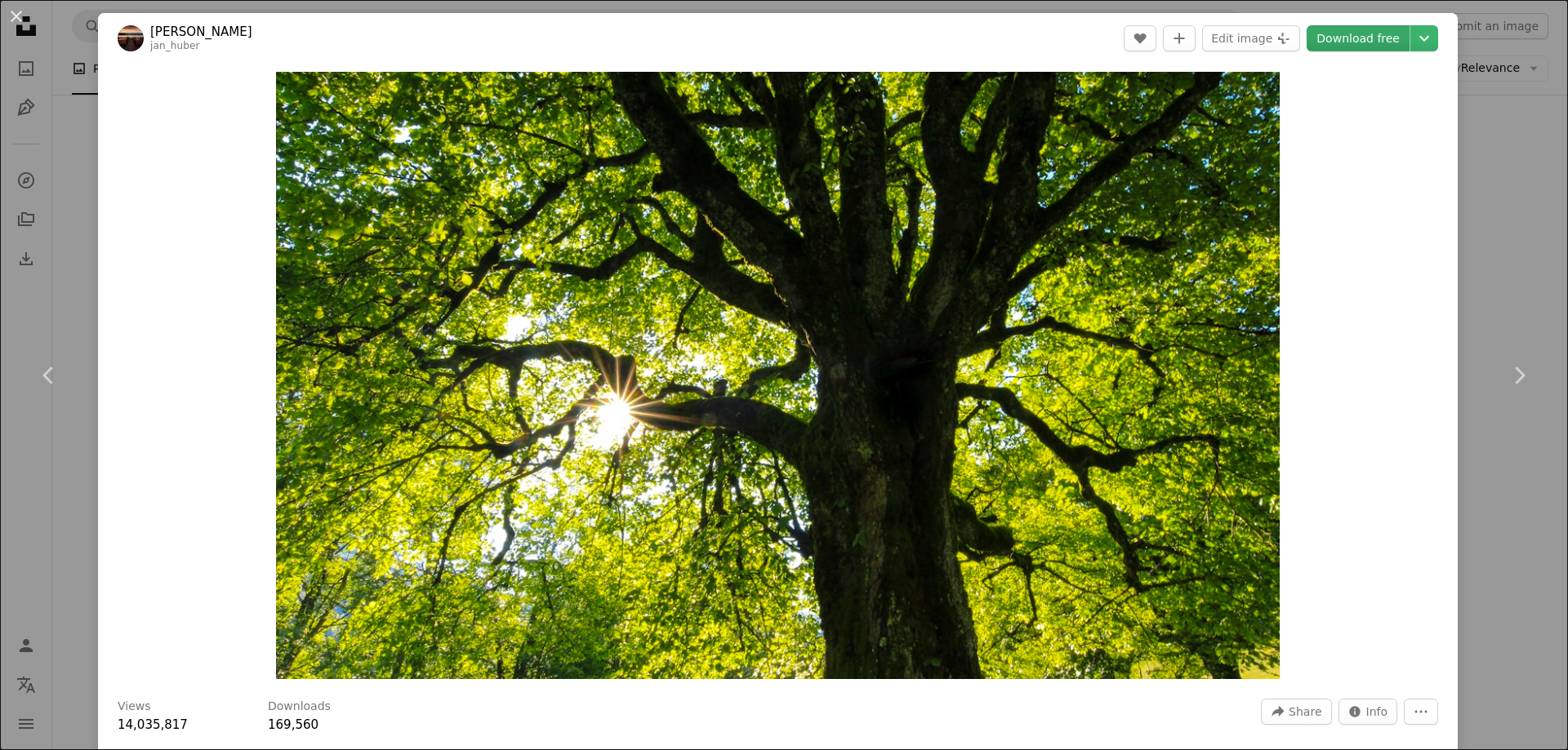
click at [1352, 41] on link "Download free" at bounding box center [1358, 38] width 103 height 26
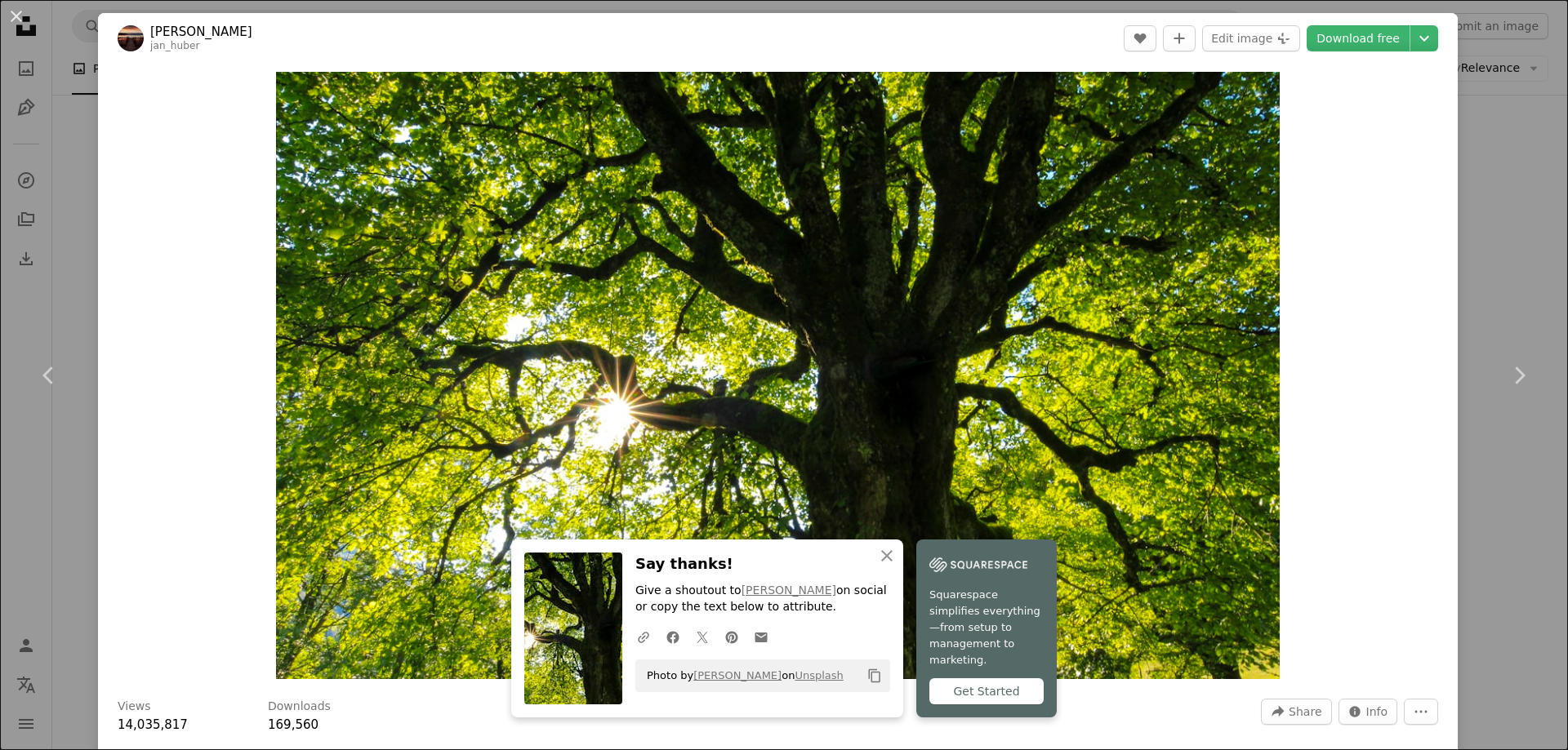
click at [10, 8] on button "An X shape" at bounding box center [17, 17] width 19 height 19
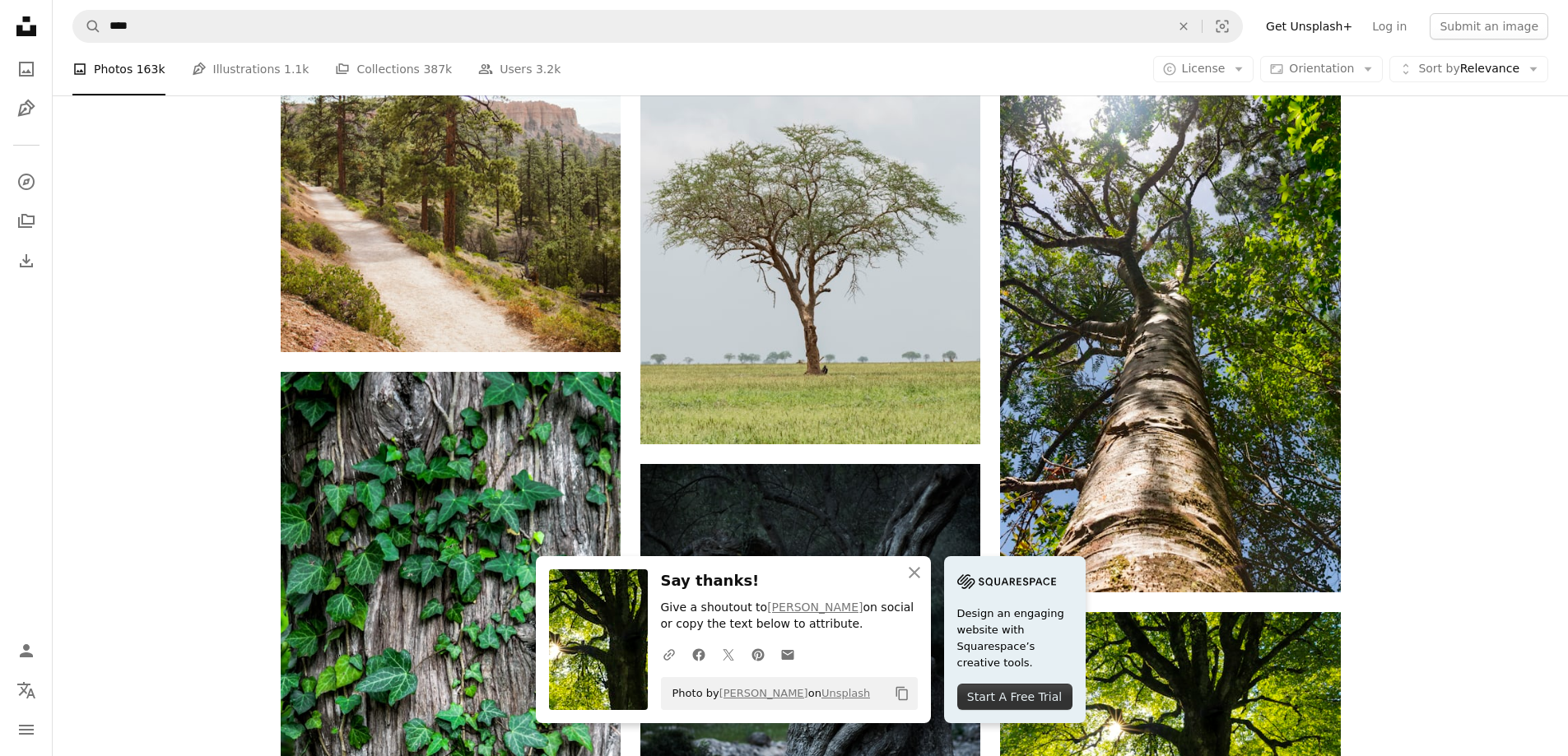
scroll to position [3127, 0]
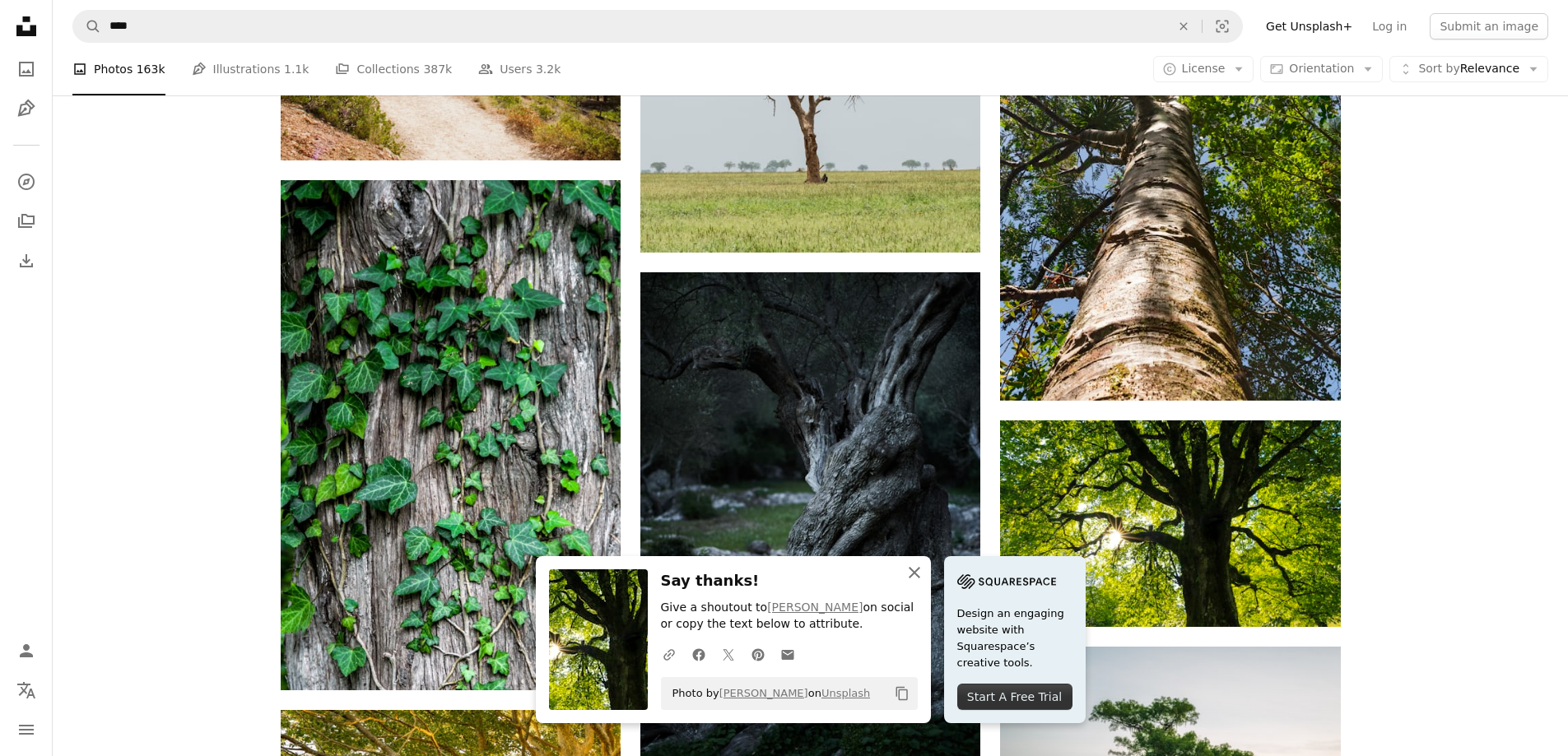
click at [920, 567] on icon "button" at bounding box center [914, 573] width 12 height 12
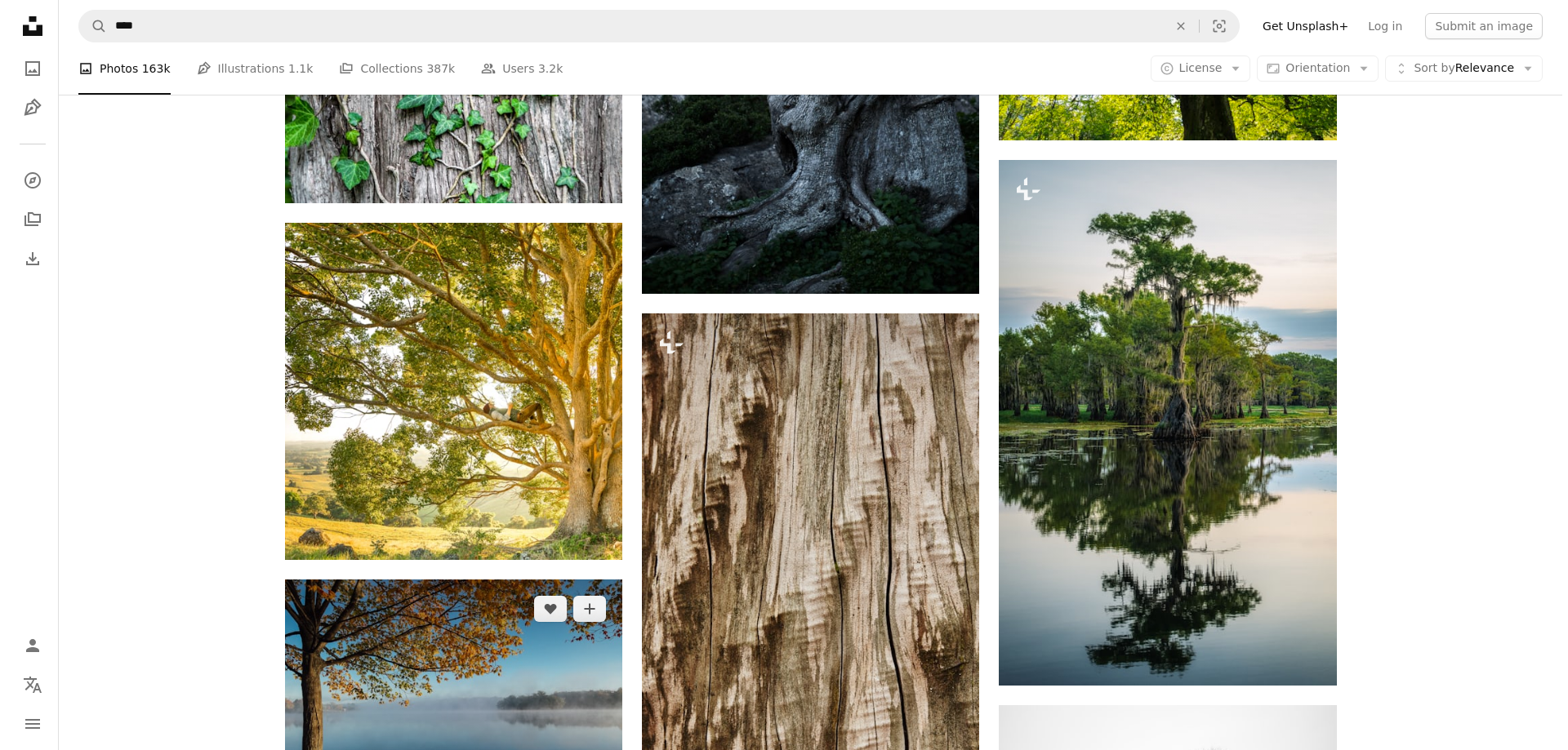
scroll to position [3266, 0]
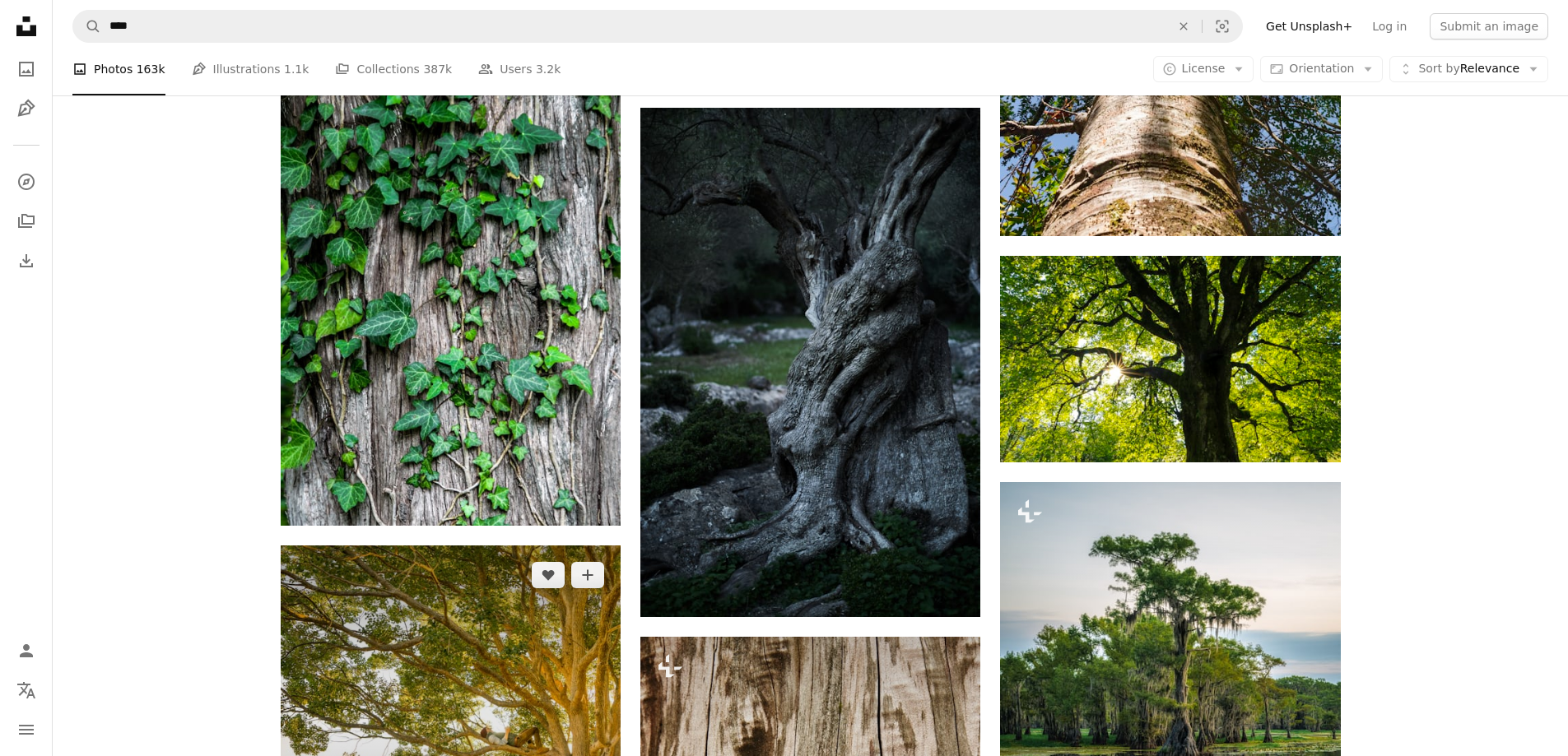
click at [419, 546] on img at bounding box center [451, 716] width 340 height 340
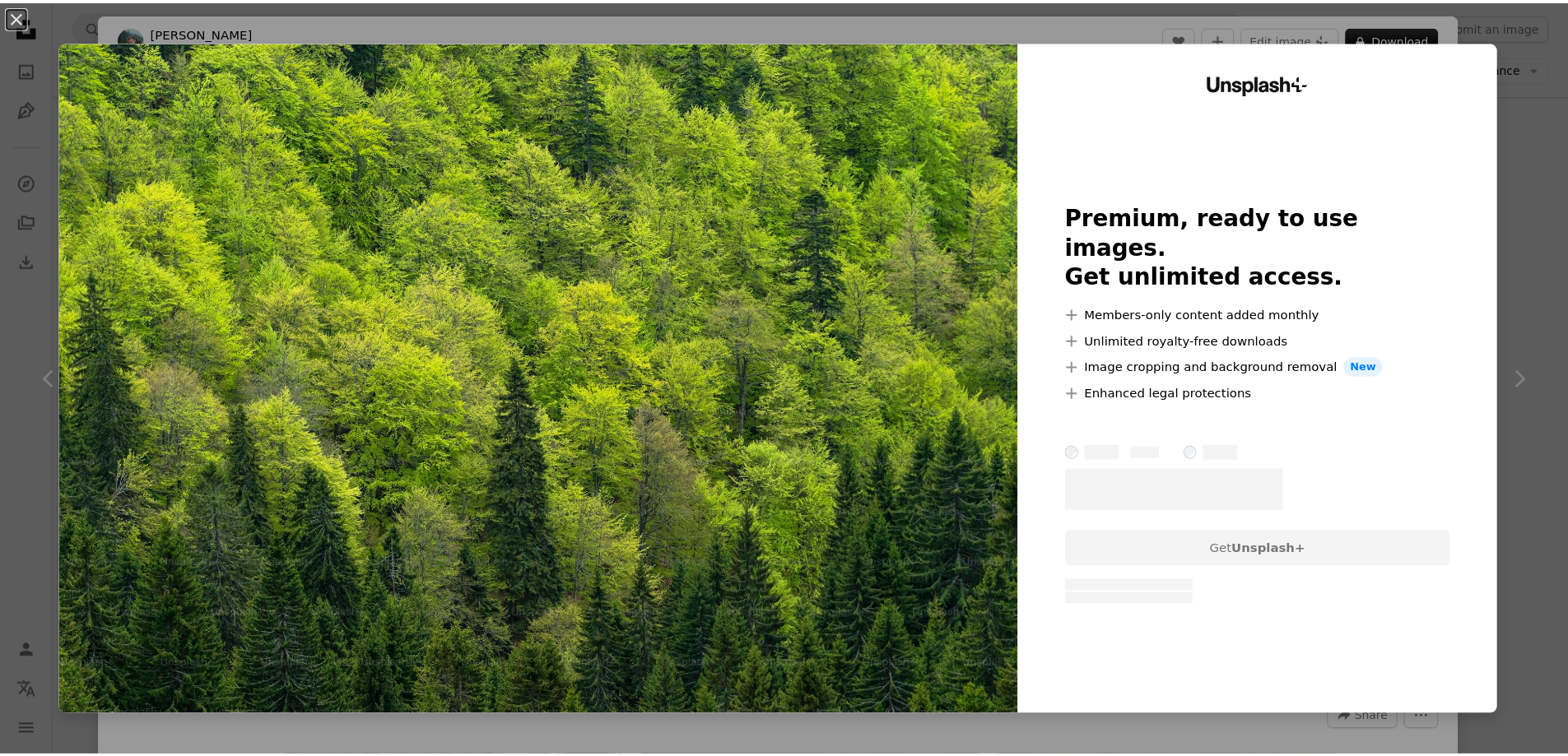
scroll to position [2072, 0]
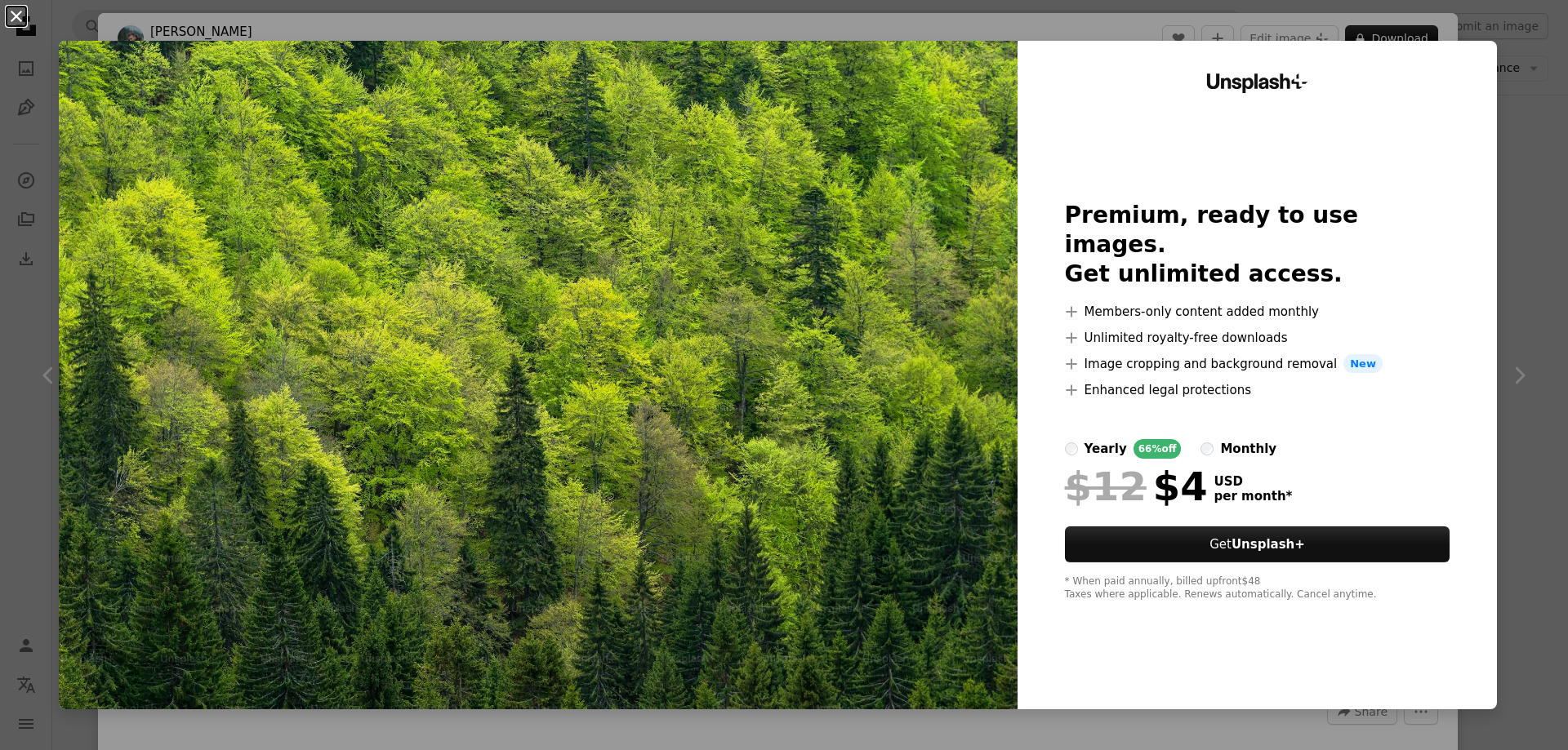
click at [9, 20] on button "An X shape" at bounding box center [17, 17] width 19 height 19
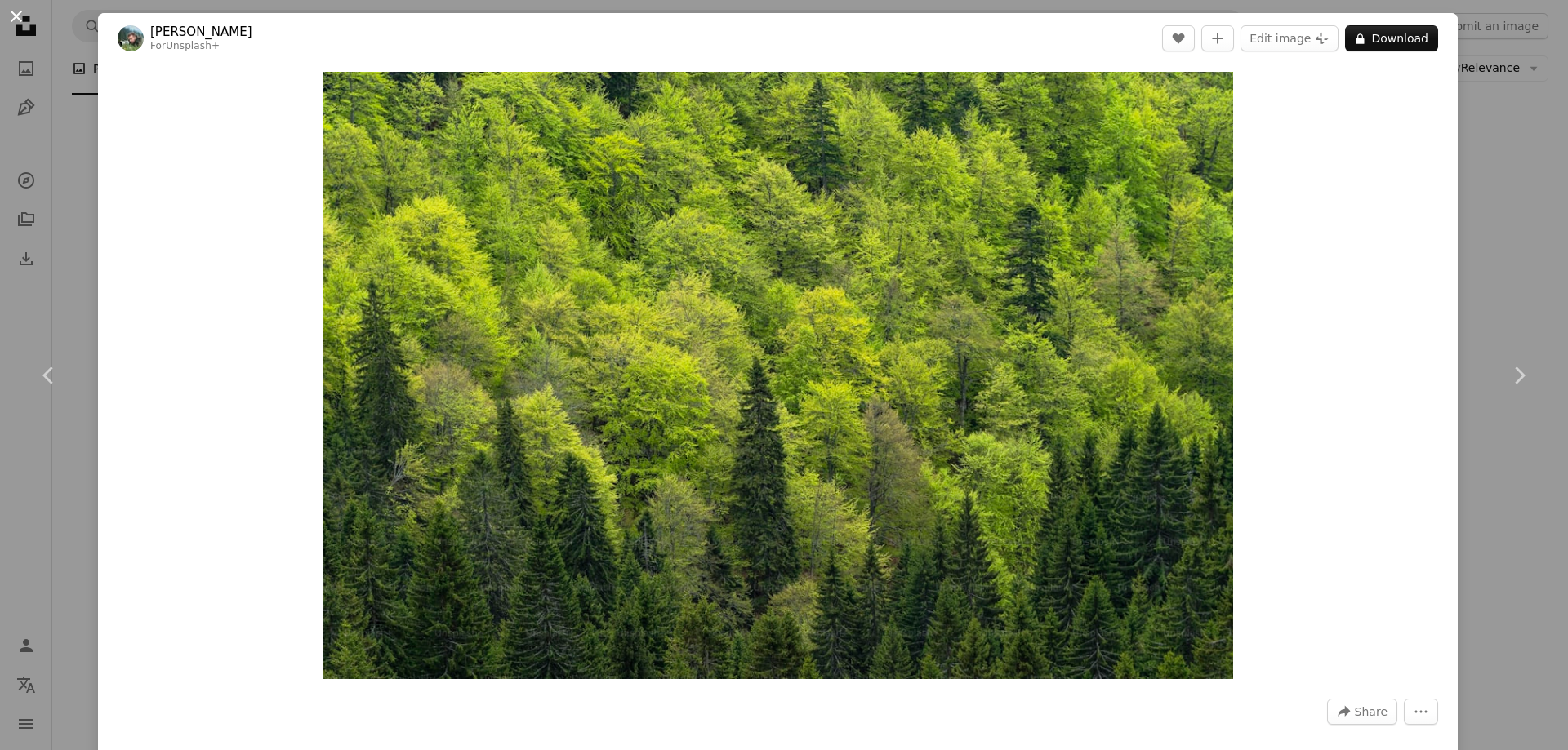
click at [18, 14] on button "An X shape" at bounding box center [17, 17] width 19 height 19
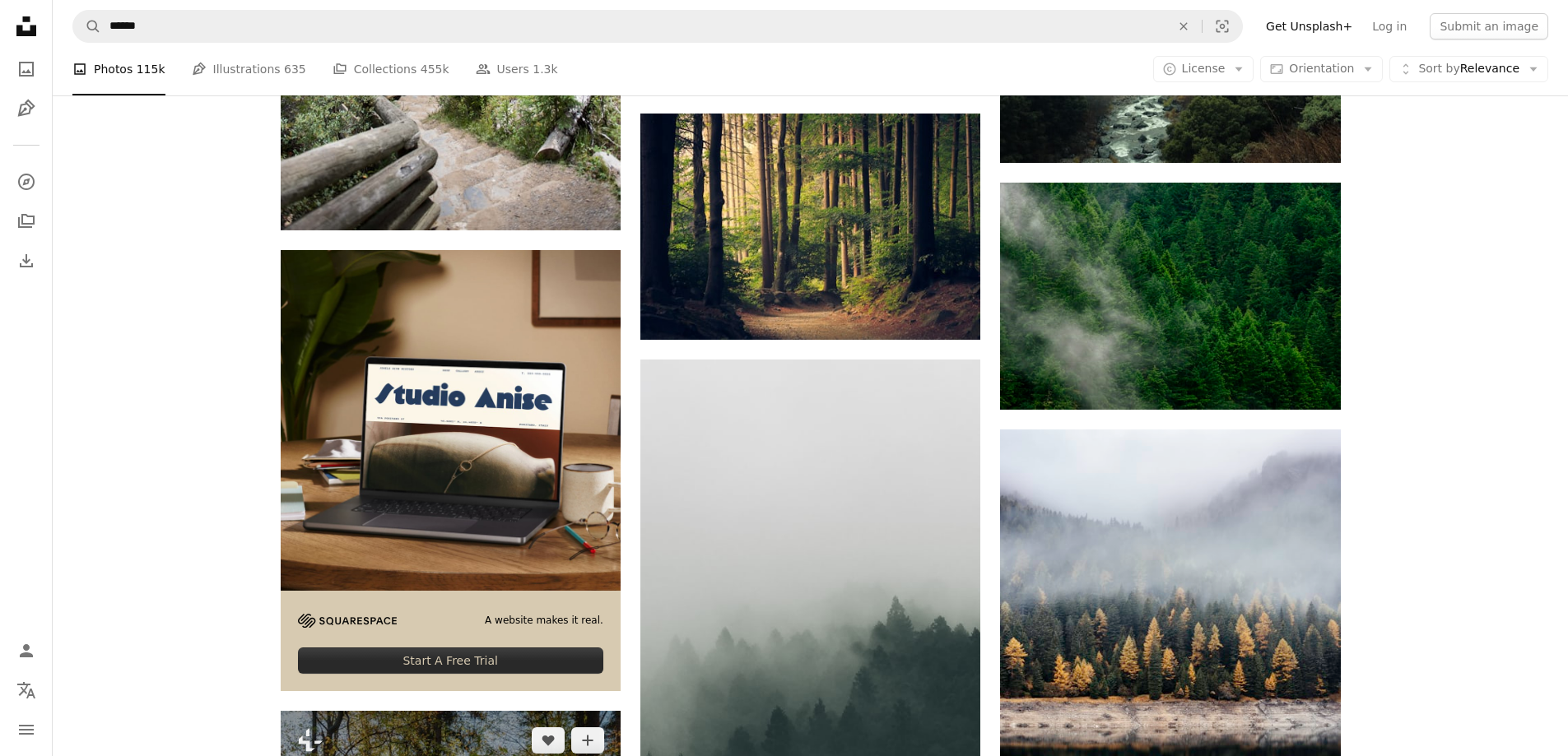
scroll to position [4623, 0]
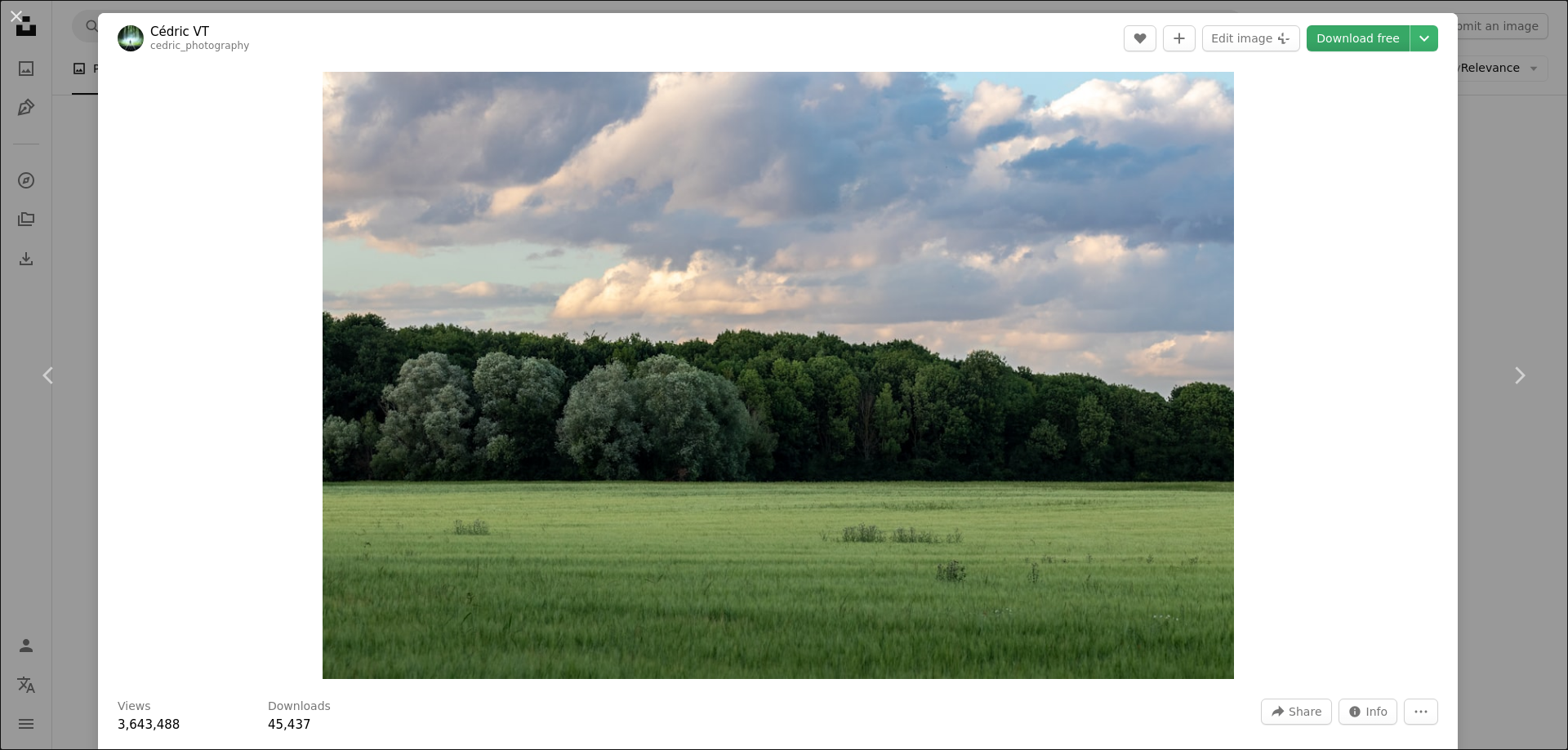
click at [1361, 46] on link "Download free" at bounding box center [1358, 38] width 103 height 26
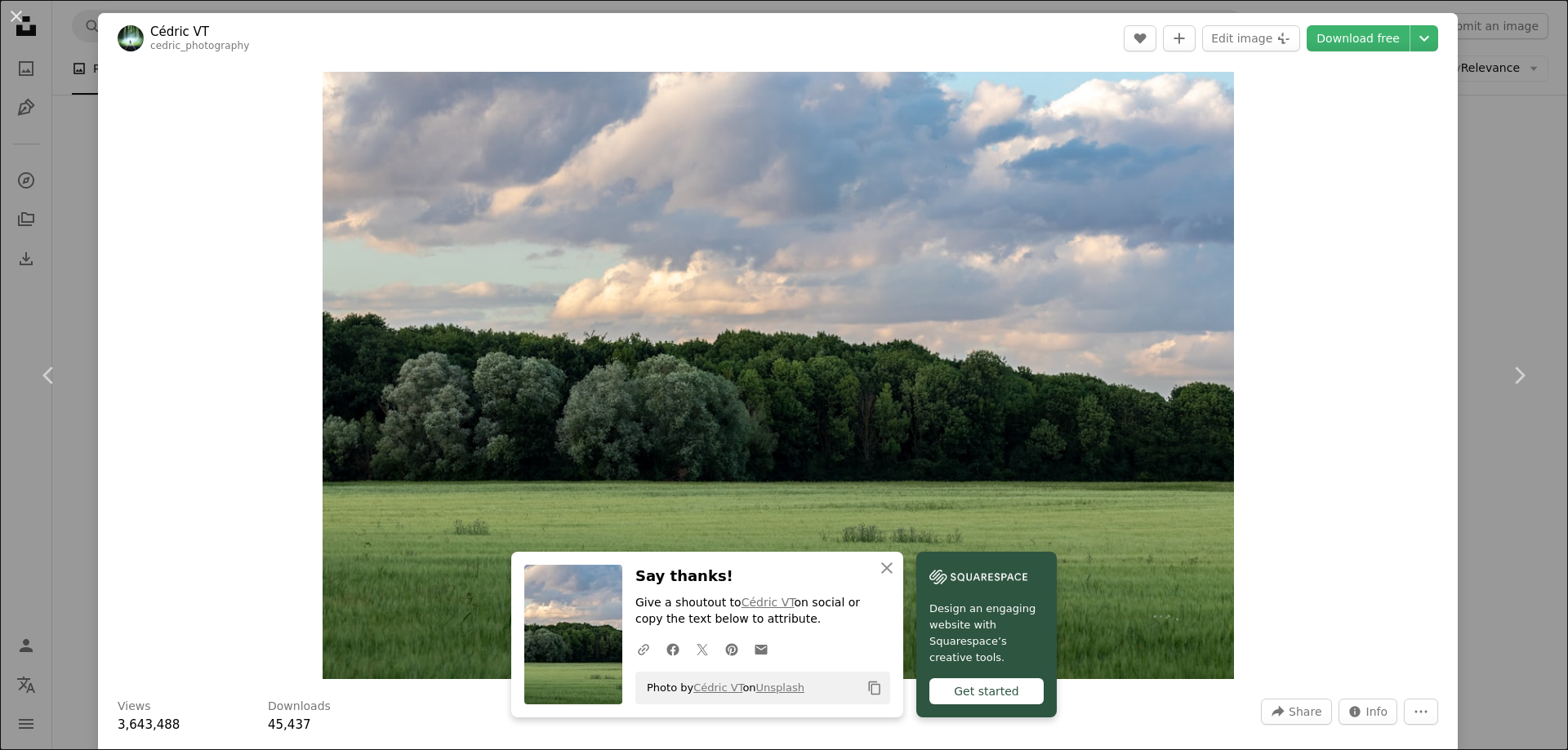
drag, startPoint x: 17, startPoint y: 16, endPoint x: 22, endPoint y: 38, distance: 22.6
click at [17, 16] on button "An X shape" at bounding box center [17, 17] width 19 height 19
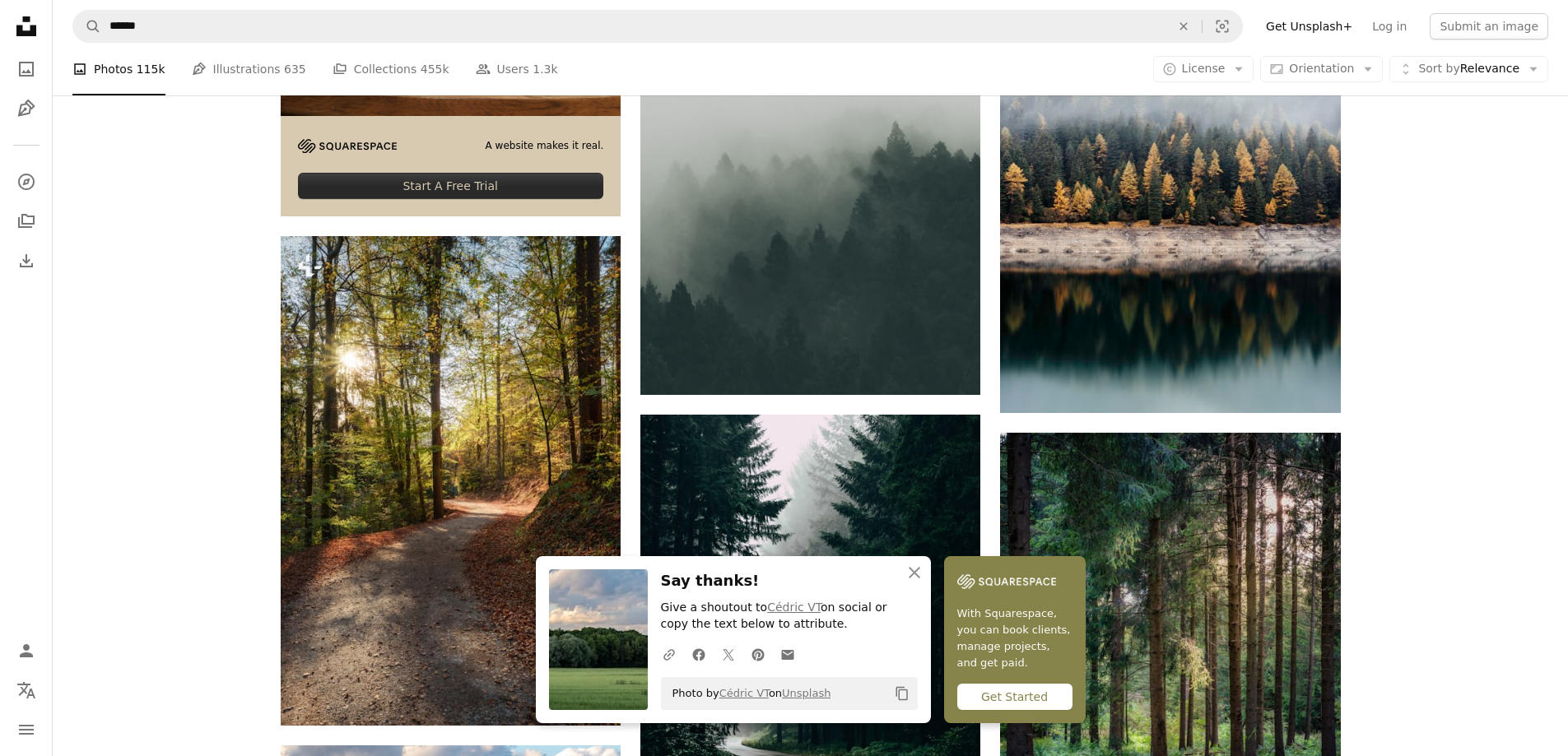
scroll to position [5116, 0]
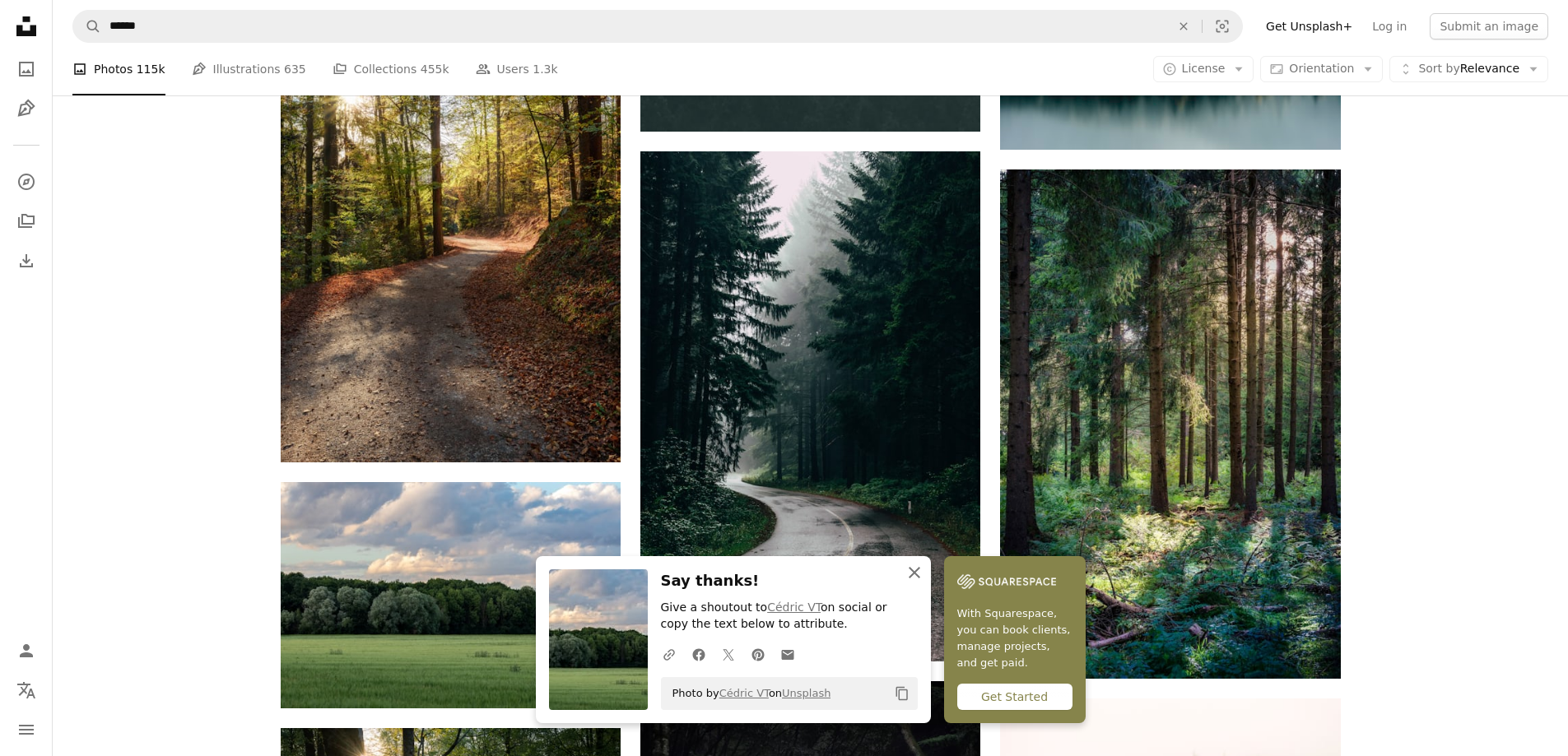
click at [924, 570] on icon "An X shape" at bounding box center [914, 572] width 20 height 20
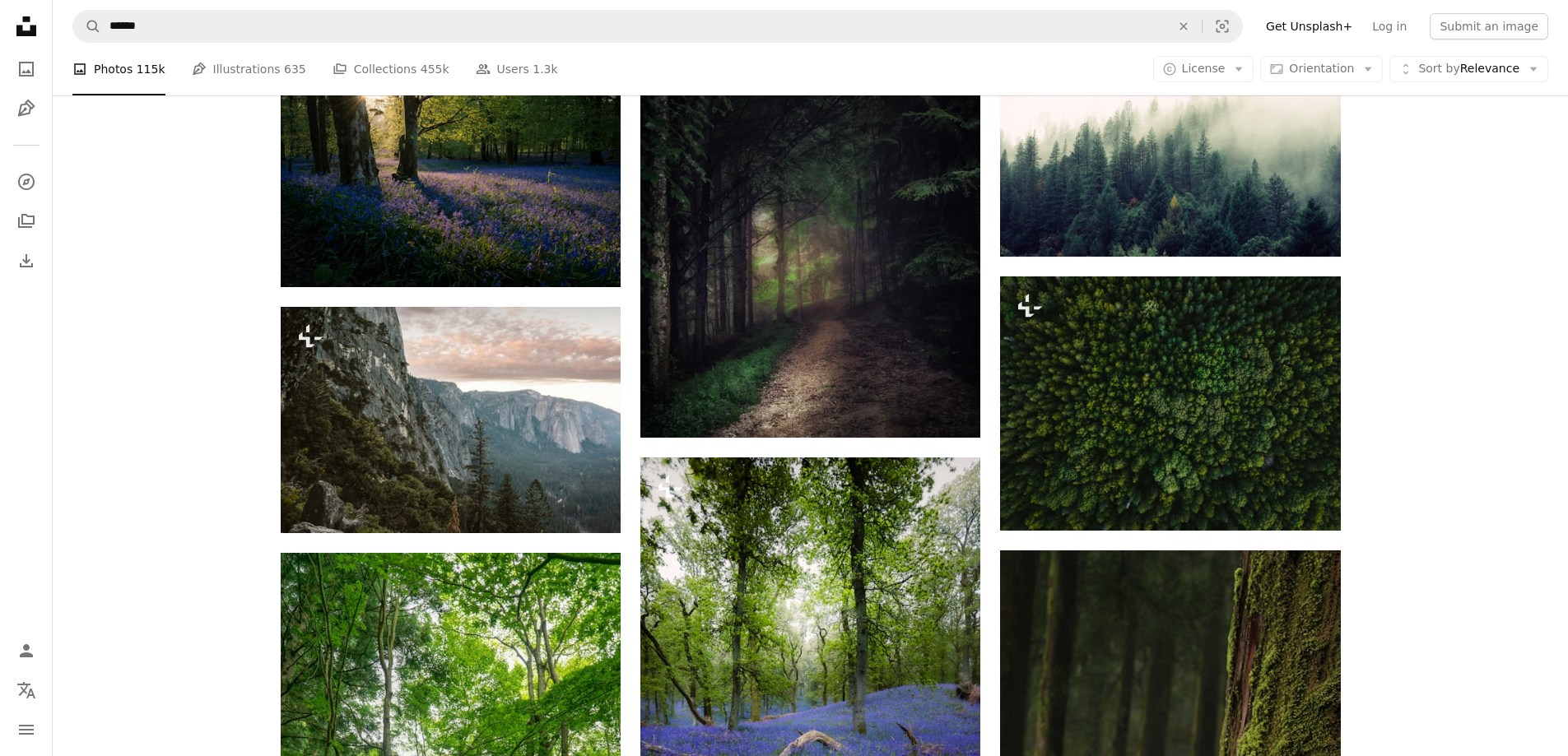
scroll to position [5775, 0]
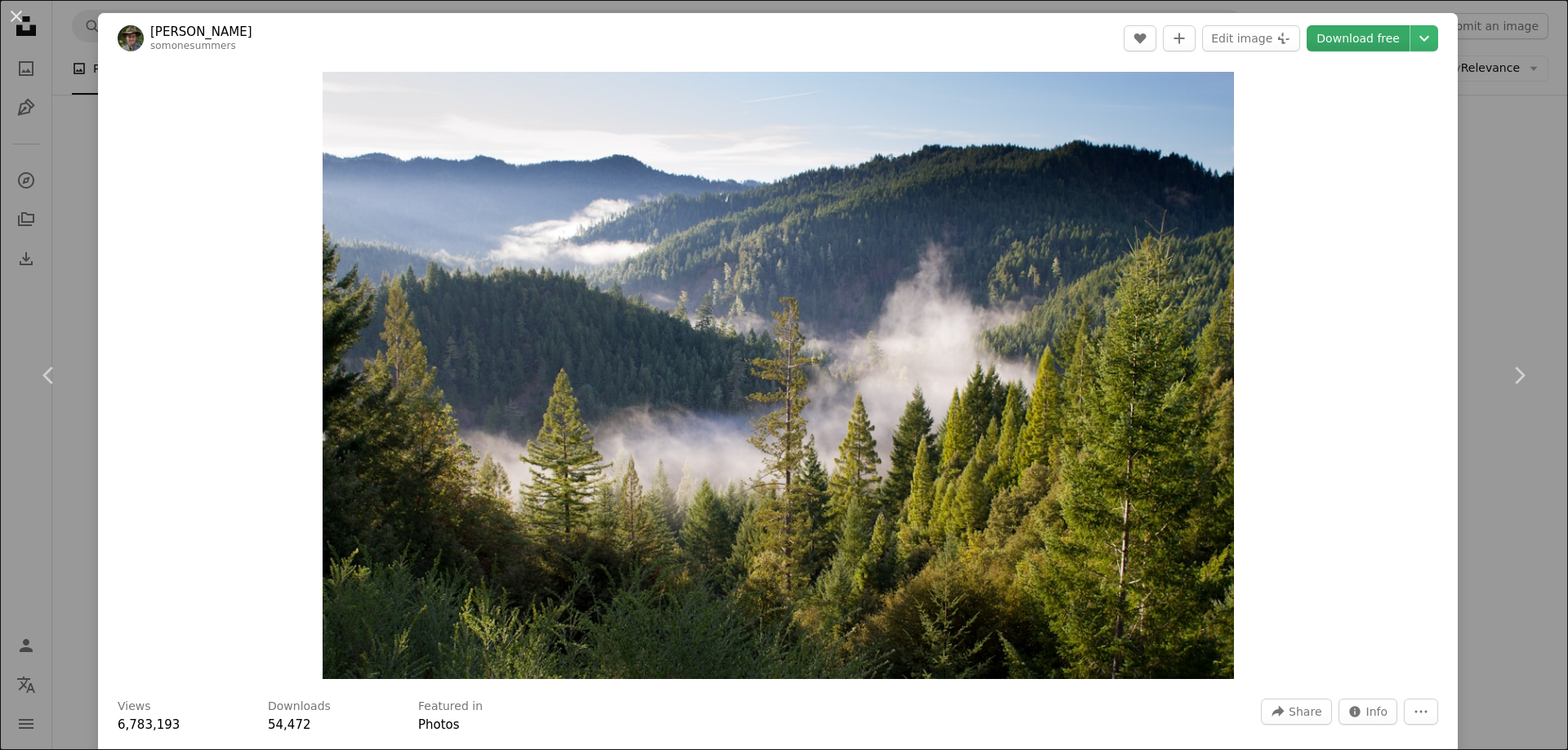
click at [1337, 33] on link "Download free" at bounding box center [1358, 38] width 103 height 26
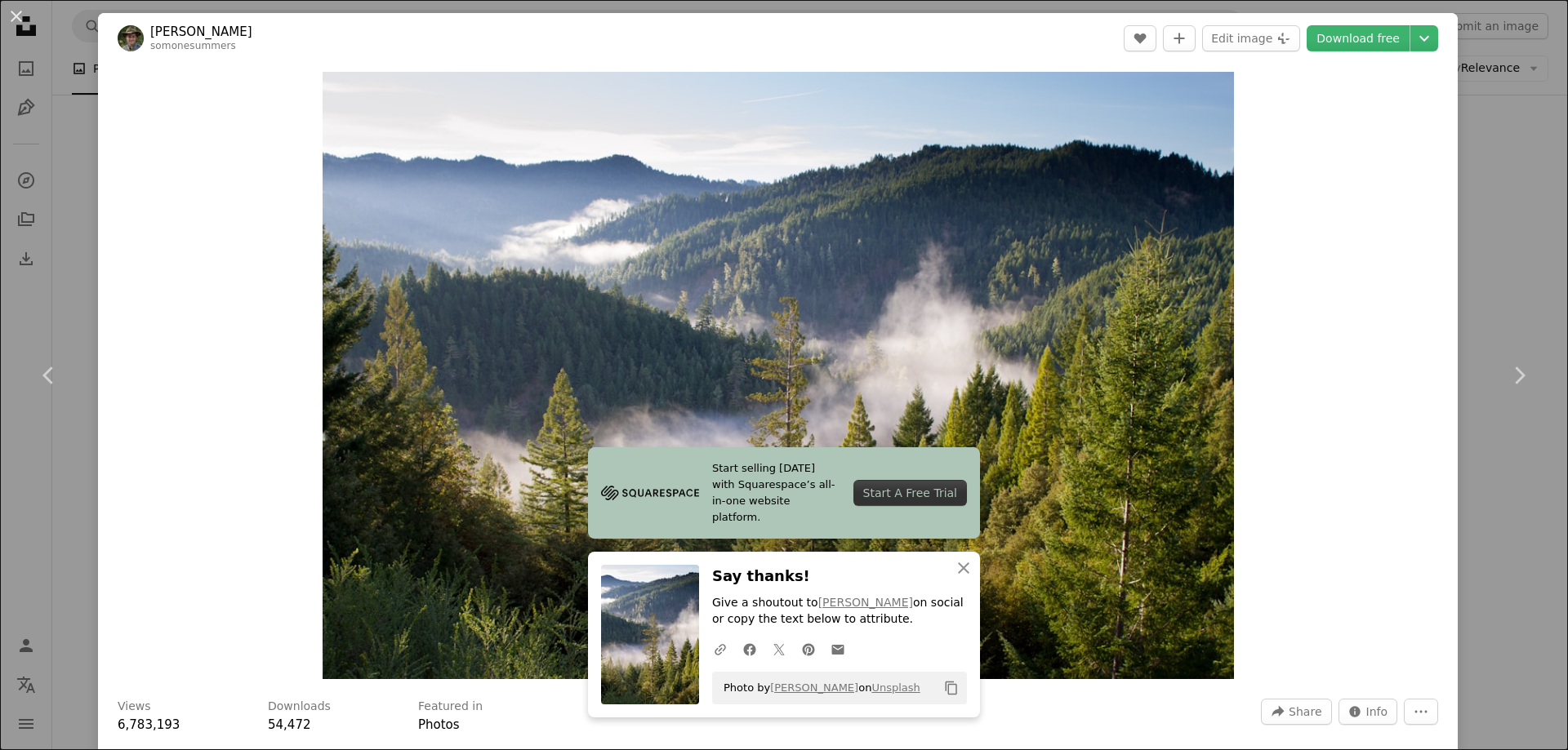
click at [18, 15] on button "An X shape" at bounding box center [17, 17] width 19 height 19
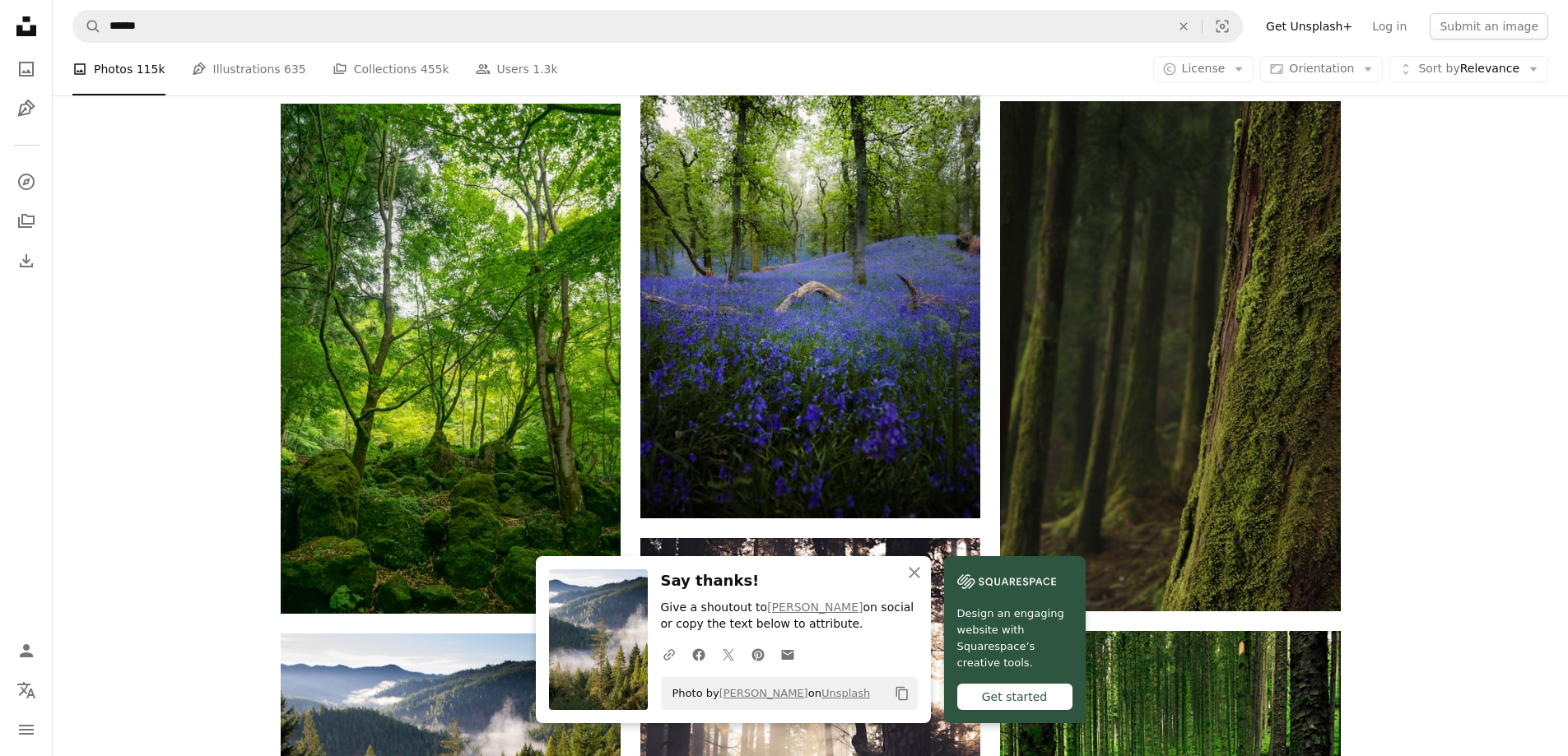
scroll to position [6269, 0]
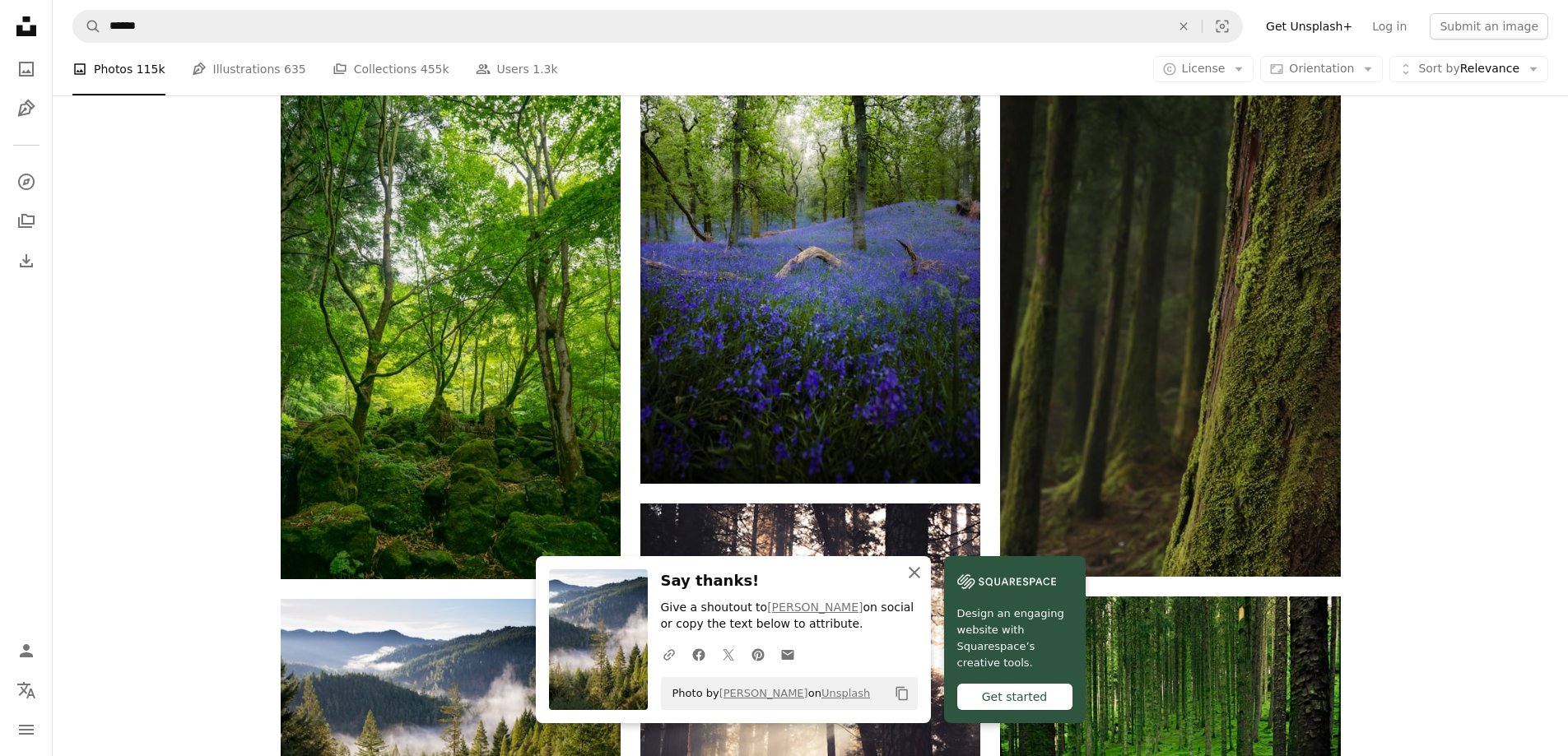
click at [920, 574] on icon "button" at bounding box center [914, 573] width 12 height 12
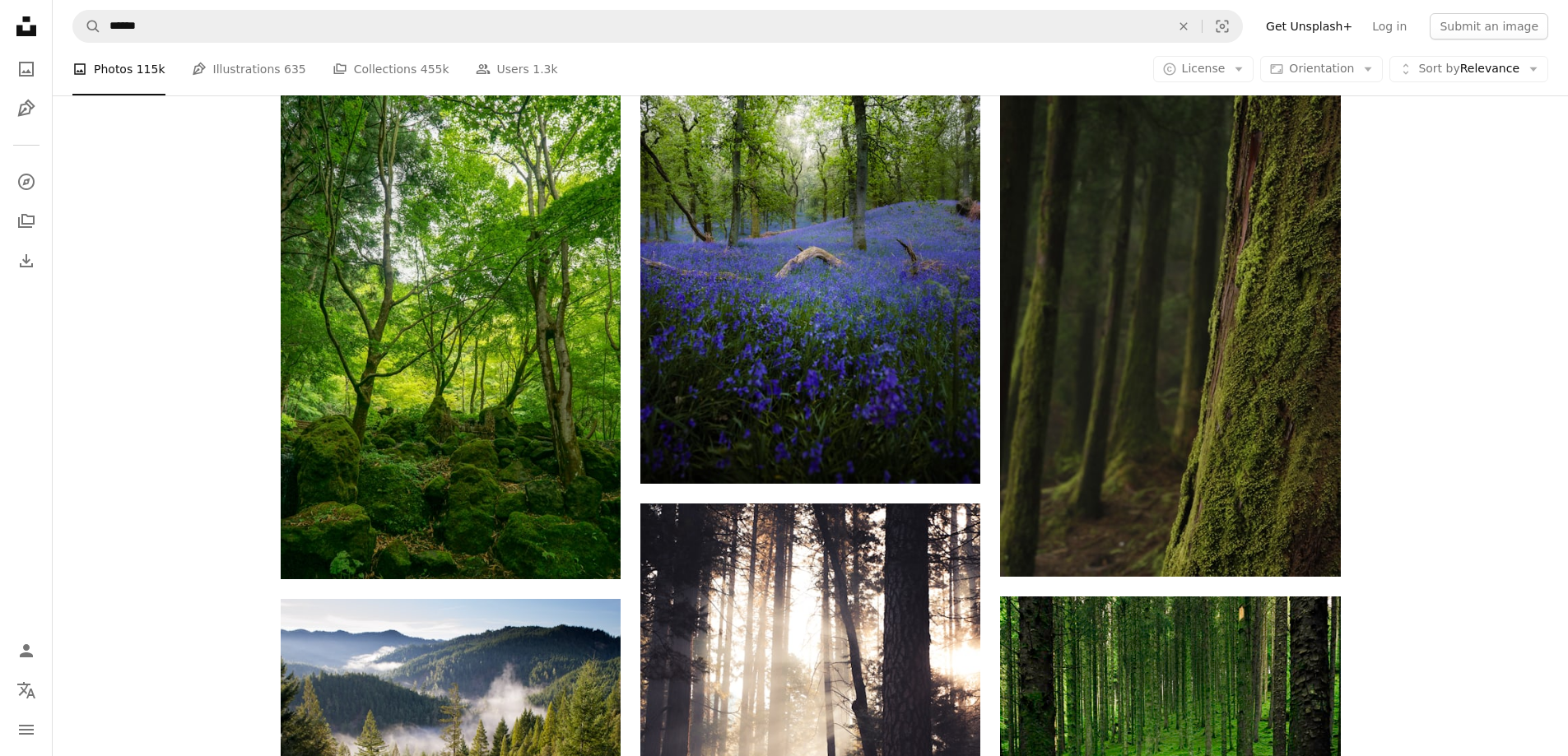
scroll to position [6763, 0]
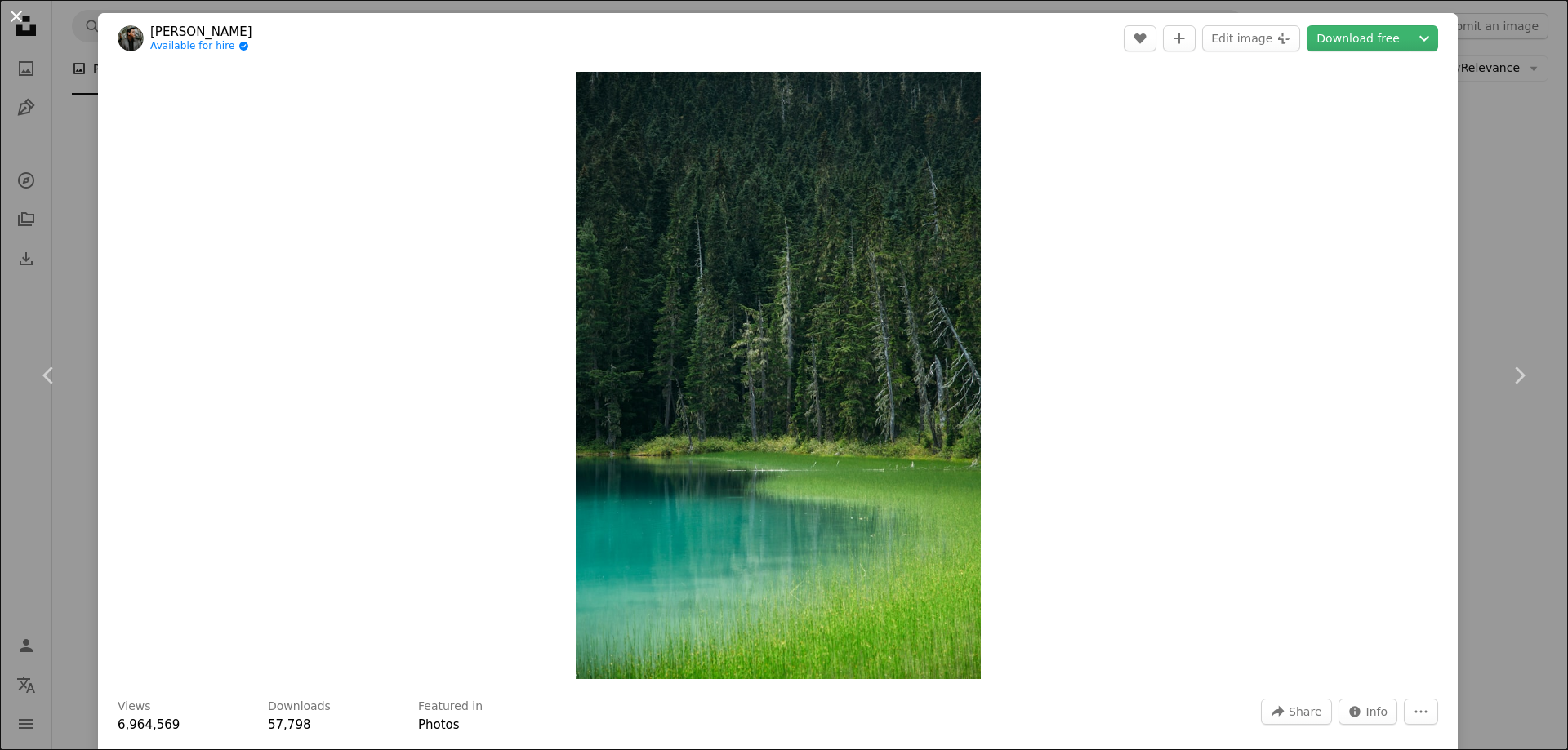
click at [19, 19] on button "An X shape" at bounding box center [17, 17] width 19 height 19
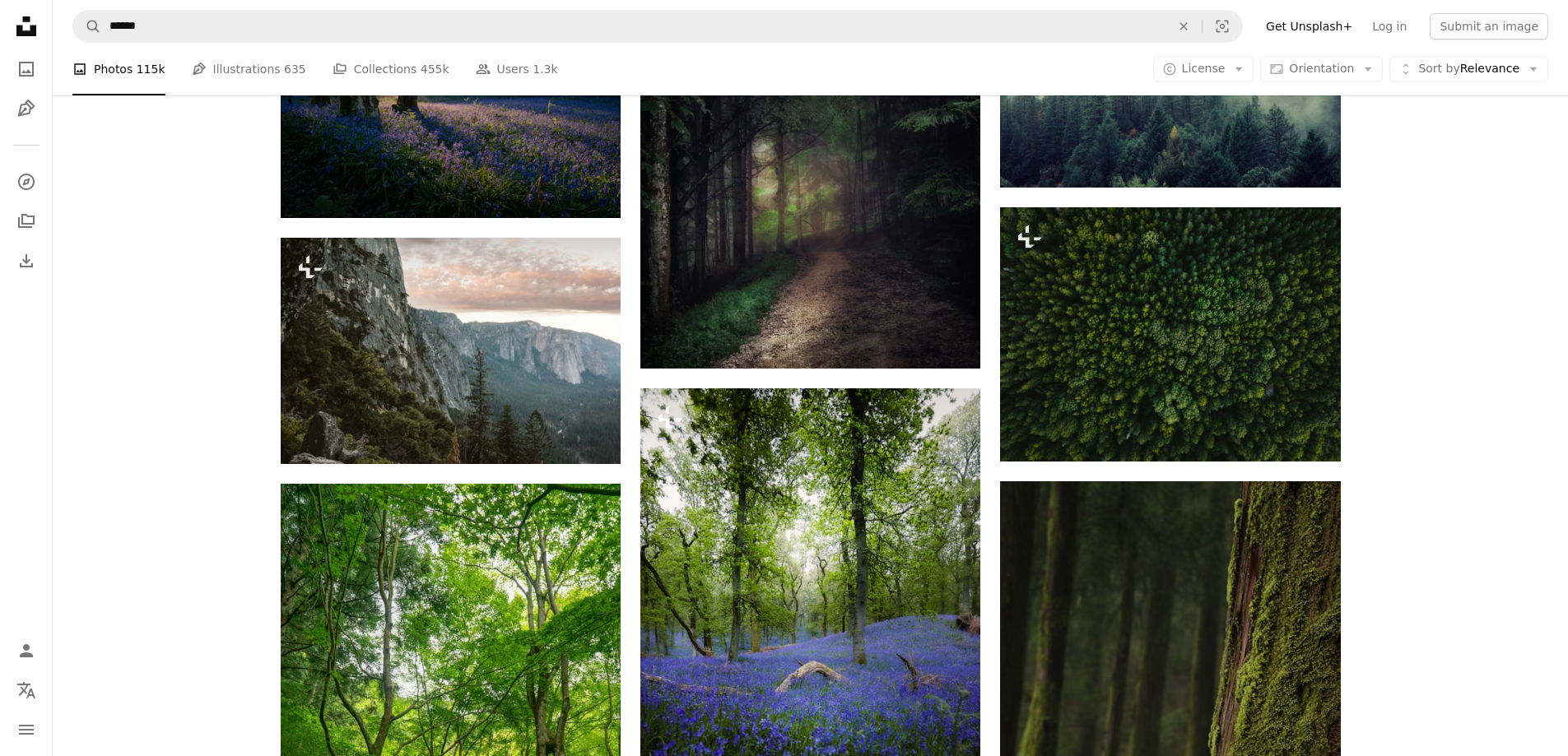
scroll to position [5858, 0]
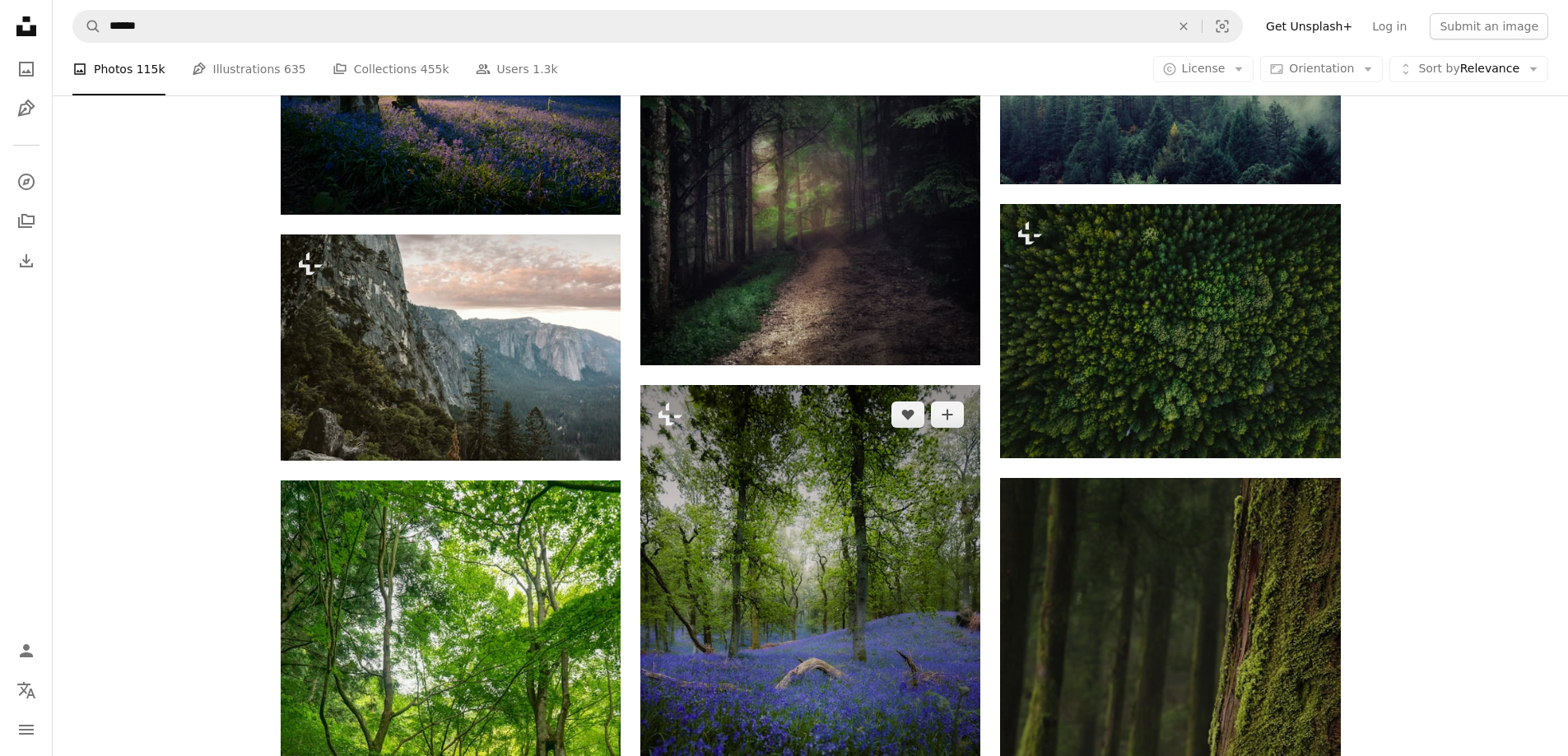
click at [841, 413] on img at bounding box center [810, 639] width 340 height 510
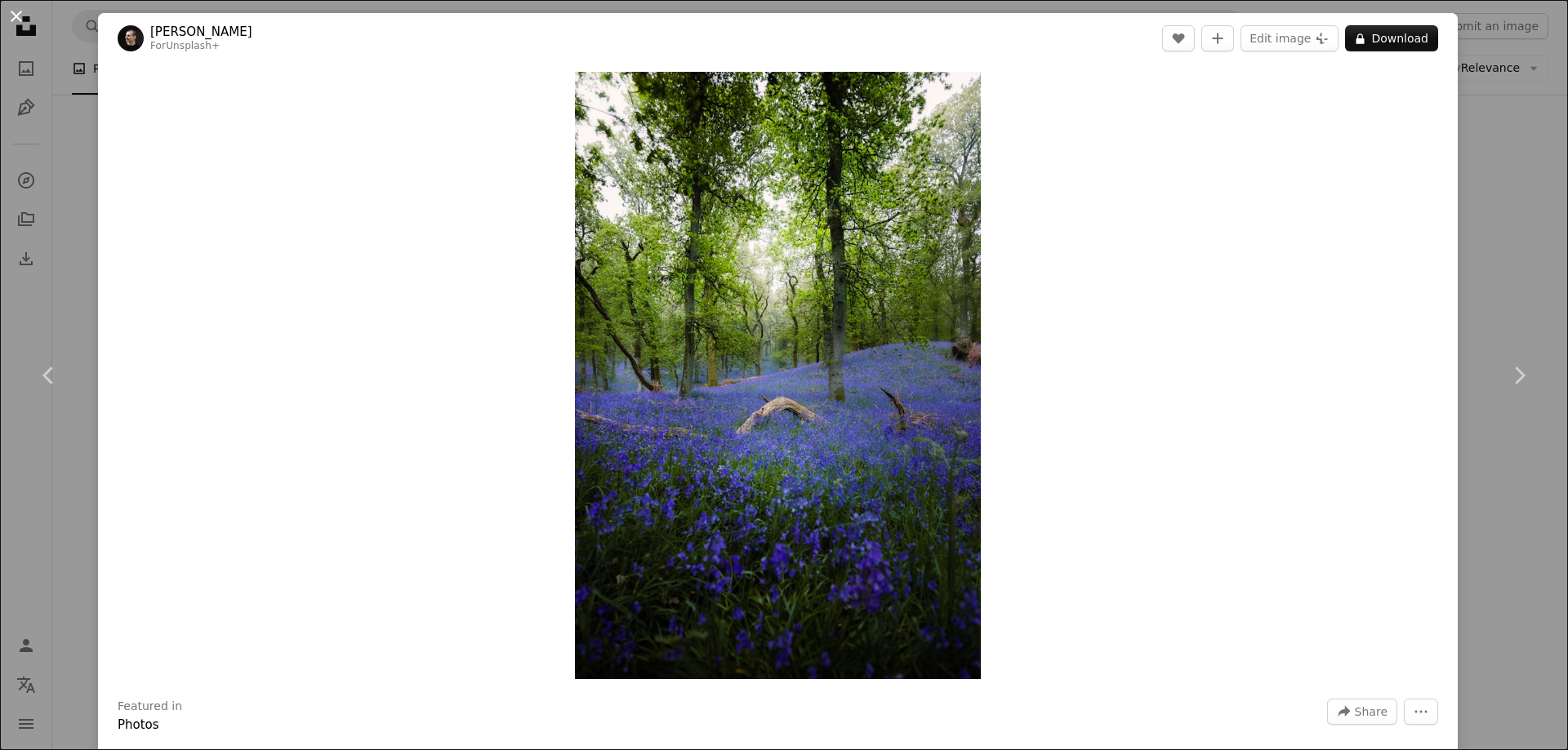
click at [22, 16] on button "An X shape" at bounding box center [17, 17] width 19 height 19
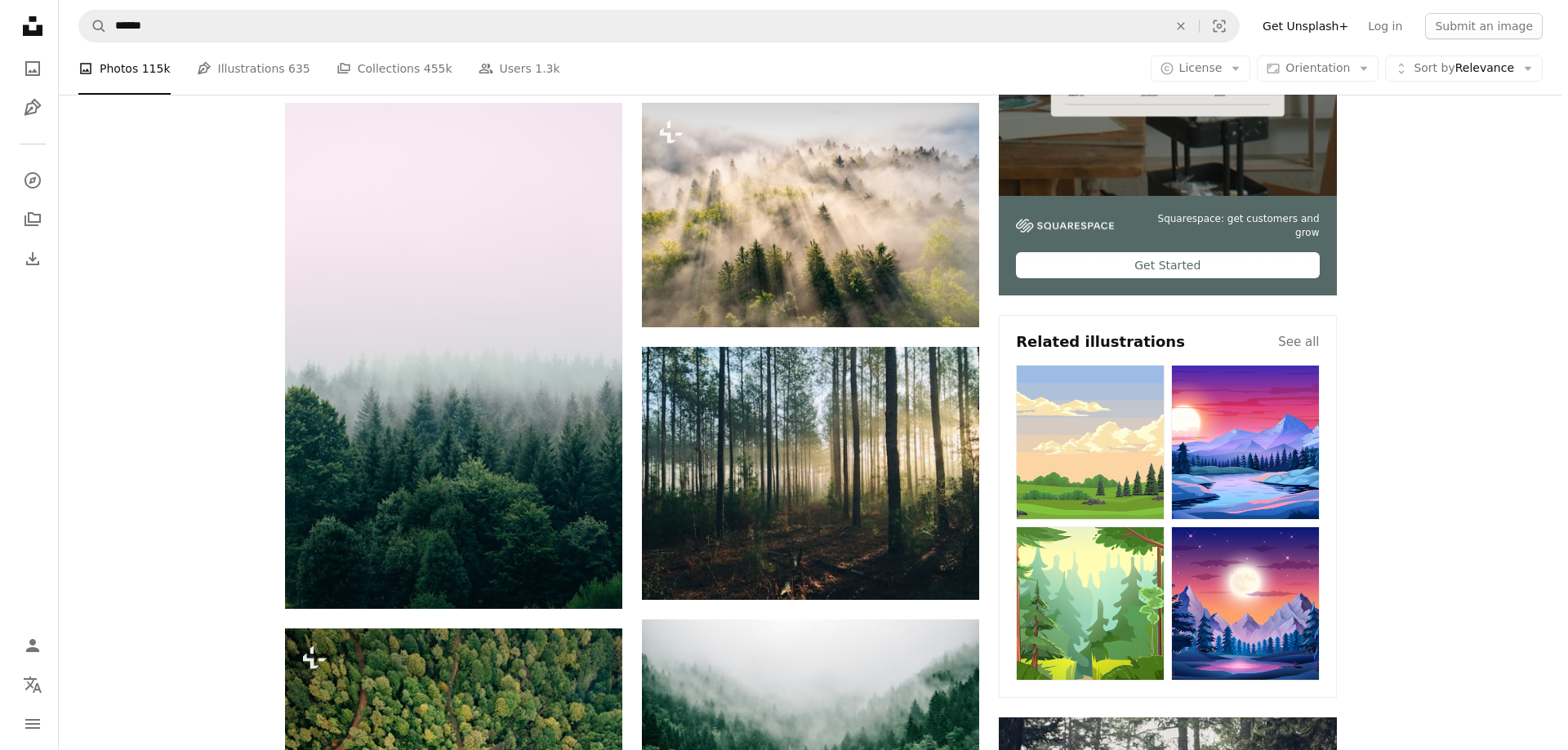
scroll to position [994, 0]
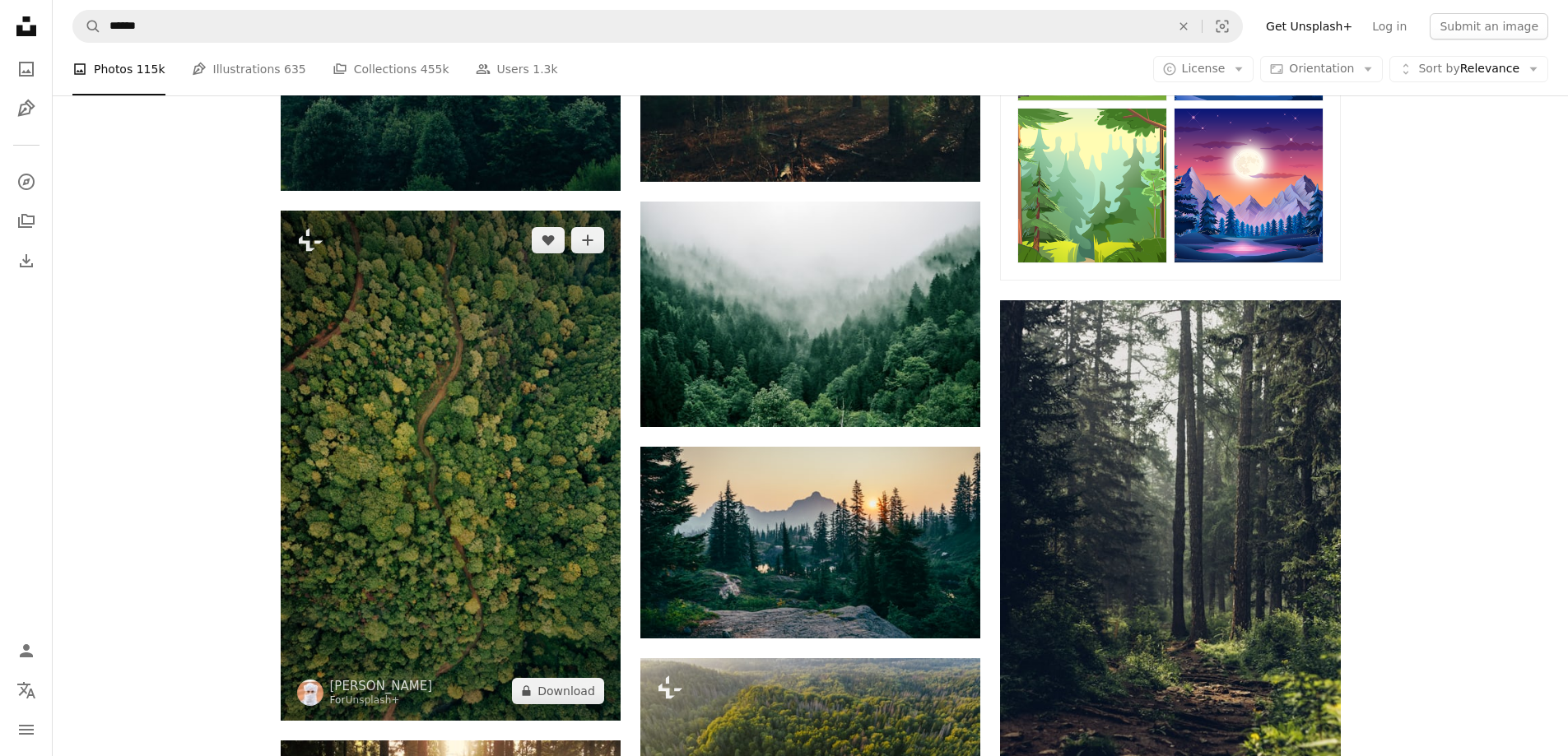
click at [425, 306] on img at bounding box center [451, 466] width 340 height 511
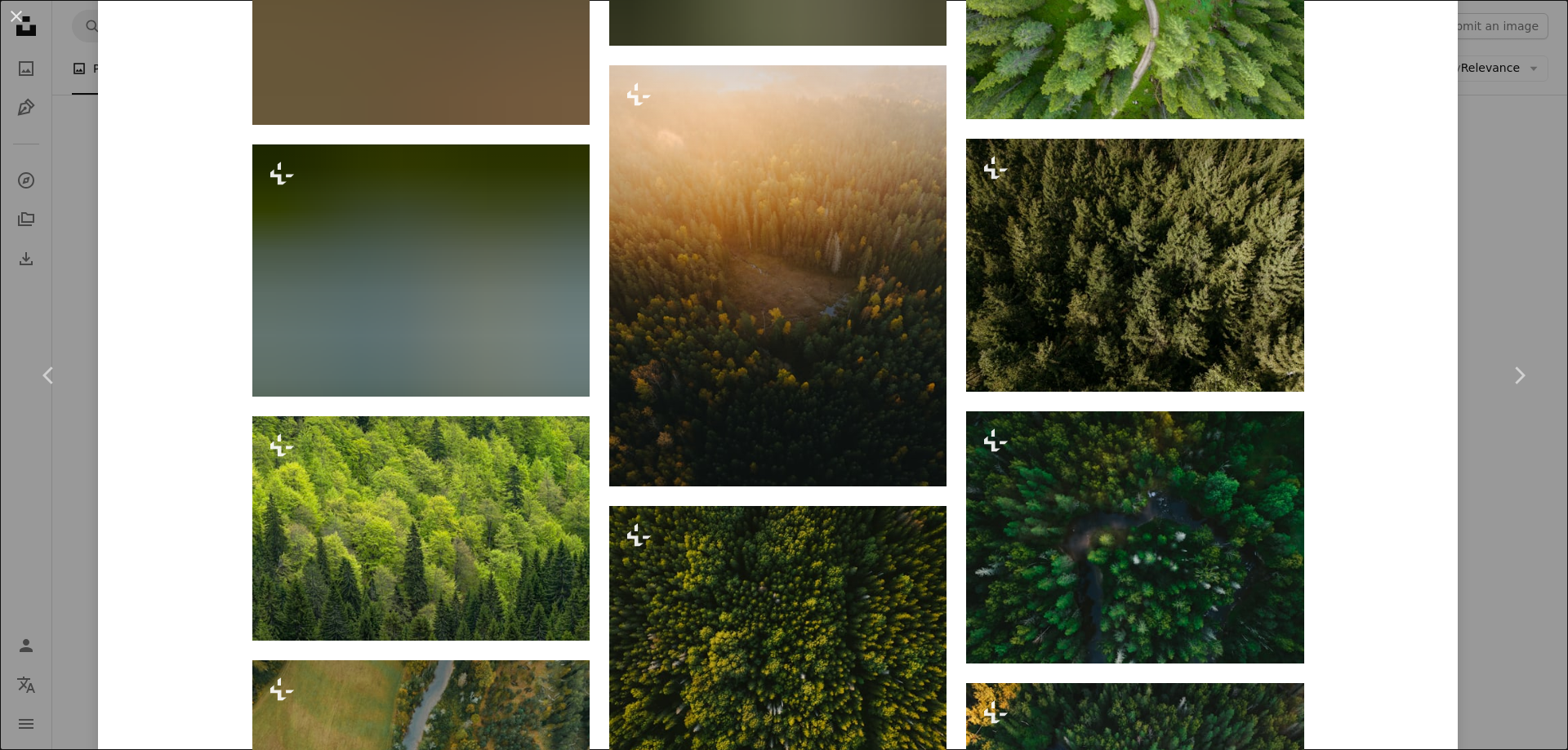
scroll to position [22906, 0]
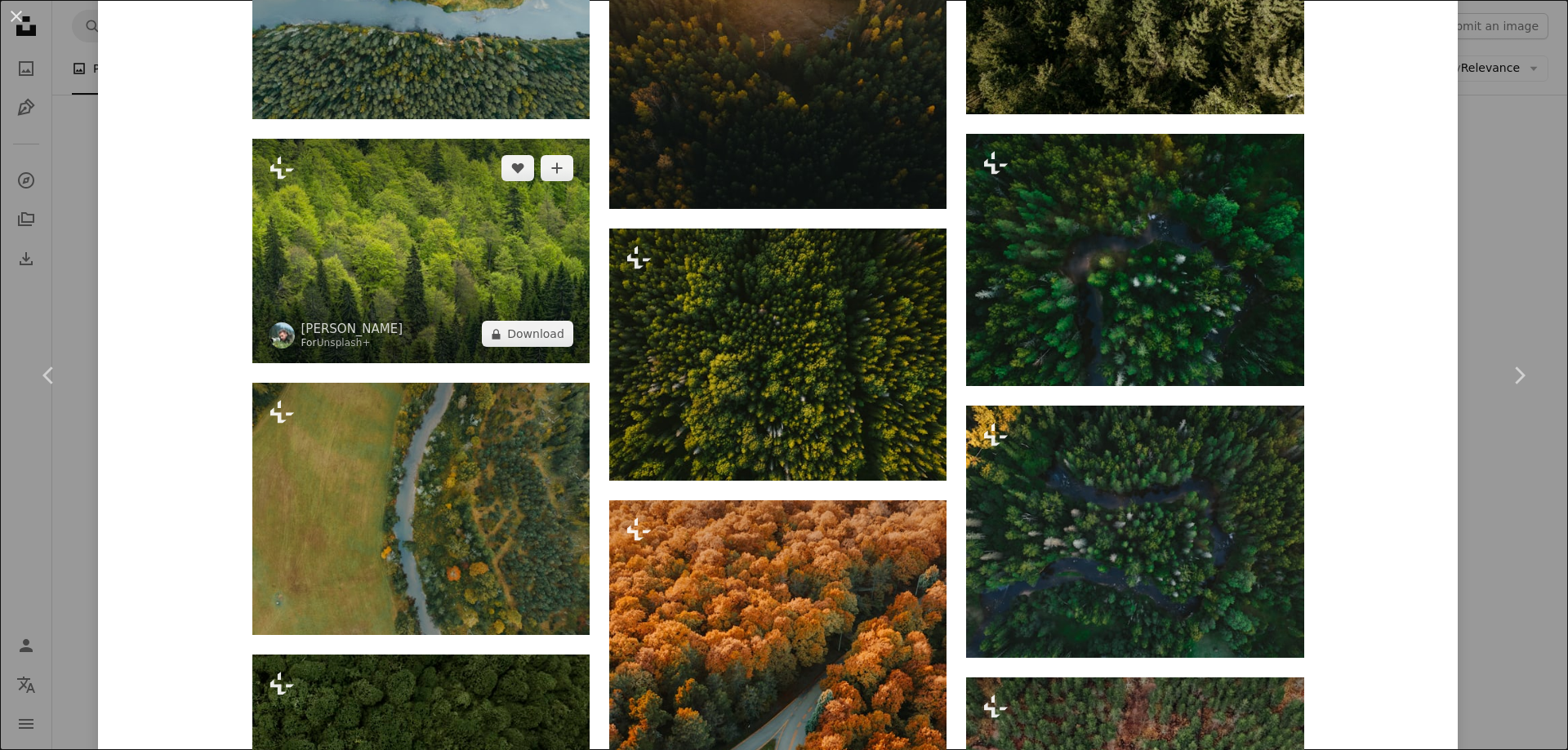
click at [428, 229] on img at bounding box center [421, 251] width 337 height 225
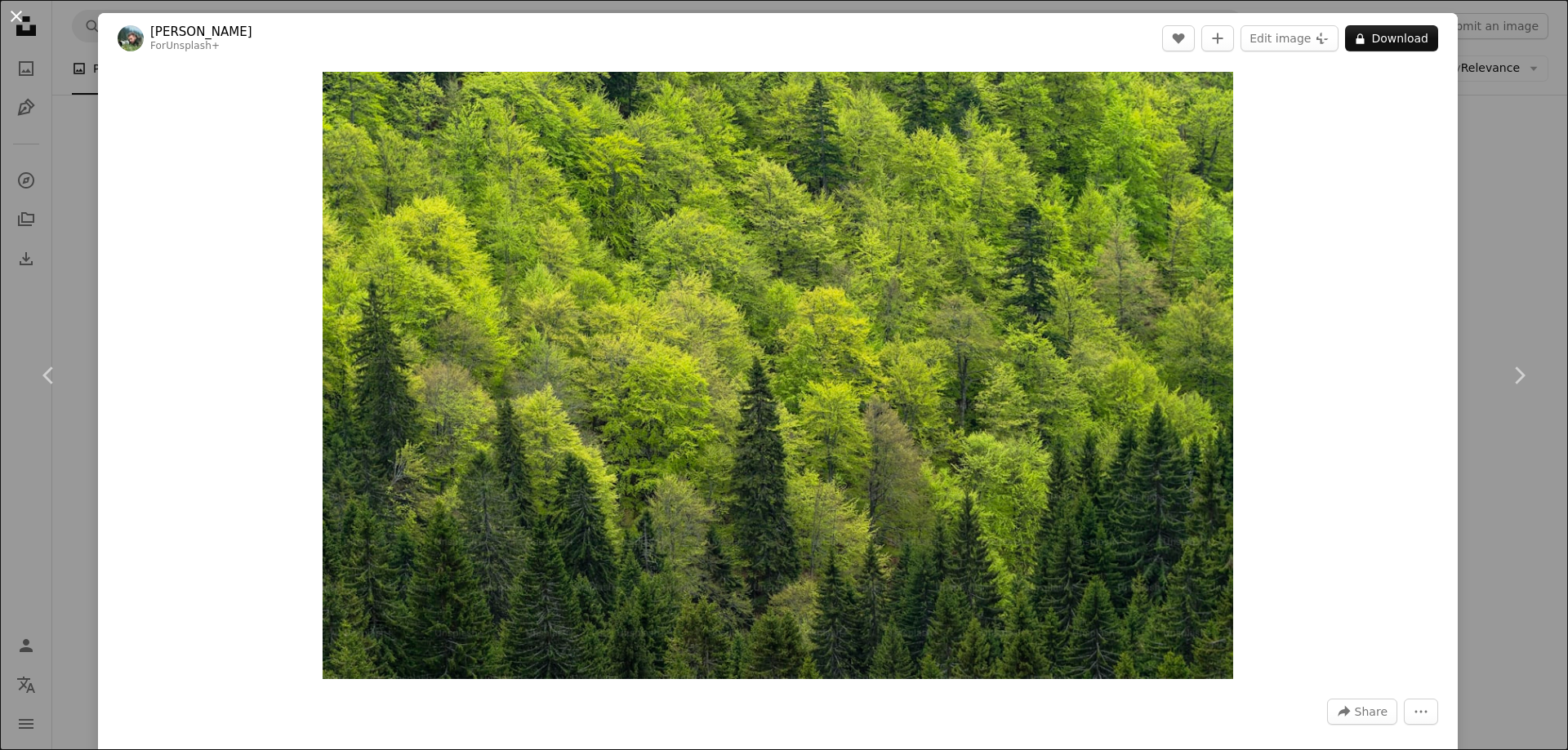
click at [15, 21] on button "An X shape" at bounding box center [17, 17] width 19 height 19
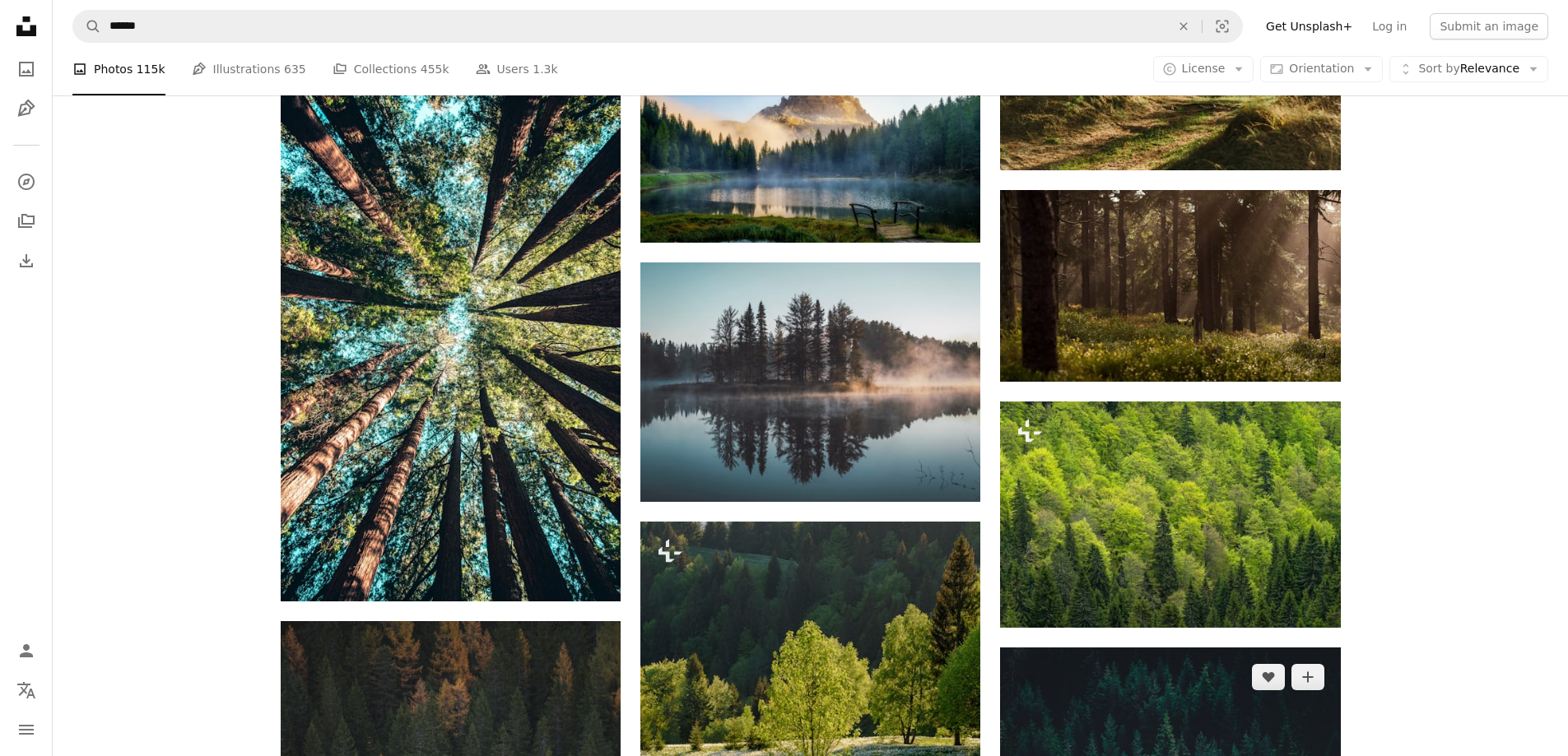
scroll to position [2813, 0]
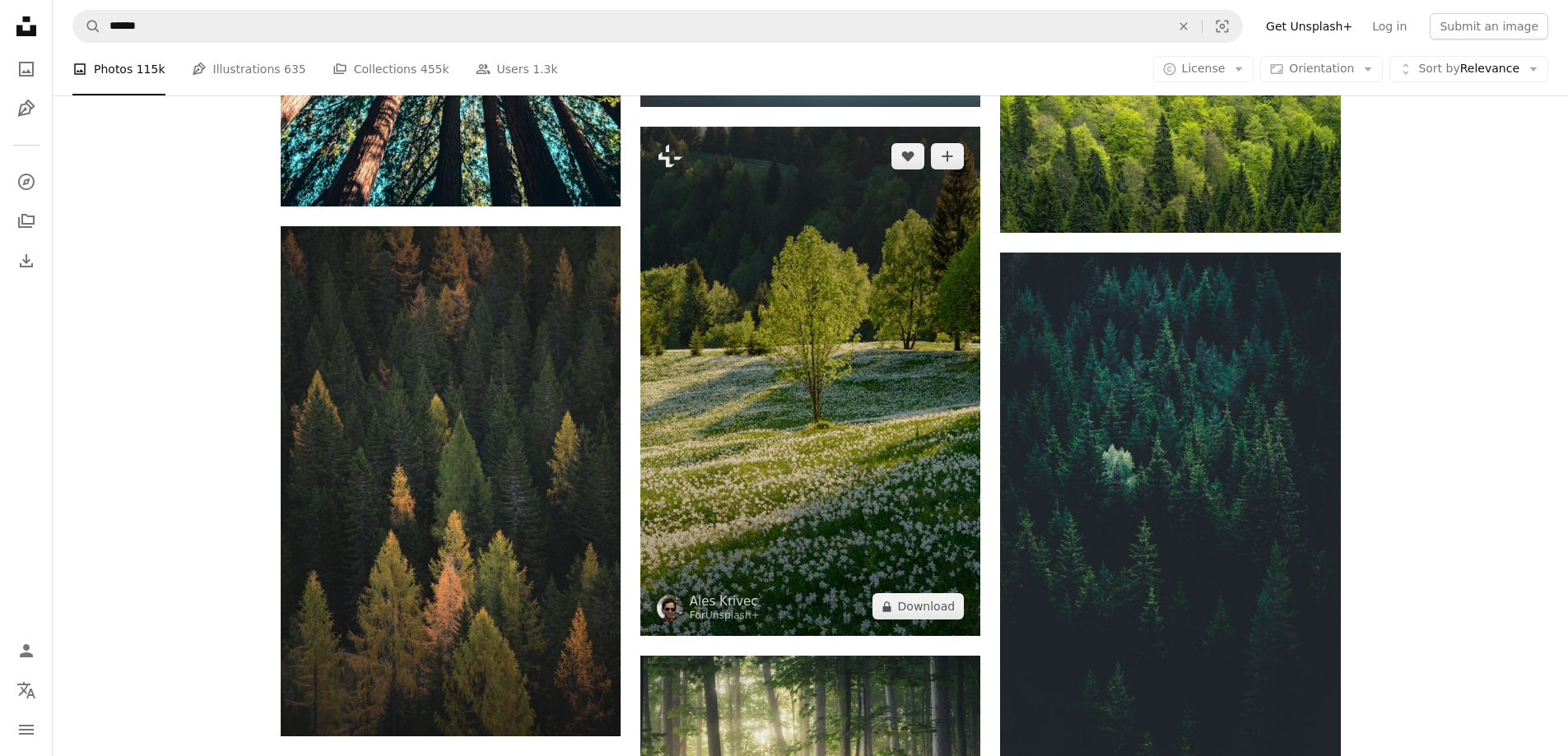
click at [785, 233] on img at bounding box center [810, 381] width 340 height 510
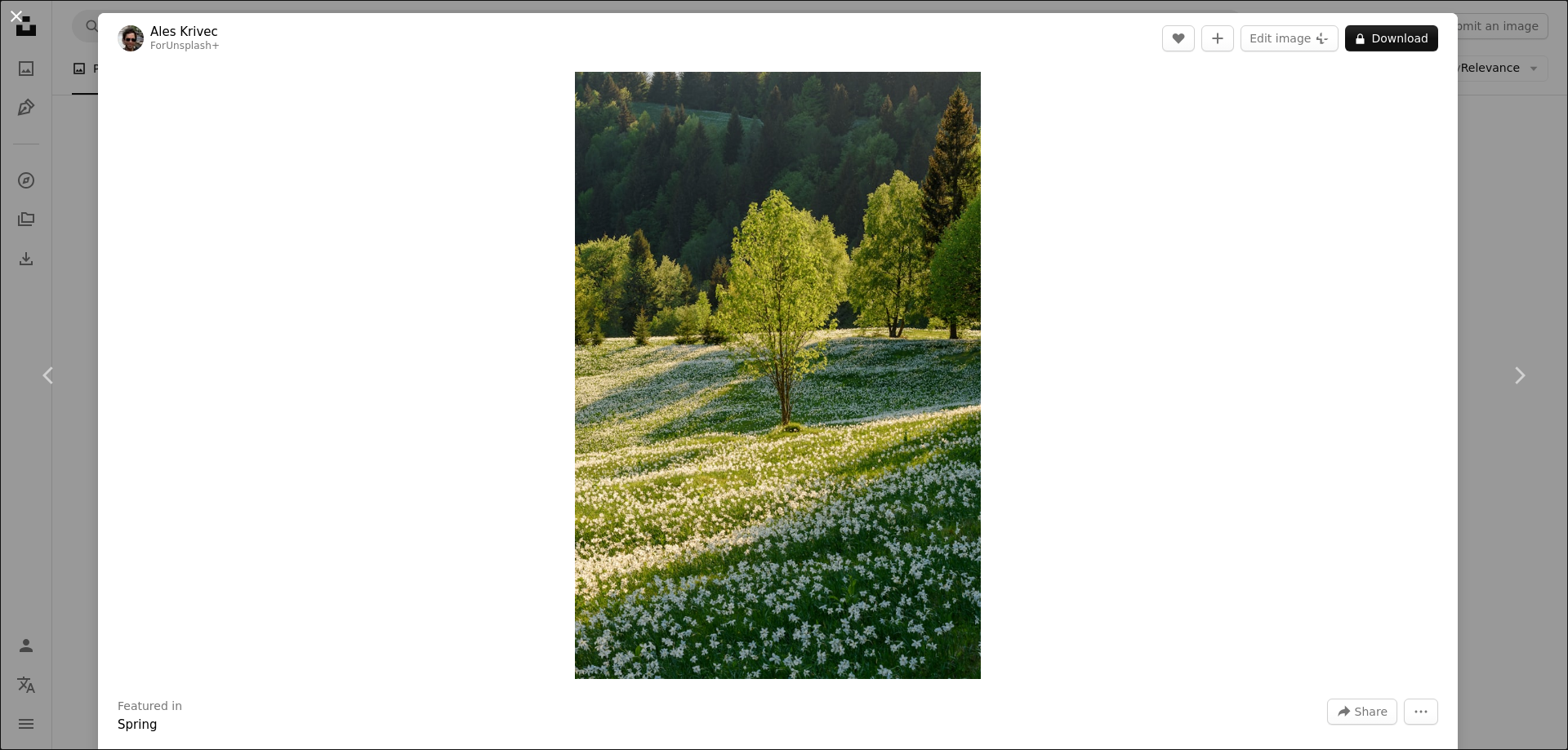
click at [19, 12] on button "An X shape" at bounding box center [17, 17] width 19 height 19
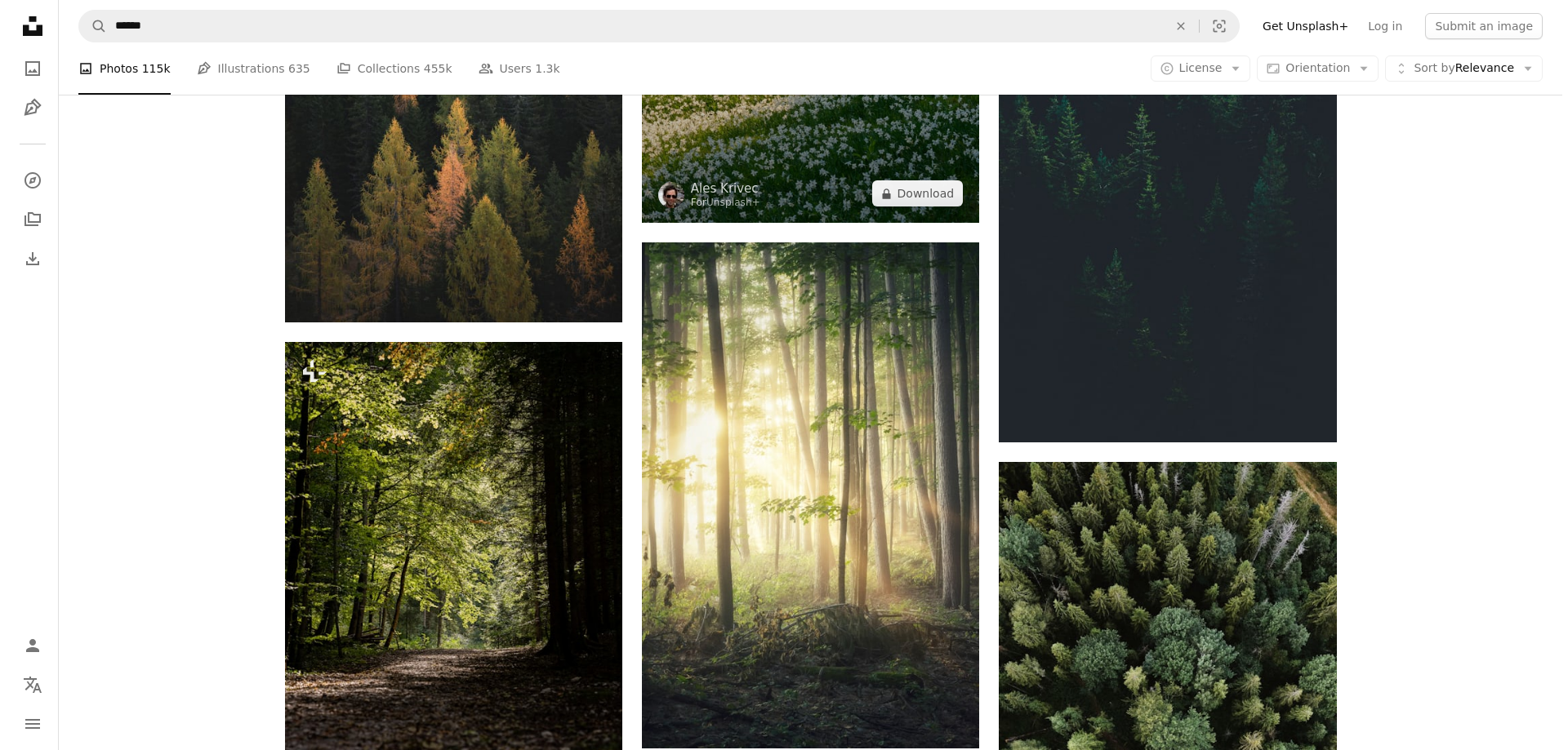
scroll to position [3770, 0]
